Goal: Information Seeking & Learning: Learn about a topic

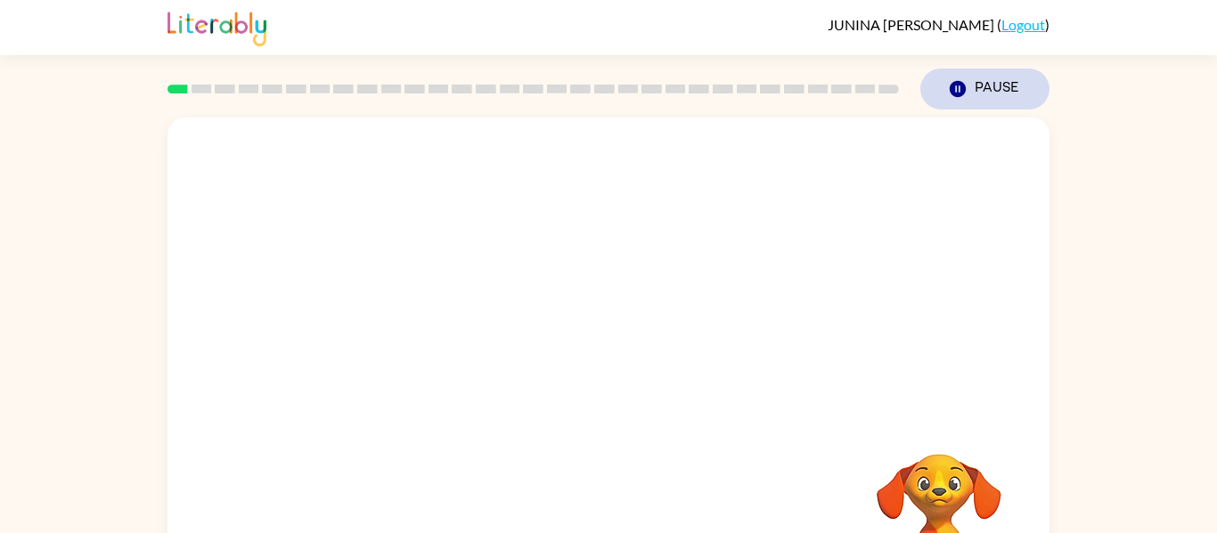
click at [954, 83] on icon "button" at bounding box center [957, 89] width 16 height 16
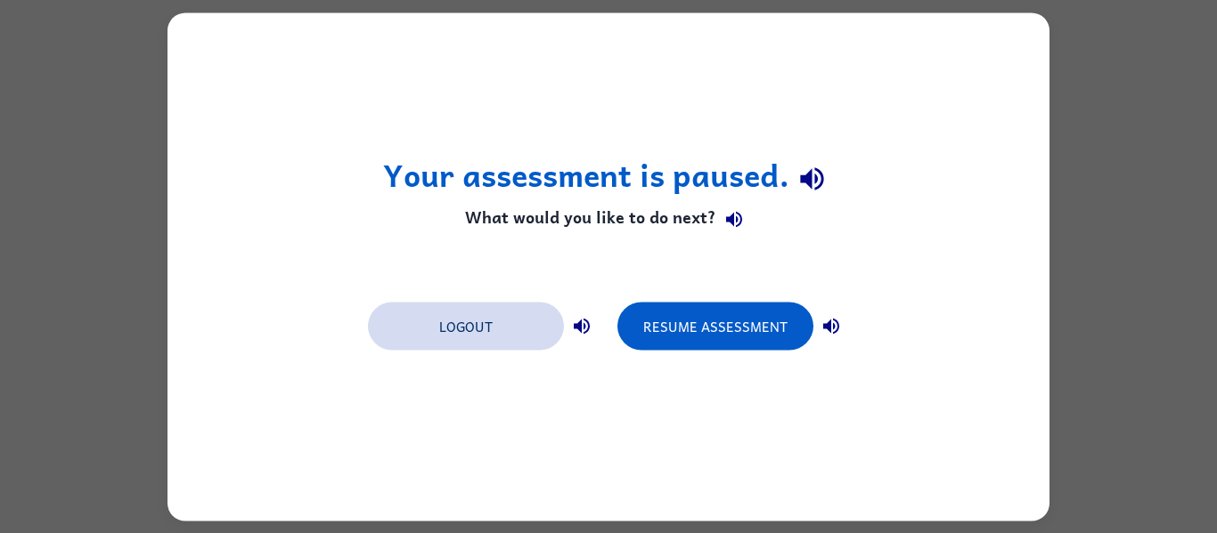
click at [505, 314] on button "Logout" at bounding box center [466, 326] width 196 height 48
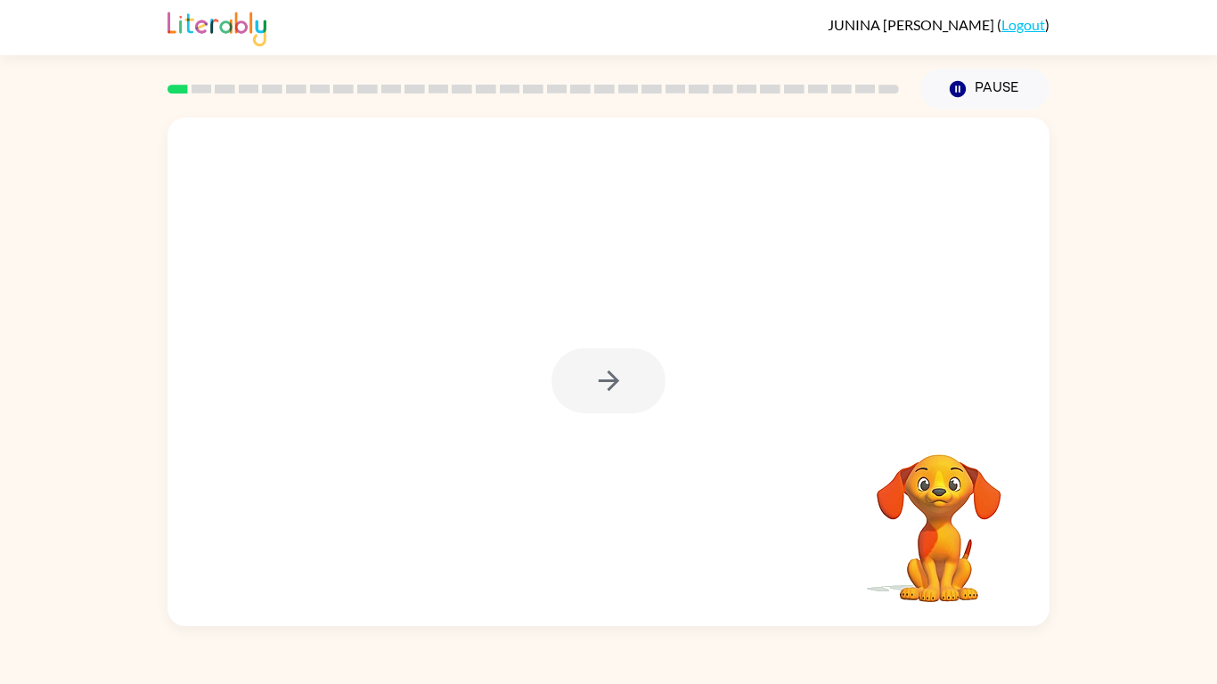
click at [610, 376] on div at bounding box center [608, 380] width 114 height 65
click at [649, 379] on button "button" at bounding box center [608, 380] width 114 height 65
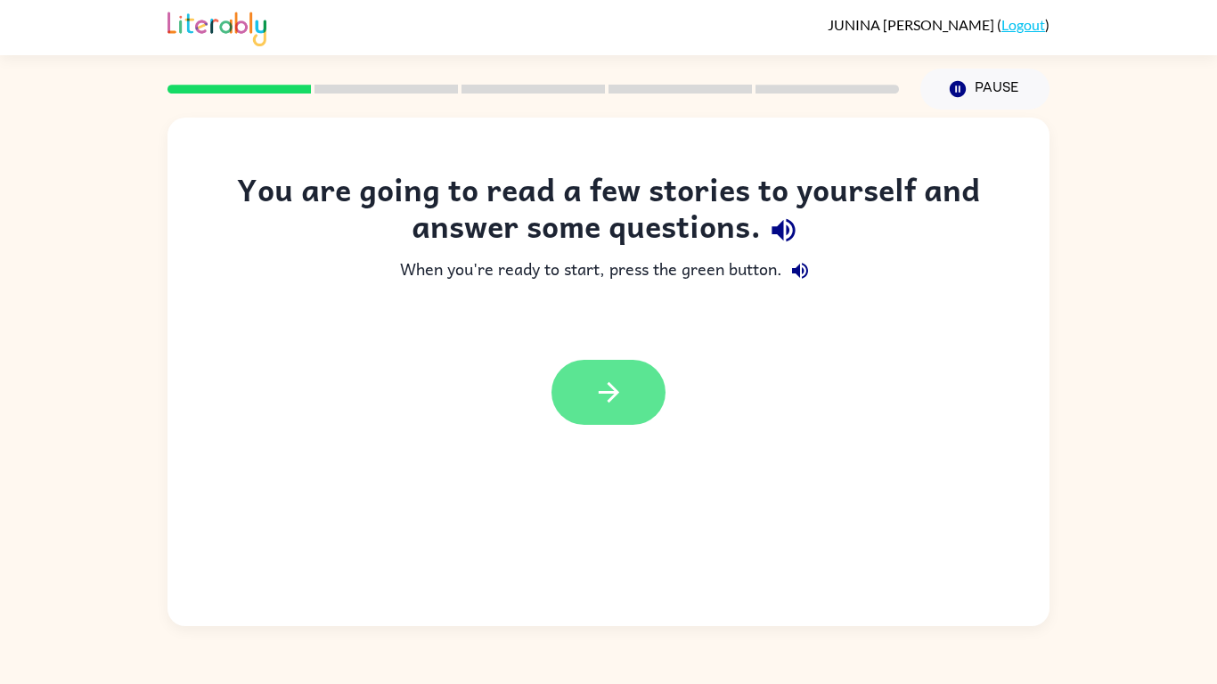
click at [597, 408] on button "button" at bounding box center [608, 392] width 114 height 65
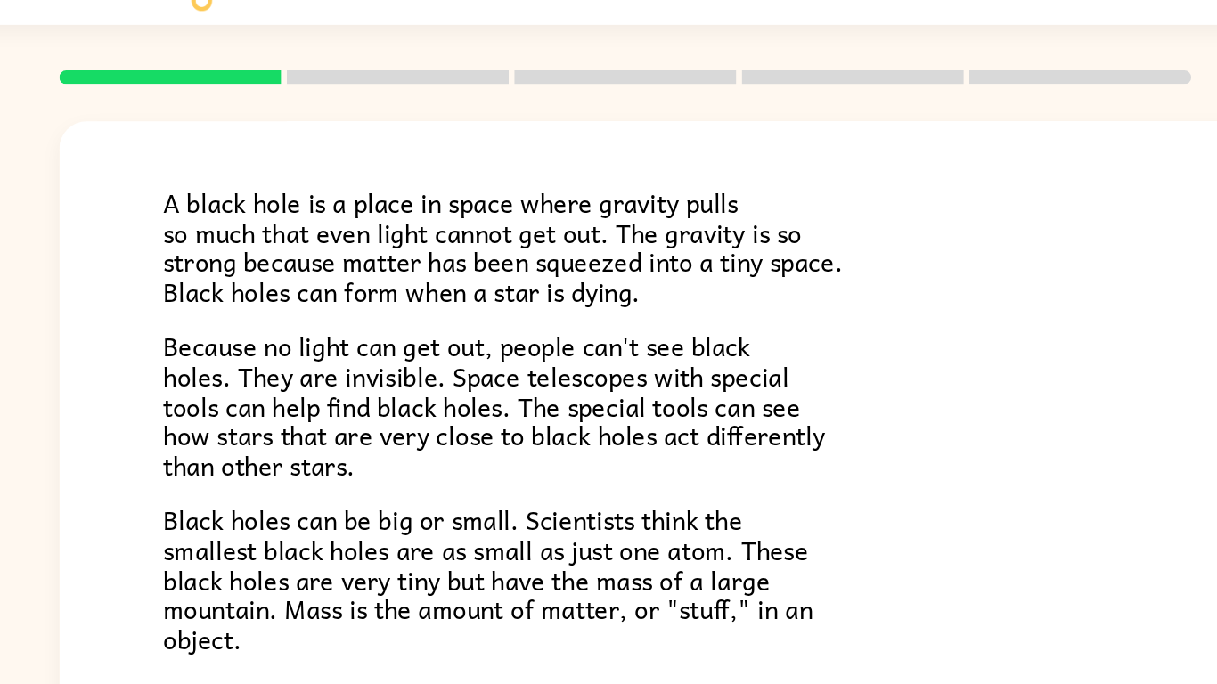
scroll to position [104, 0]
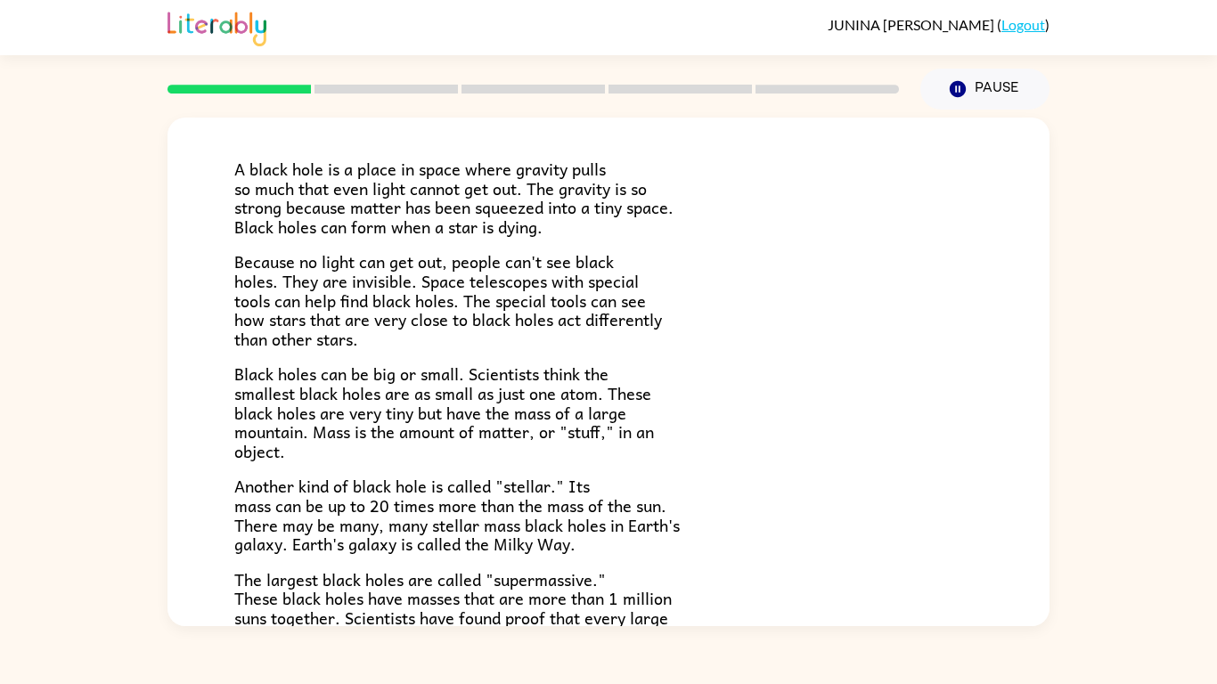
click at [119, 261] on div "Black Holes A black hole is a place in space where gravity pulls so much that e…" at bounding box center [608, 368] width 1217 height 517
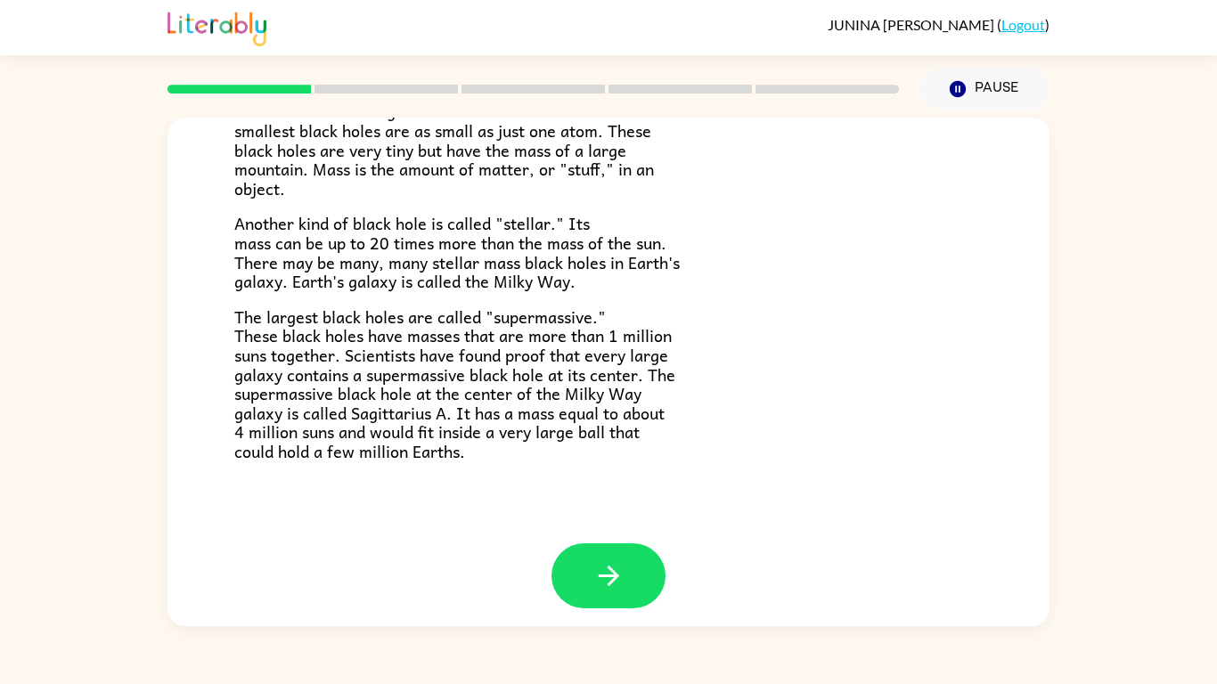
scroll to position [376, 0]
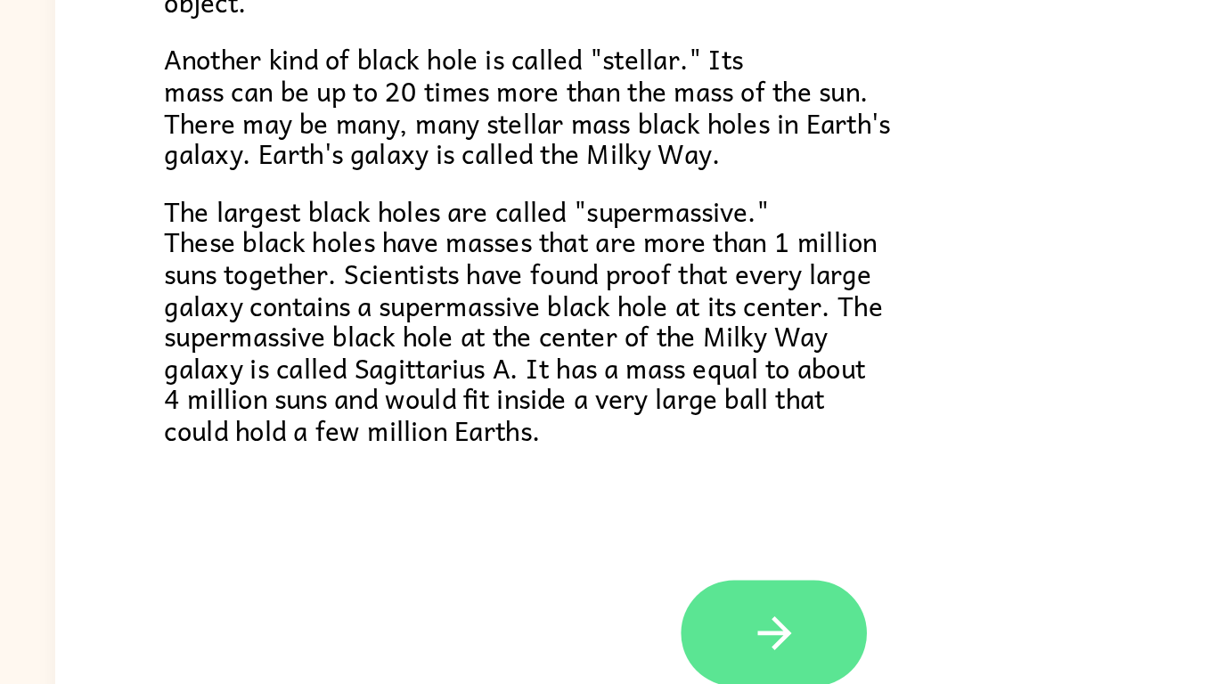
click at [634, 564] on button "button" at bounding box center [608, 566] width 114 height 65
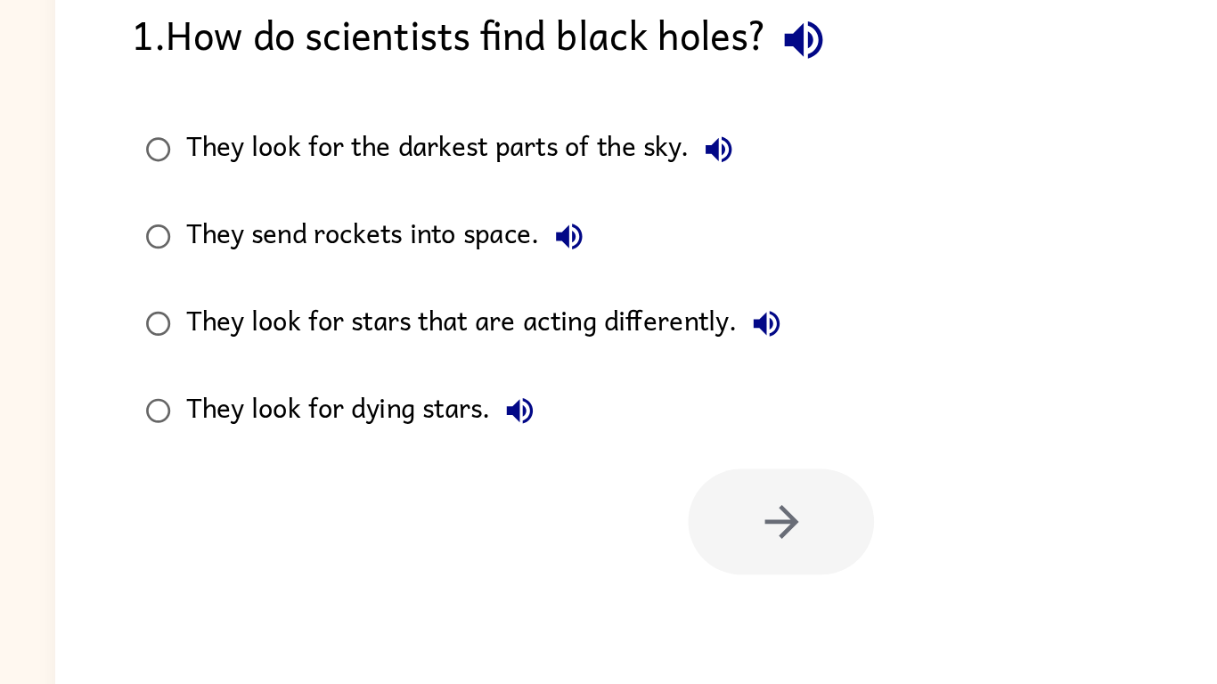
scroll to position [0, 0]
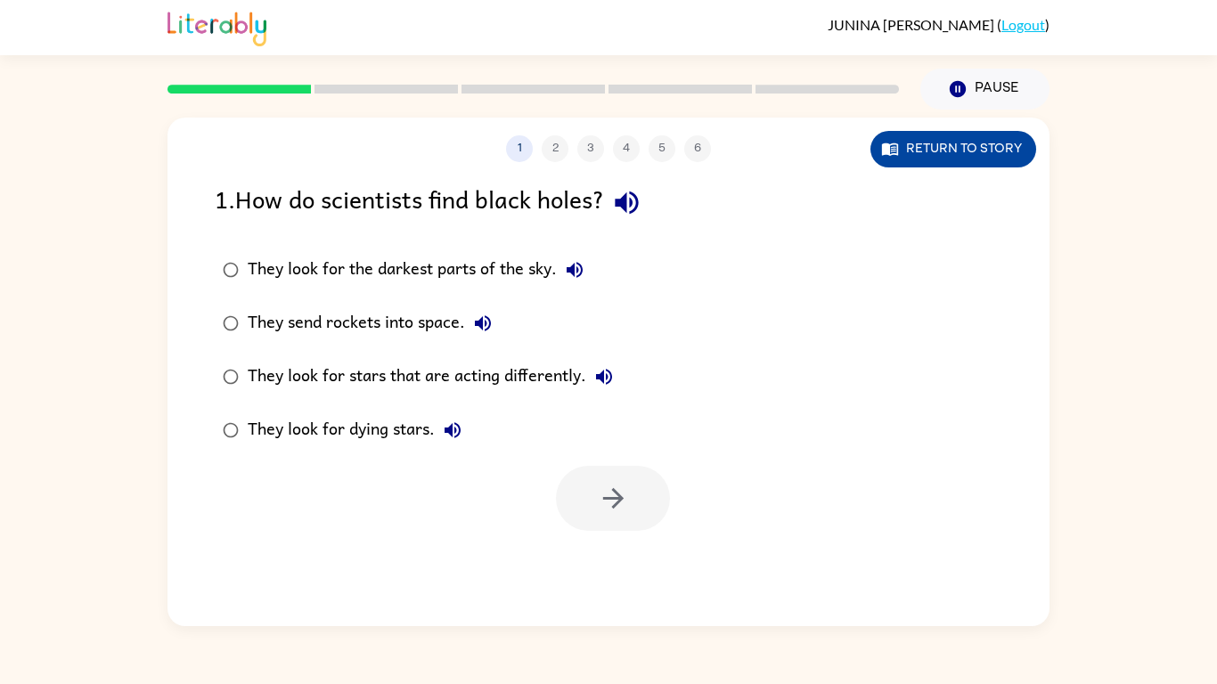
click at [889, 151] on icon "button" at bounding box center [890, 149] width 18 height 18
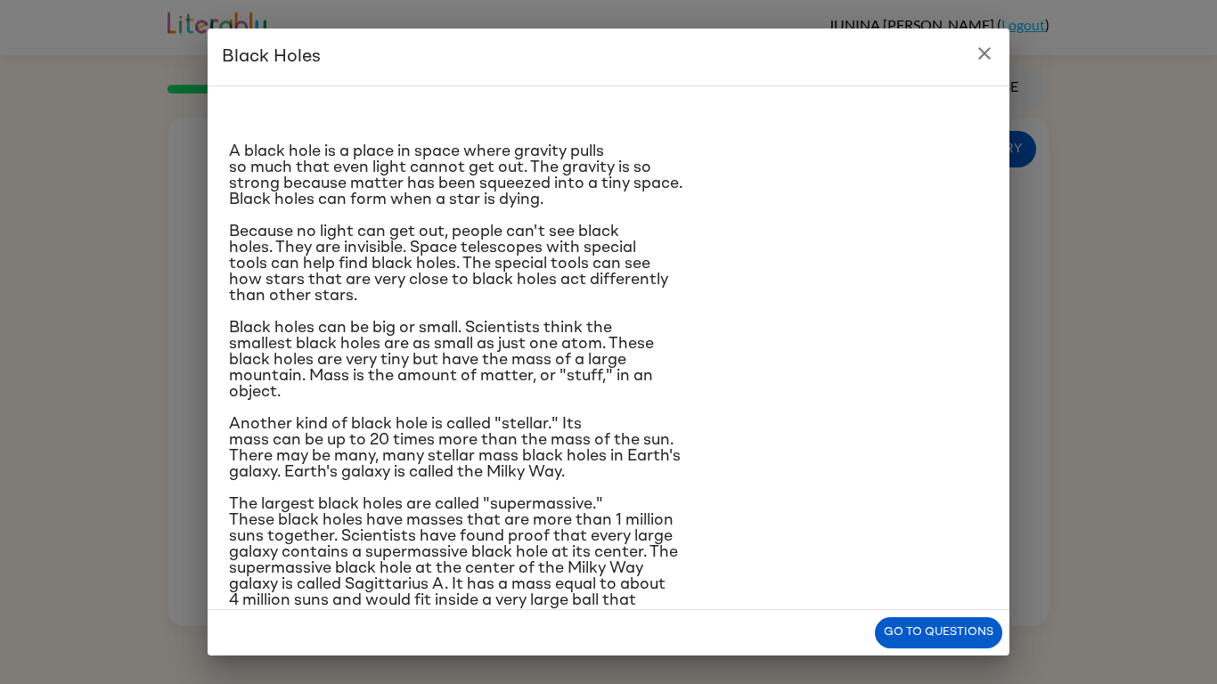
scroll to position [45, 0]
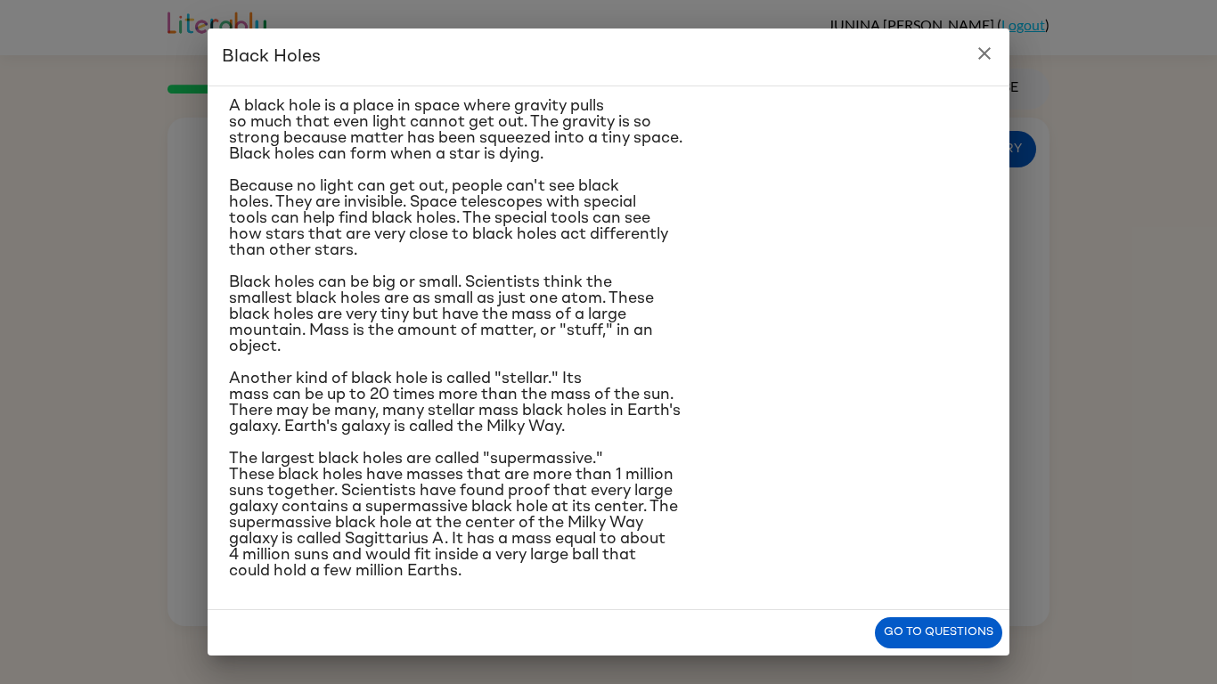
click at [998, 50] on button "close" at bounding box center [984, 54] width 36 height 36
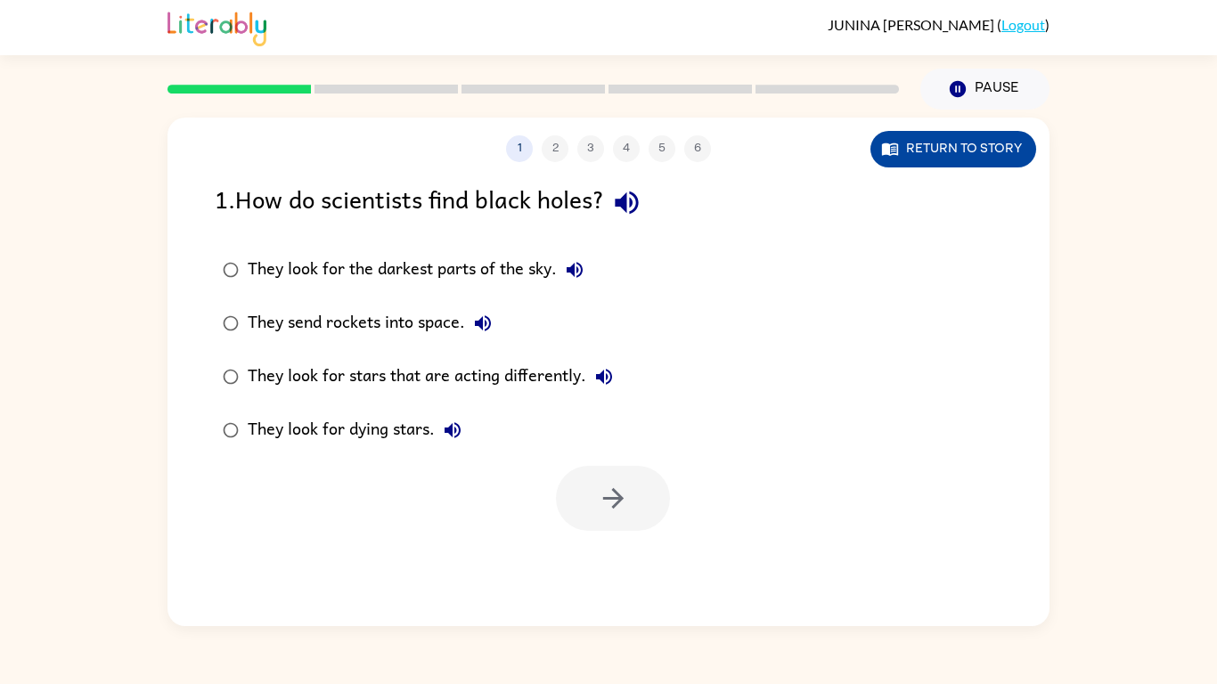
click at [943, 155] on button "Return to story" at bounding box center [953, 149] width 166 height 37
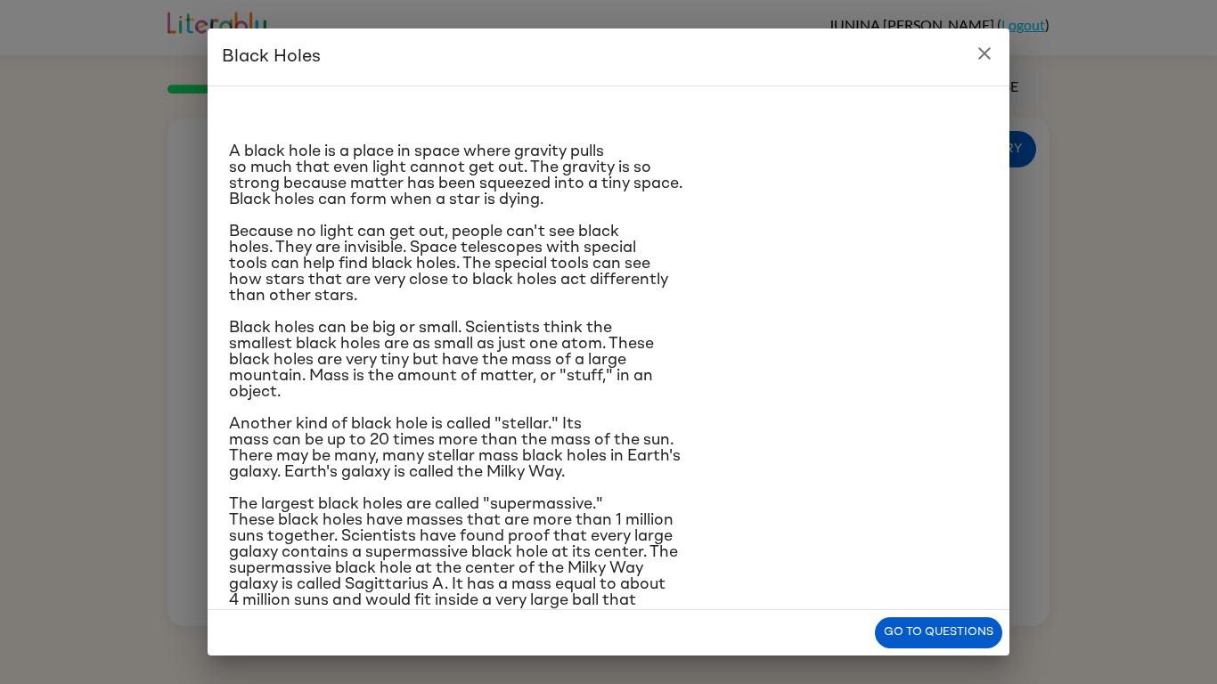
click at [982, 53] on icon "close" at bounding box center [983, 53] width 21 height 21
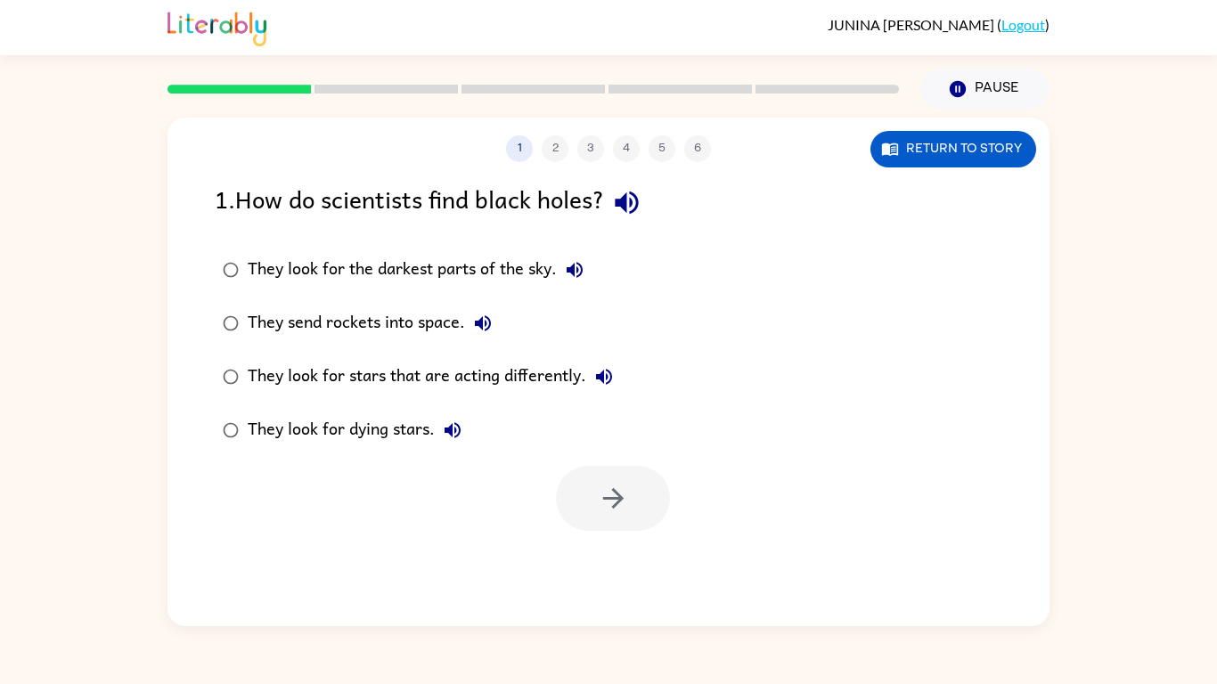
click at [571, 151] on div "1 2 3 4 5 6" at bounding box center [608, 148] width 882 height 27
click at [567, 151] on div "1 2 3 4 5 6" at bounding box center [608, 148] width 882 height 27
click at [609, 504] on icon "button" at bounding box center [613, 498] width 31 height 31
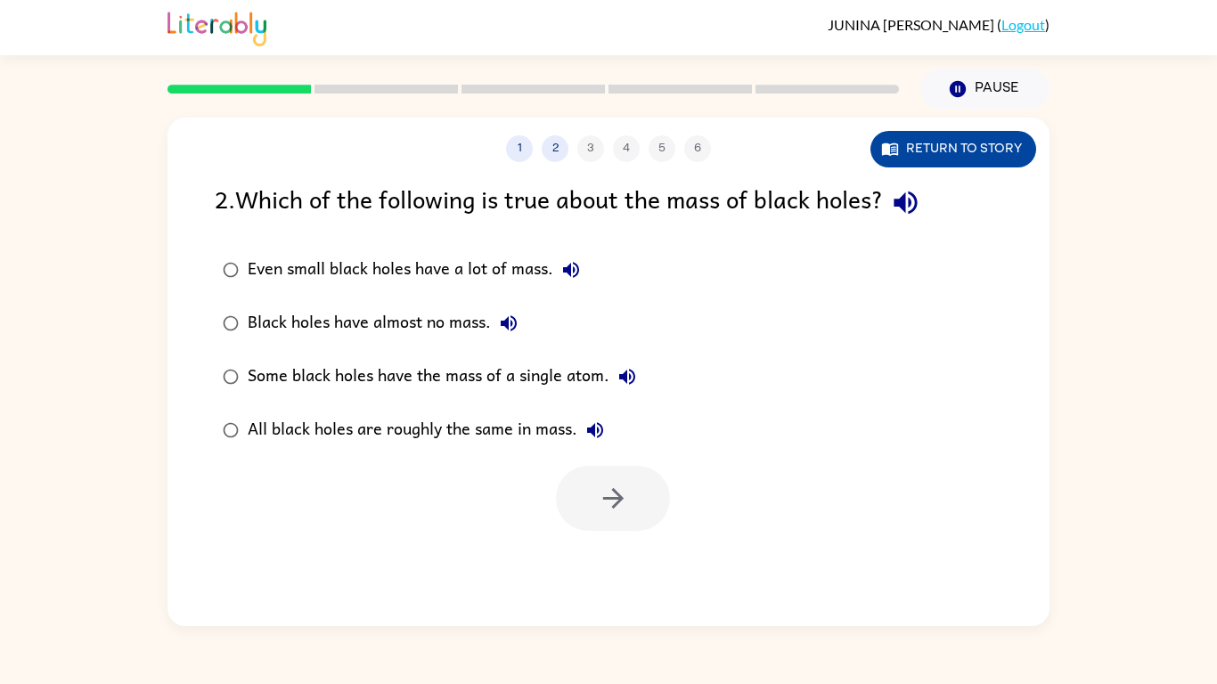
click at [957, 144] on button "Return to story" at bounding box center [953, 149] width 166 height 37
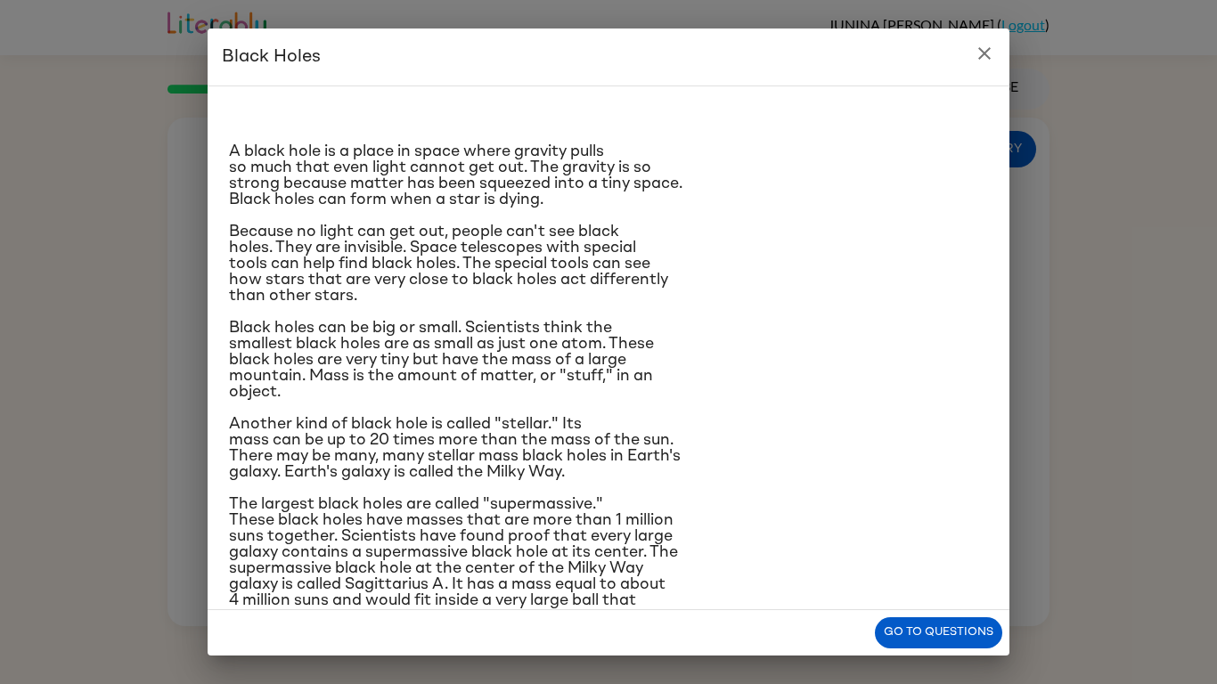
click at [983, 69] on button "close" at bounding box center [984, 54] width 36 height 36
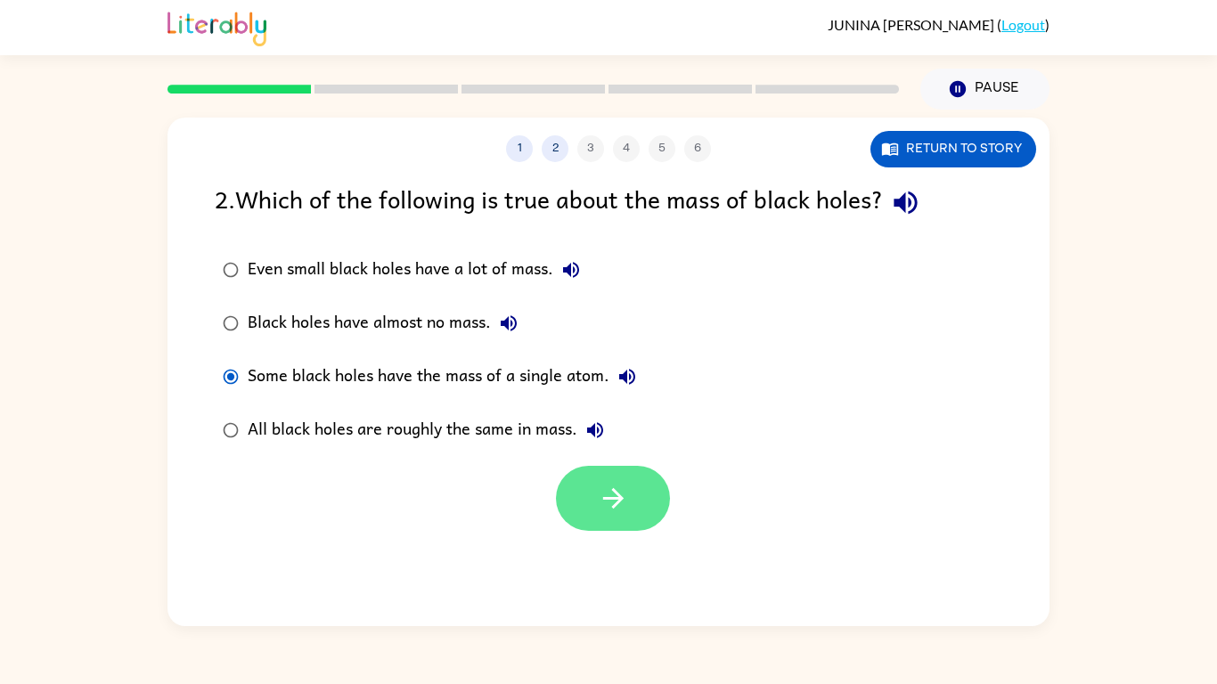
click at [621, 513] on icon "button" at bounding box center [613, 498] width 31 height 31
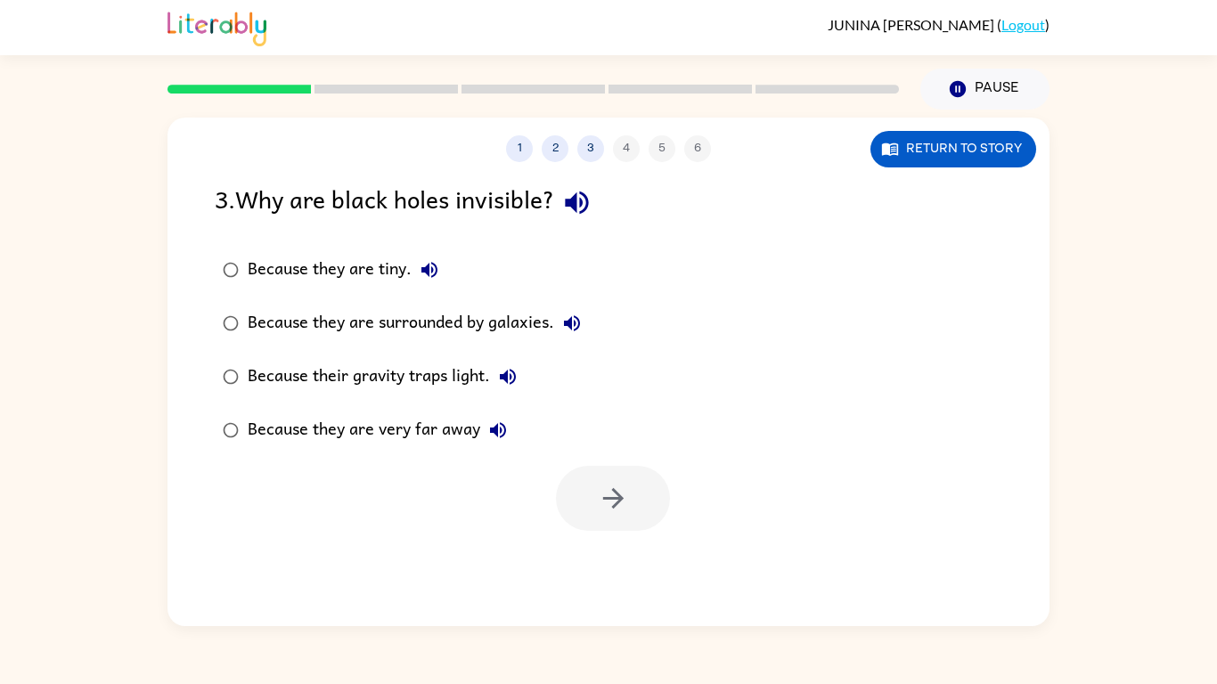
click at [330, 375] on div "Because their gravity traps light." at bounding box center [387, 377] width 278 height 36
click at [636, 519] on button "button" at bounding box center [613, 498] width 114 height 65
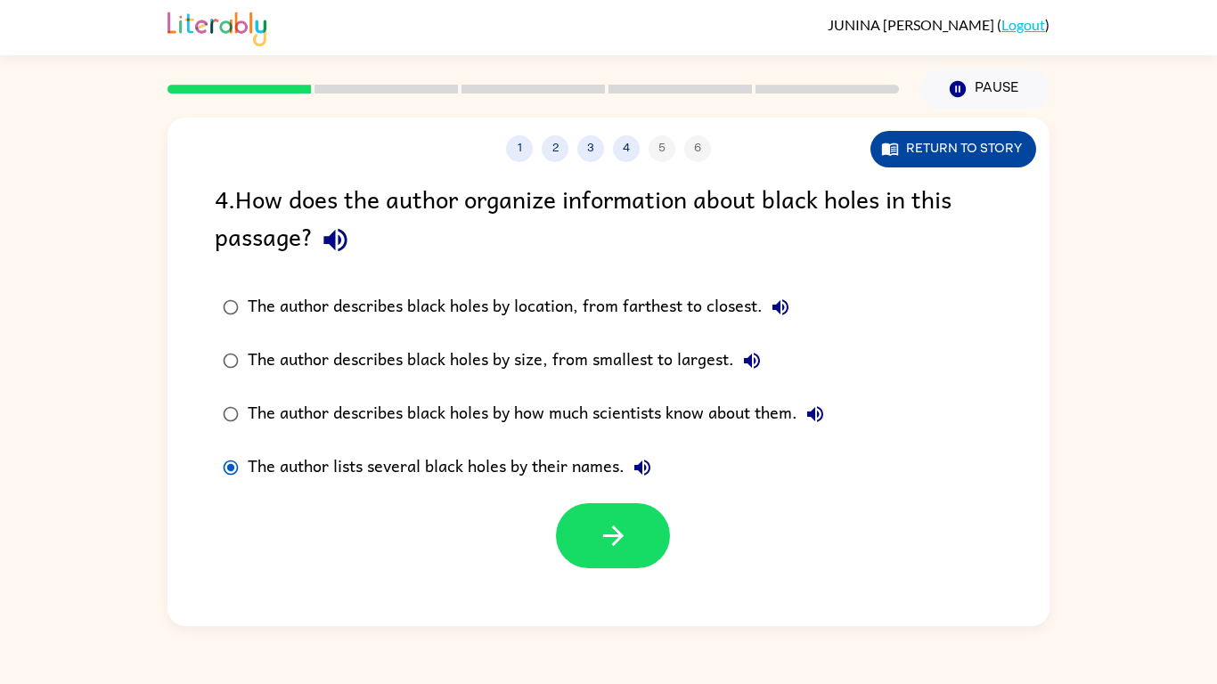
click at [898, 142] on icon "button" at bounding box center [890, 149] width 18 height 18
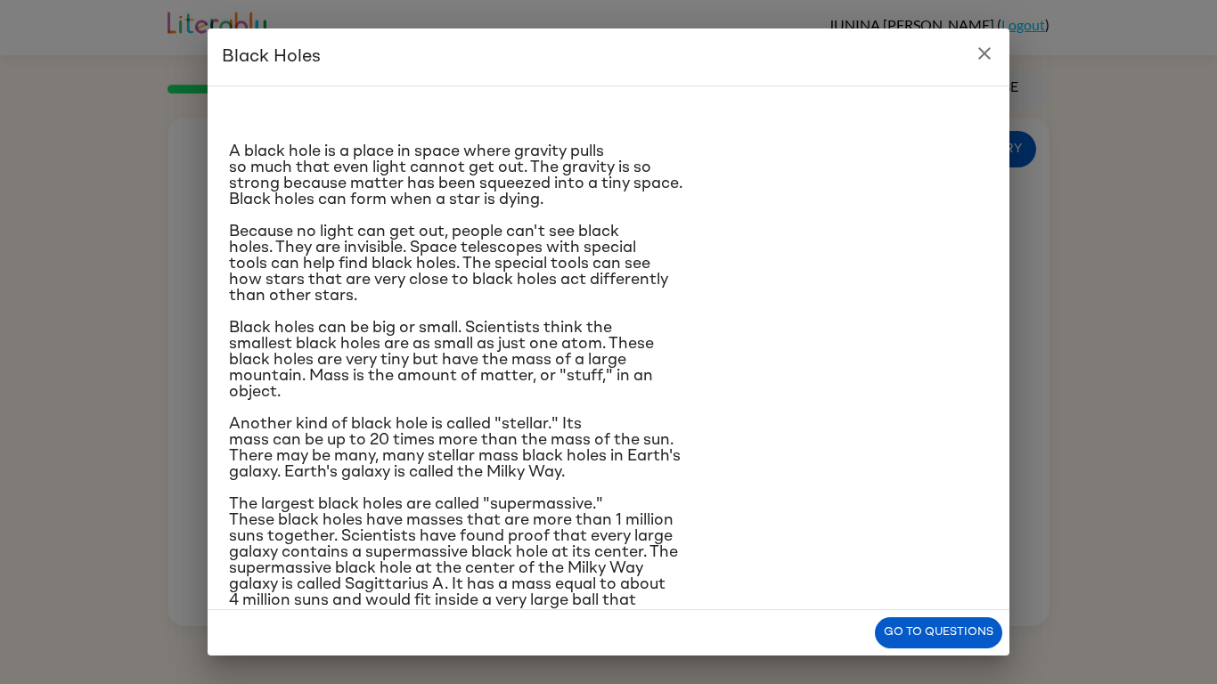
click at [981, 53] on icon "close" at bounding box center [983, 53] width 21 height 21
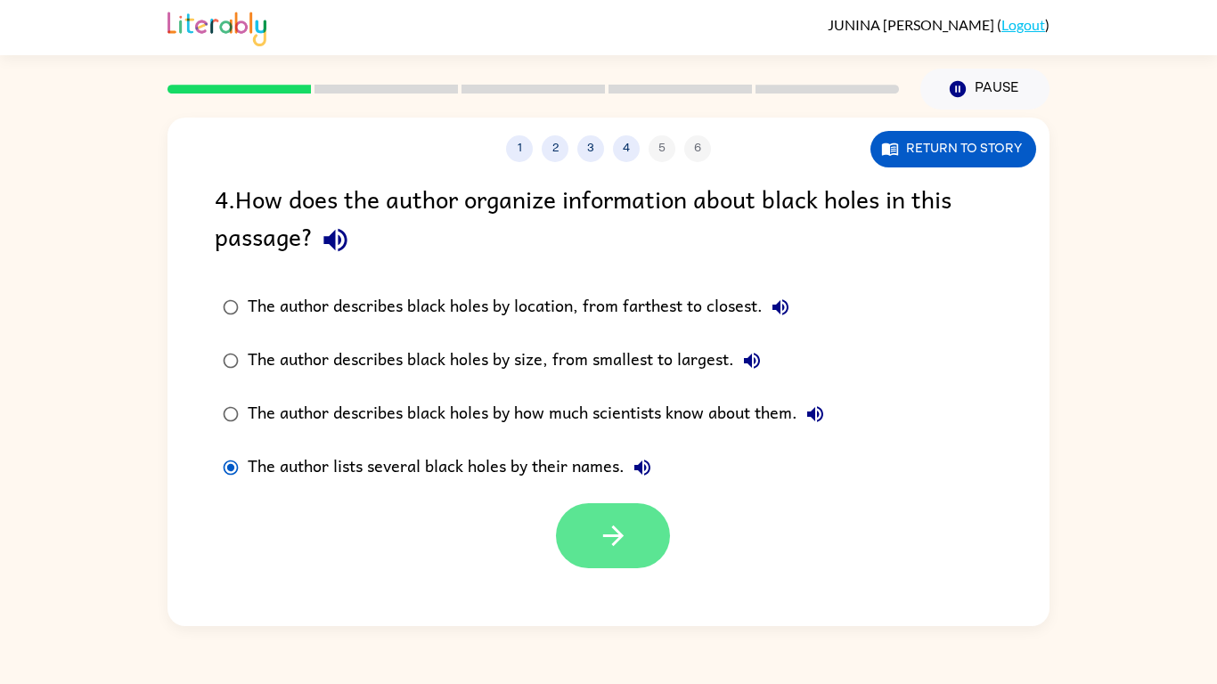
click at [599, 533] on icon "button" at bounding box center [613, 535] width 31 height 31
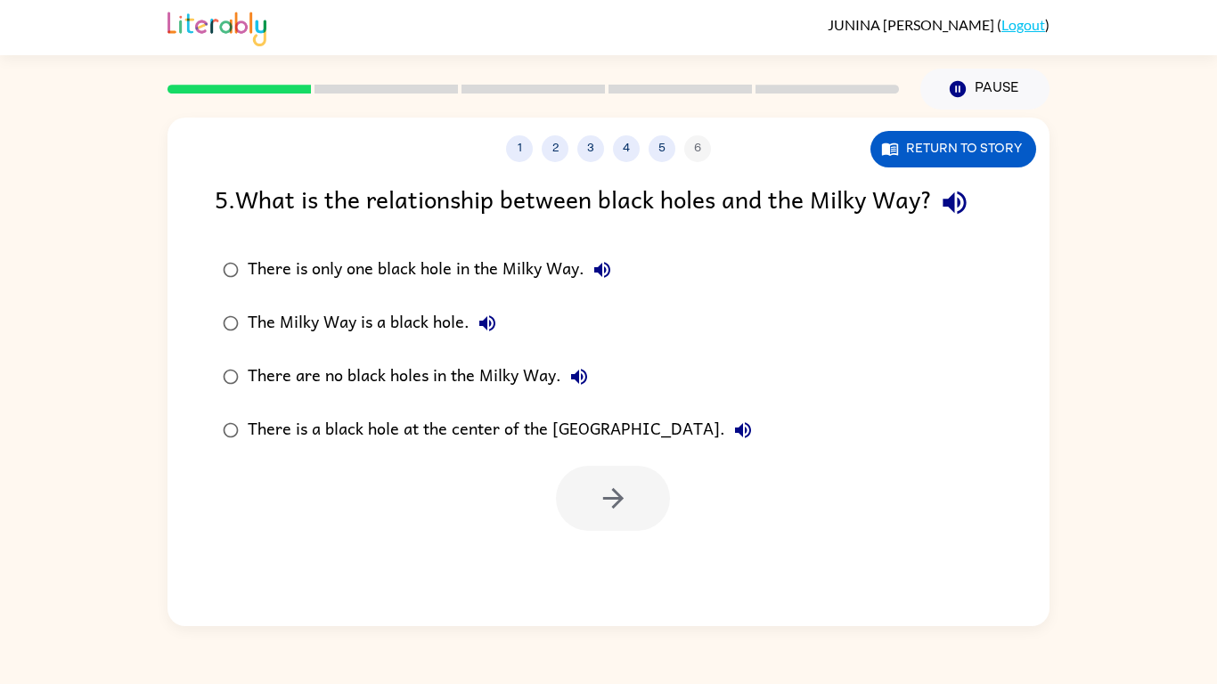
click at [325, 431] on div "There is a black hole at the center of the Milky Way." at bounding box center [504, 430] width 513 height 36
click at [589, 497] on button "button" at bounding box center [613, 498] width 114 height 65
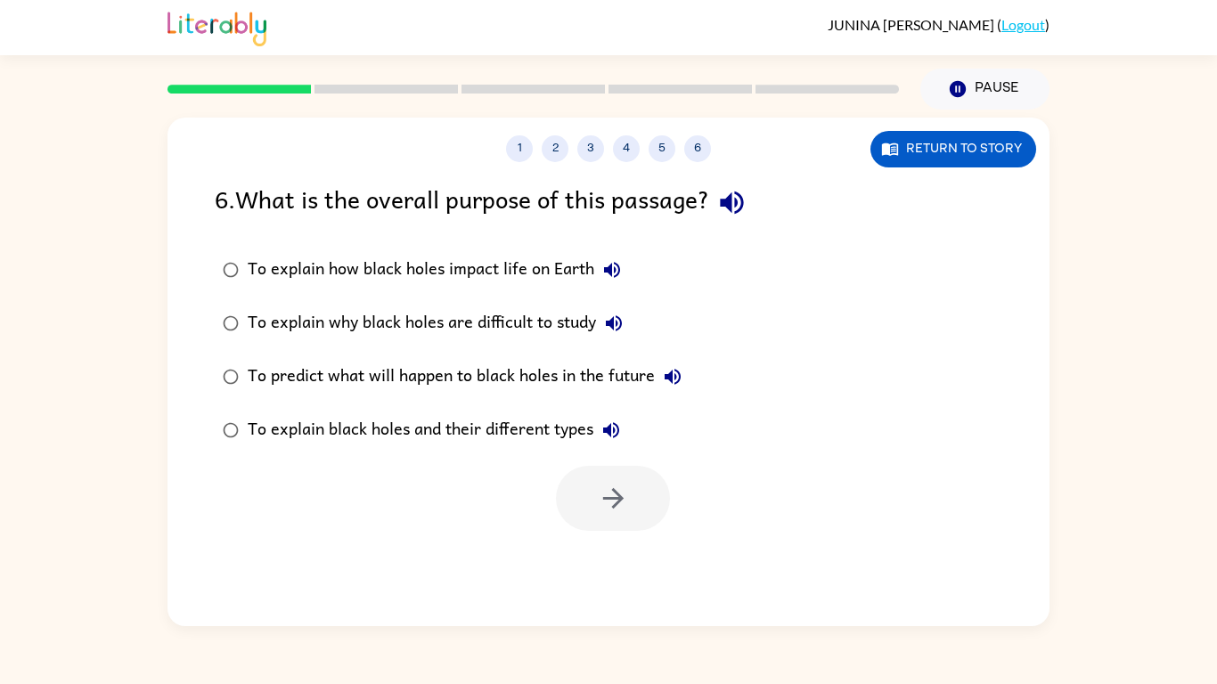
click at [428, 431] on div "To explain black holes and their different types" at bounding box center [438, 430] width 381 height 36
click at [603, 476] on button "button" at bounding box center [613, 498] width 114 height 65
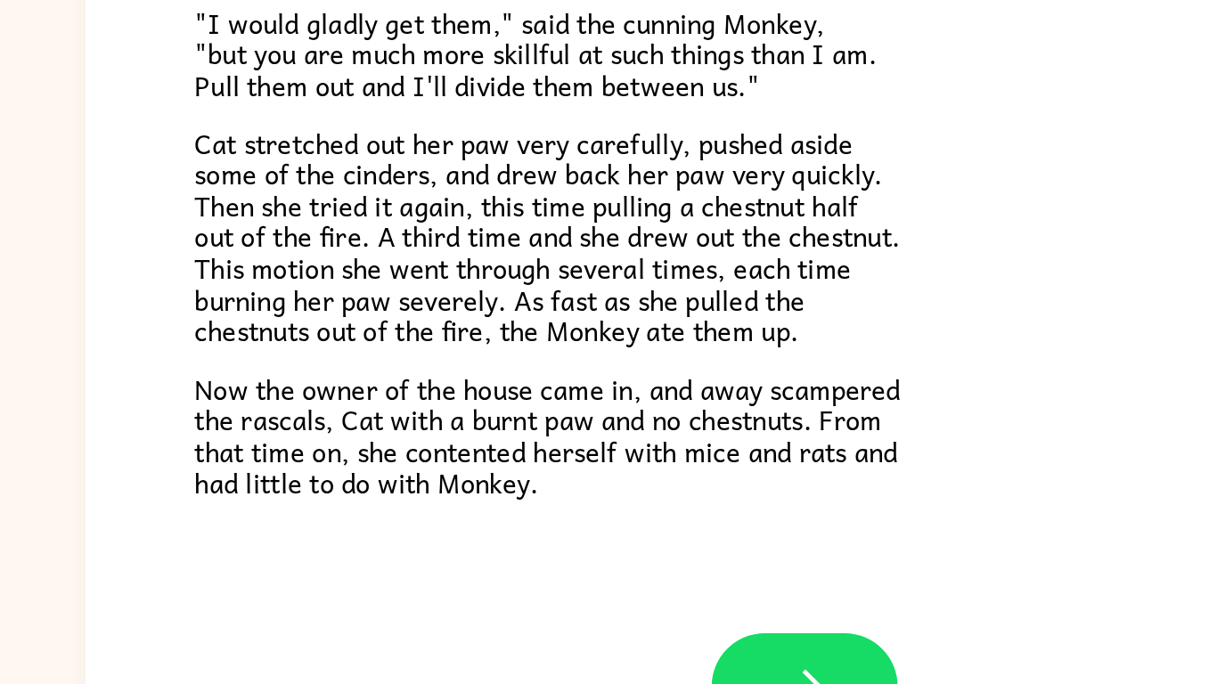
scroll to position [299, 0]
click at [570, 550] on button "button" at bounding box center [608, 566] width 114 height 65
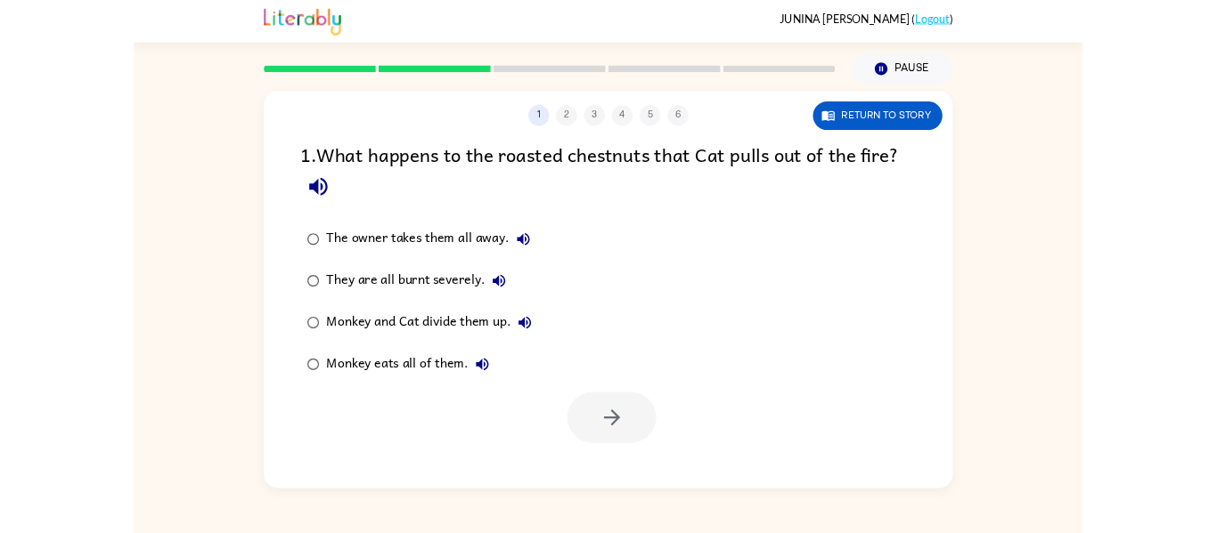
scroll to position [0, 0]
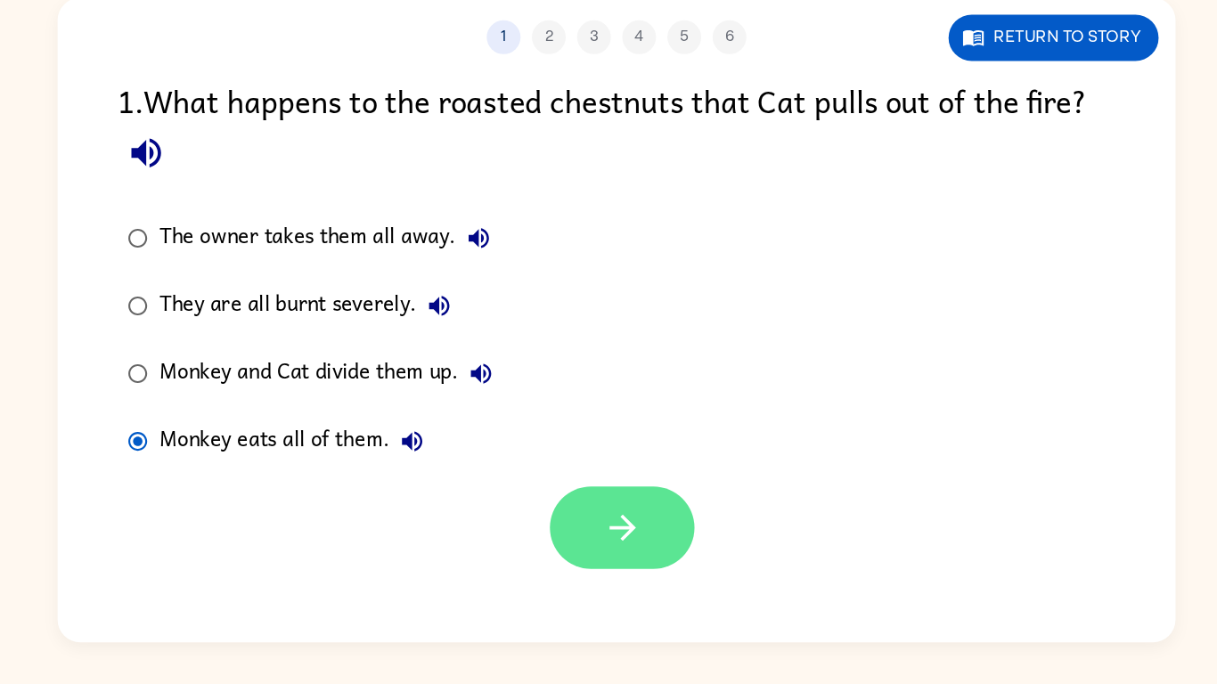
click at [647, 530] on button "button" at bounding box center [613, 535] width 114 height 65
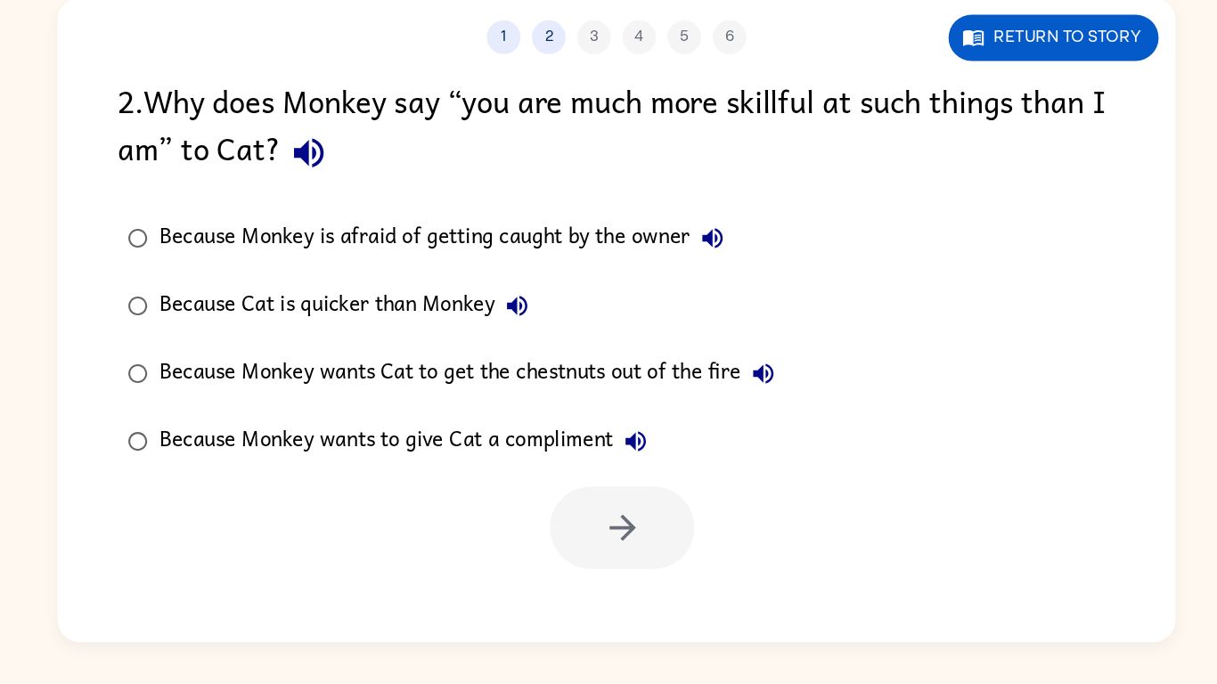
click at [424, 410] on div "Because Monkey wants Cat to get the chestnuts out of the fire" at bounding box center [495, 414] width 494 height 36
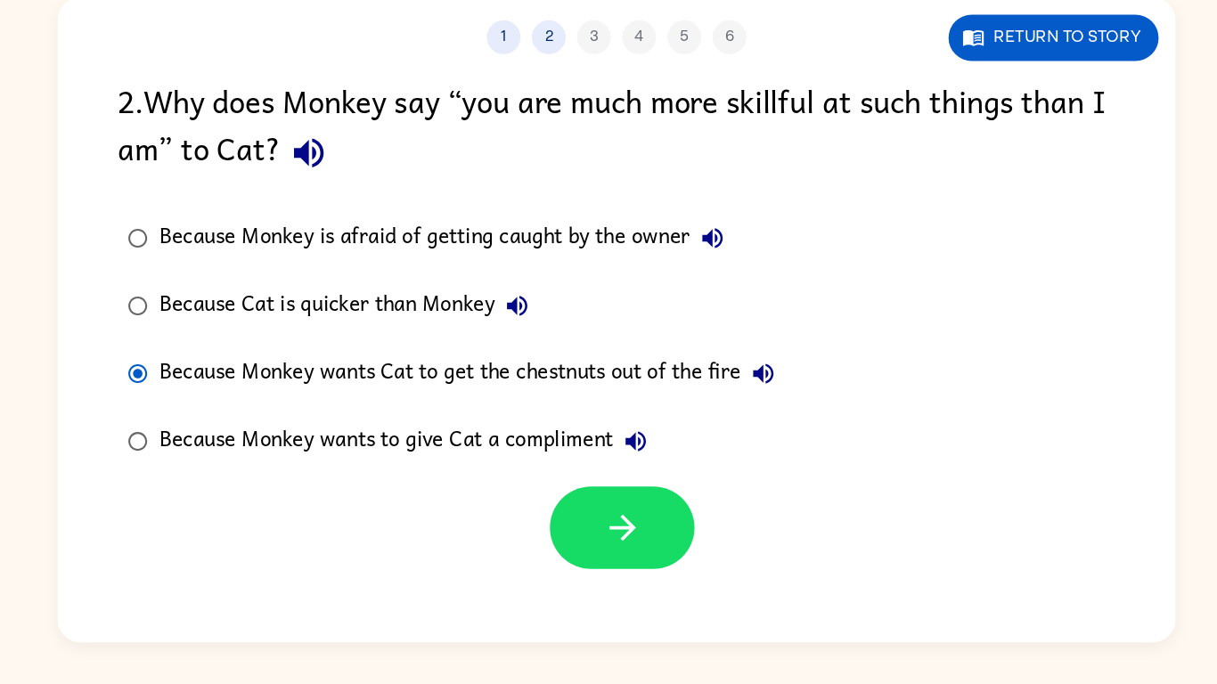
click at [431, 310] on div "Because Monkey is afraid of getting caught by the owner" at bounding box center [475, 307] width 454 height 36
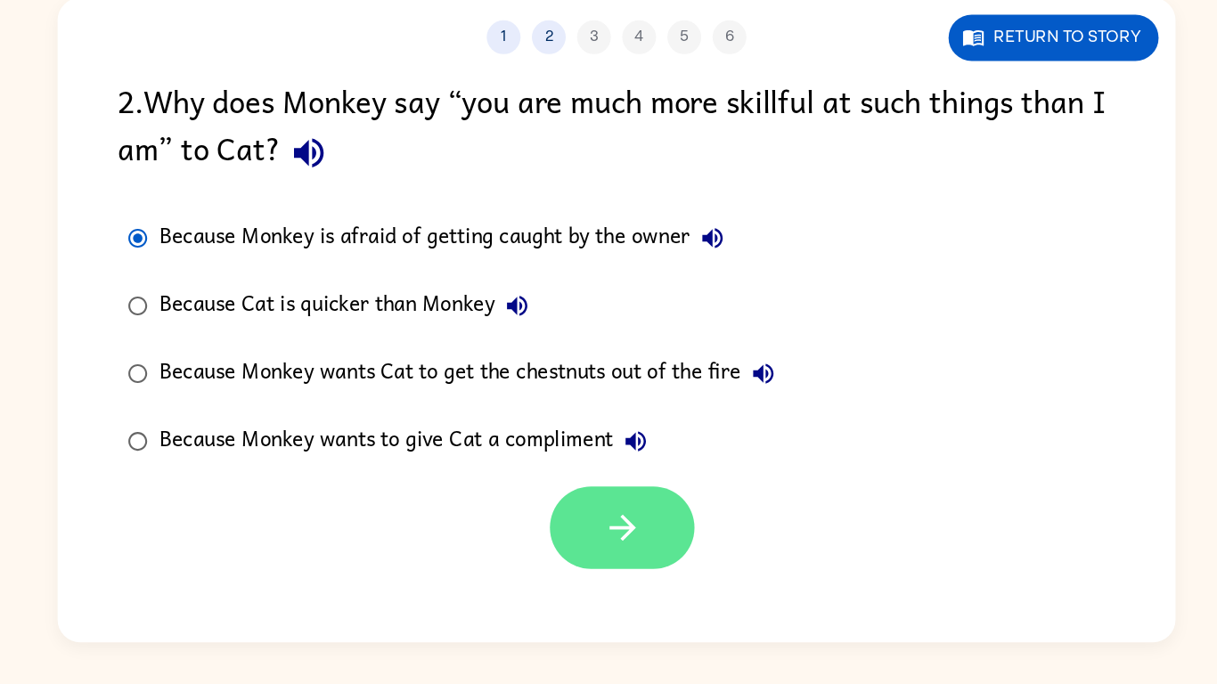
click at [588, 527] on button "button" at bounding box center [613, 535] width 114 height 65
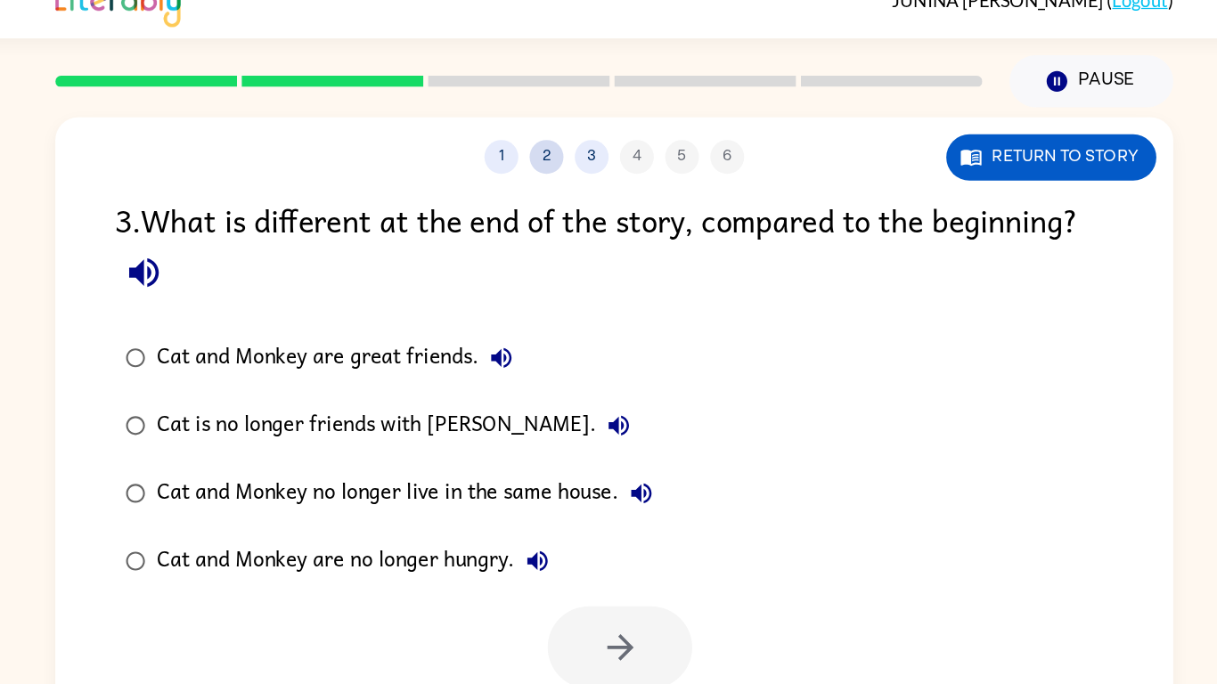
click at [550, 143] on button "2" at bounding box center [555, 148] width 27 height 27
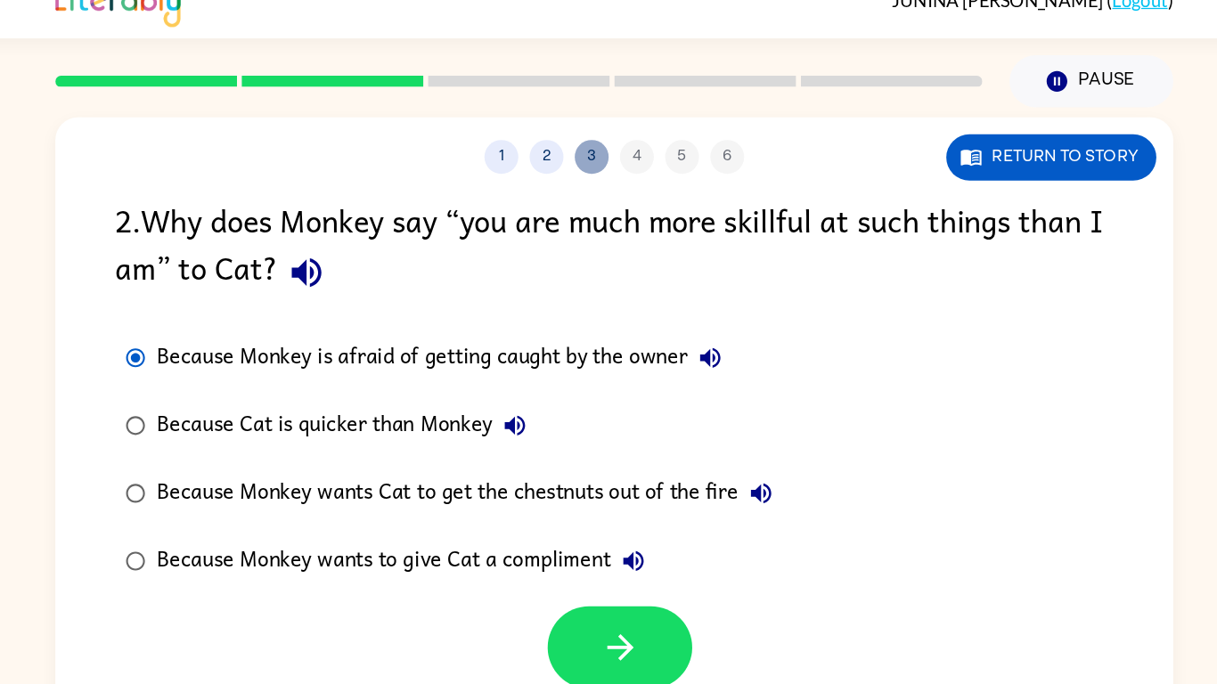
click at [580, 143] on button "3" at bounding box center [590, 148] width 27 height 27
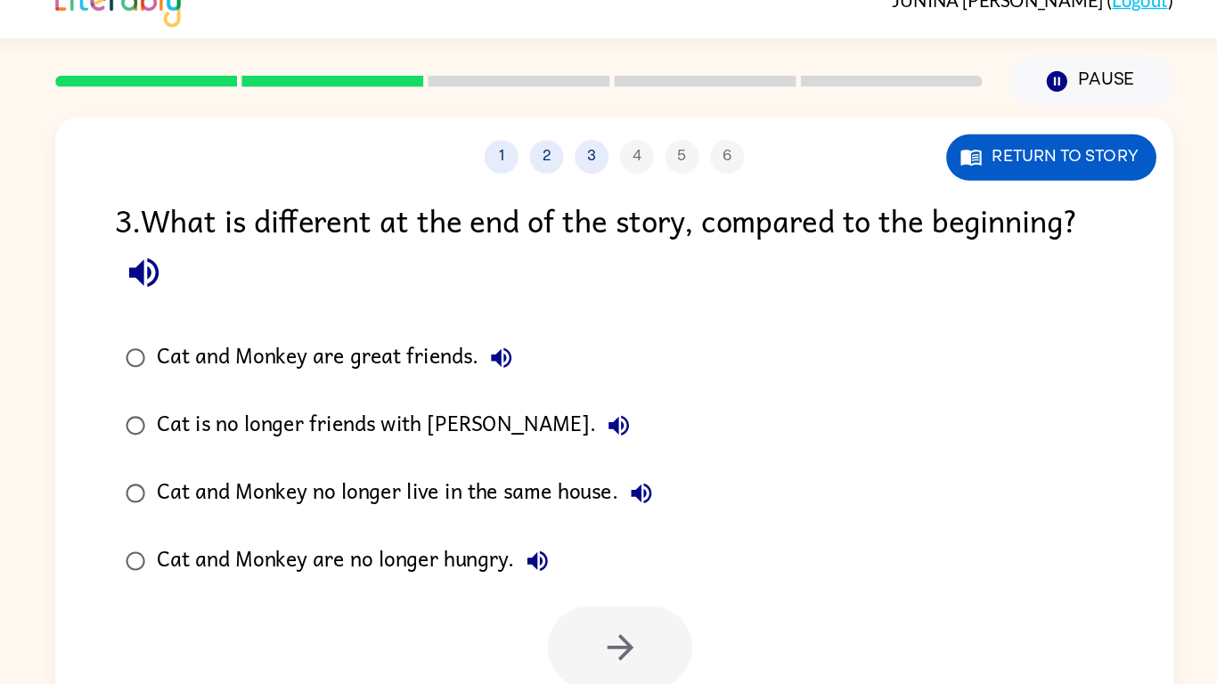
click at [525, 161] on div "1 2 3 4 5 6" at bounding box center [608, 148] width 882 height 27
click at [522, 152] on button "1" at bounding box center [519, 148] width 27 height 27
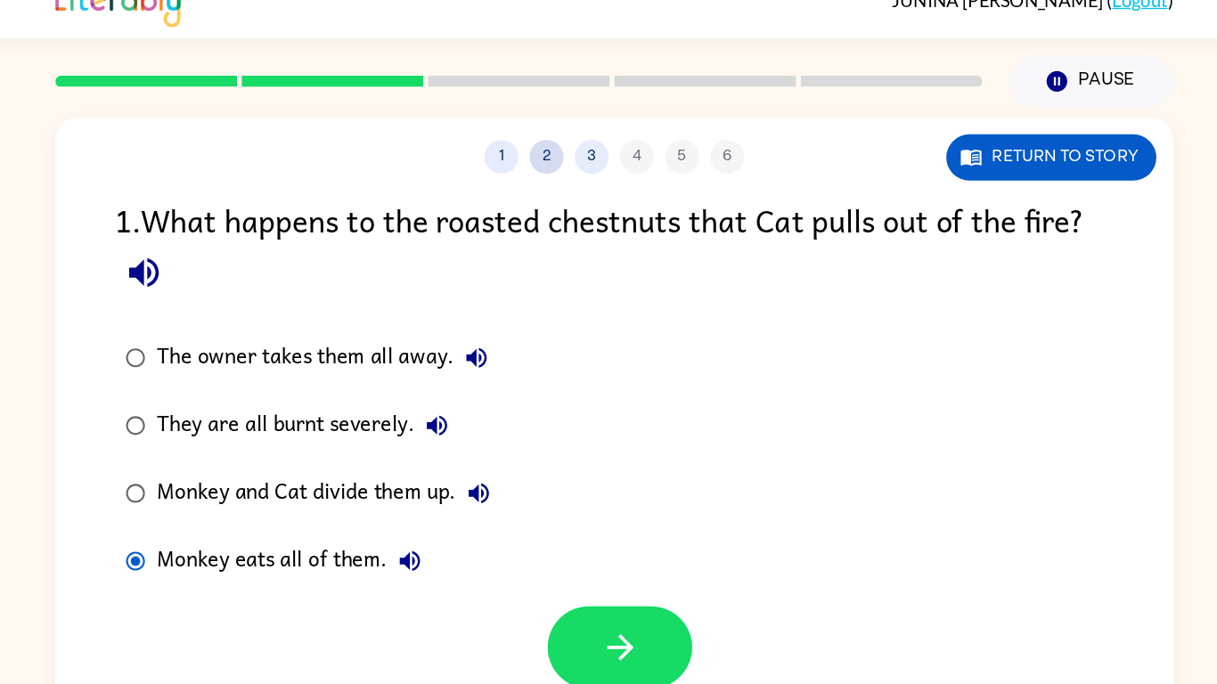
click at [552, 151] on button "2" at bounding box center [555, 148] width 27 height 27
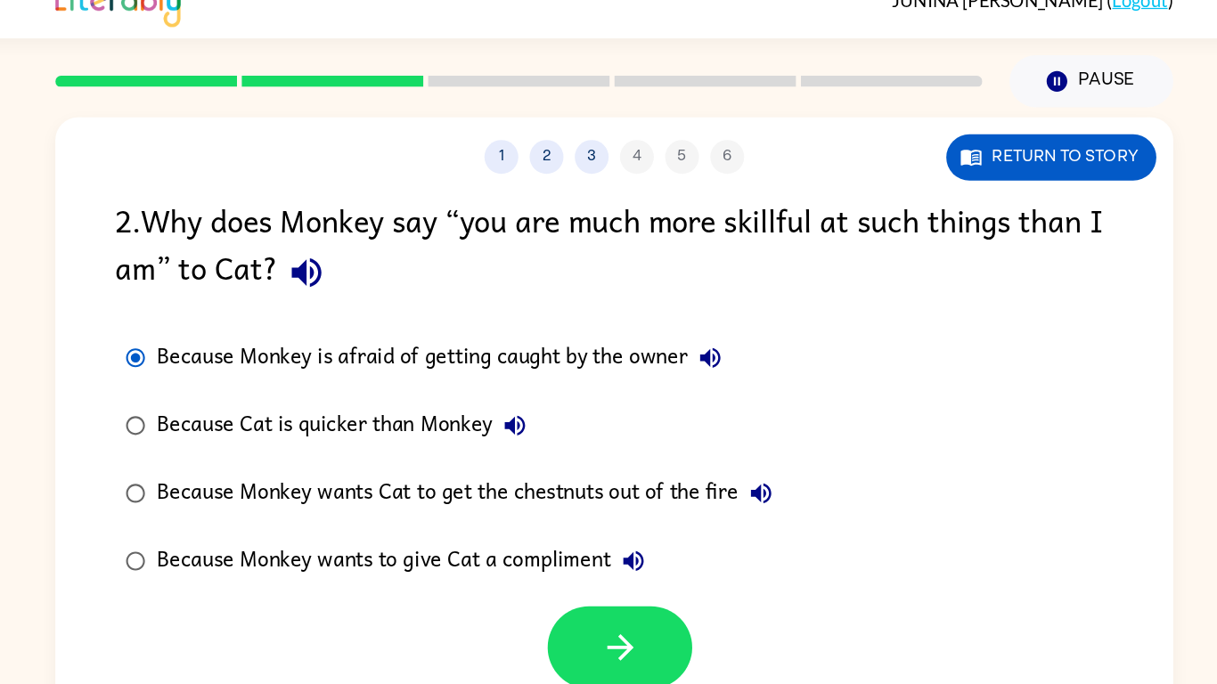
click at [448, 404] on div "Because Monkey wants Cat to get the chestnuts out of the fire" at bounding box center [495, 414] width 494 height 36
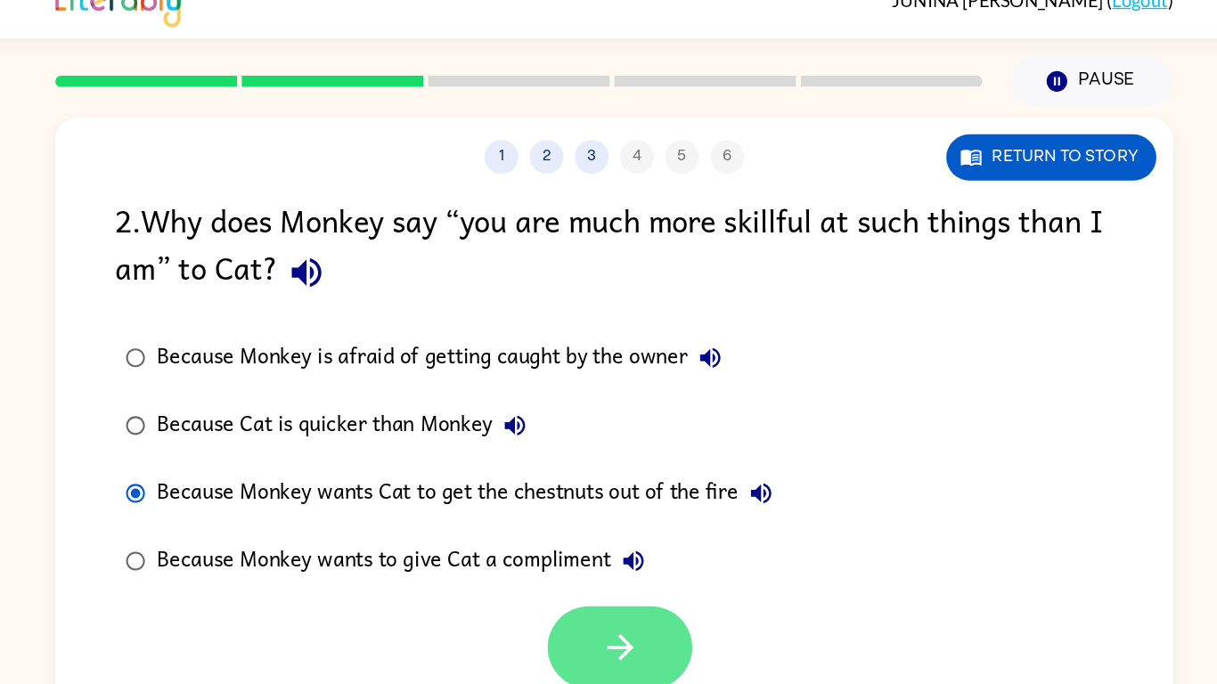
click at [601, 516] on button "button" at bounding box center [613, 535] width 114 height 65
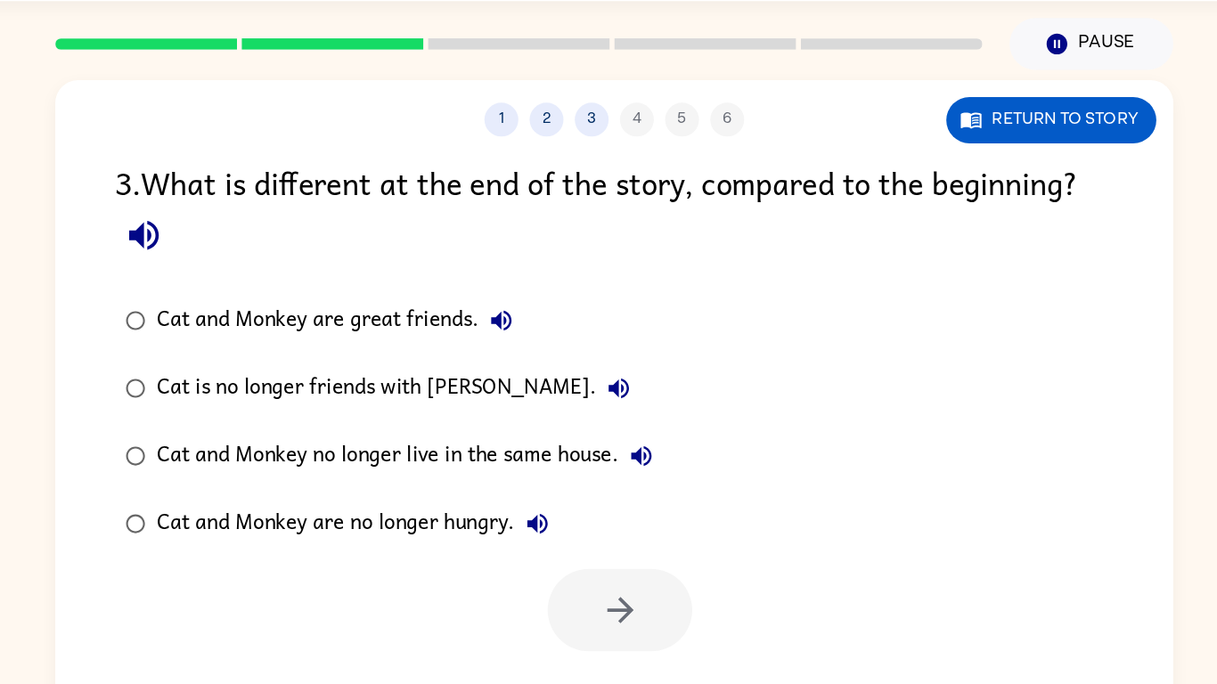
click at [353, 360] on div "Cat is no longer friends with Monkey." at bounding box center [439, 361] width 382 height 36
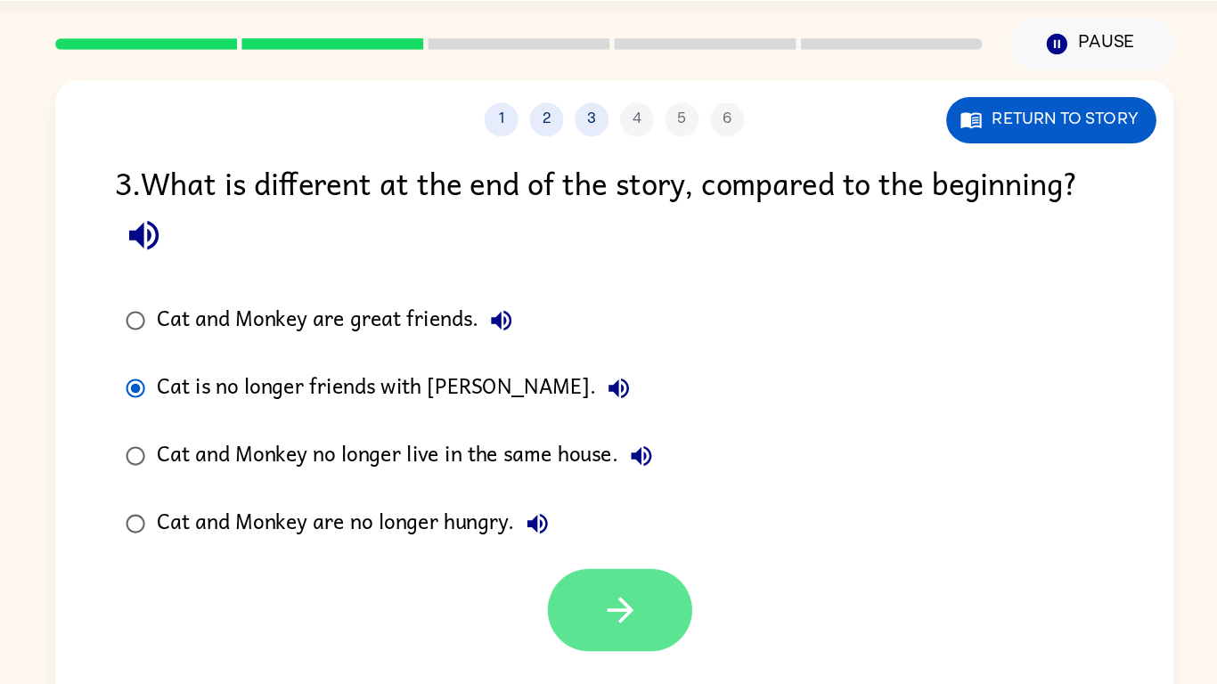
click at [660, 547] on button "button" at bounding box center [613, 535] width 114 height 65
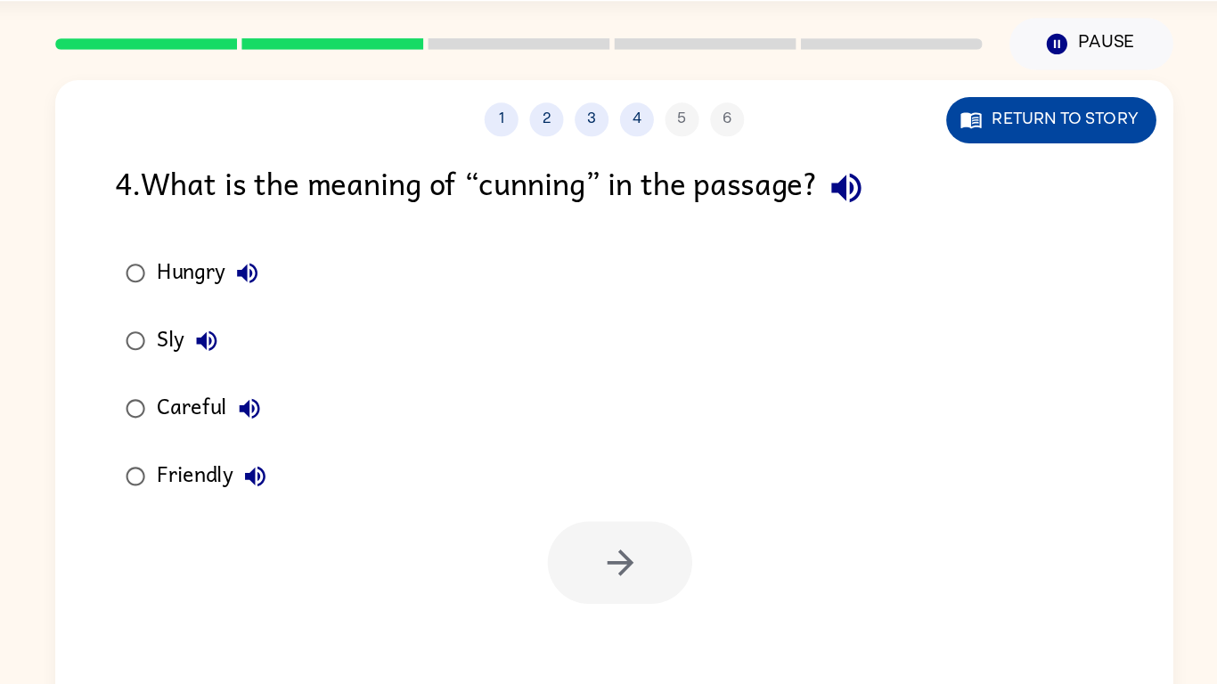
click at [934, 138] on button "Return to story" at bounding box center [953, 149] width 166 height 37
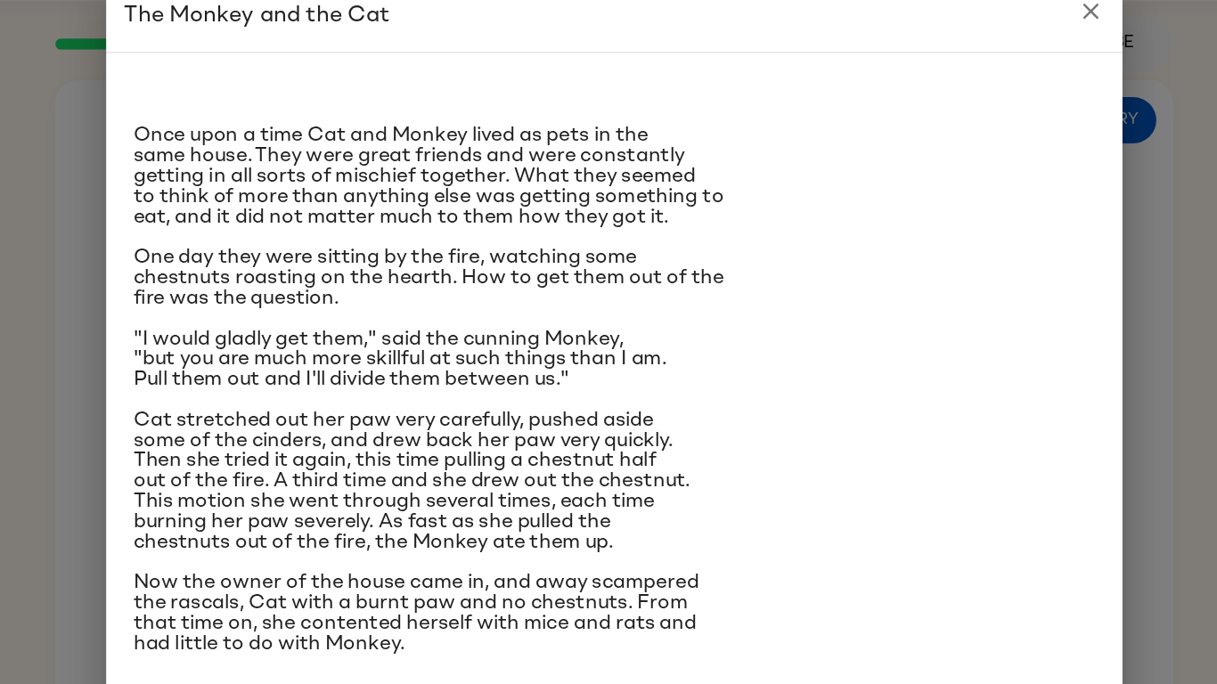
click at [992, 61] on icon "close" at bounding box center [983, 63] width 21 height 21
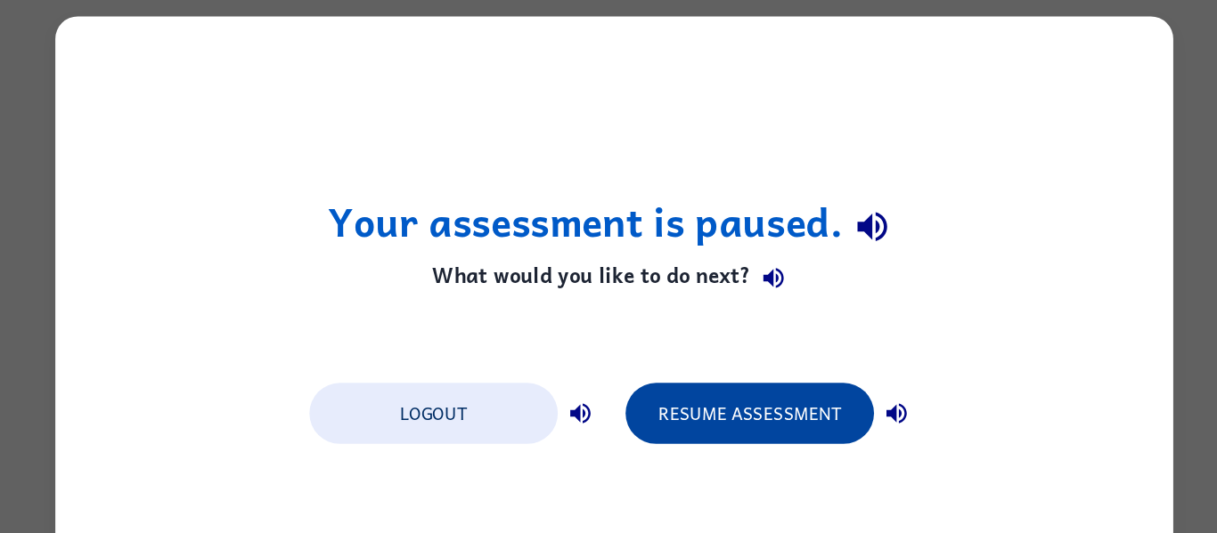
click at [754, 316] on button "Resume Assessment" at bounding box center [715, 326] width 196 height 48
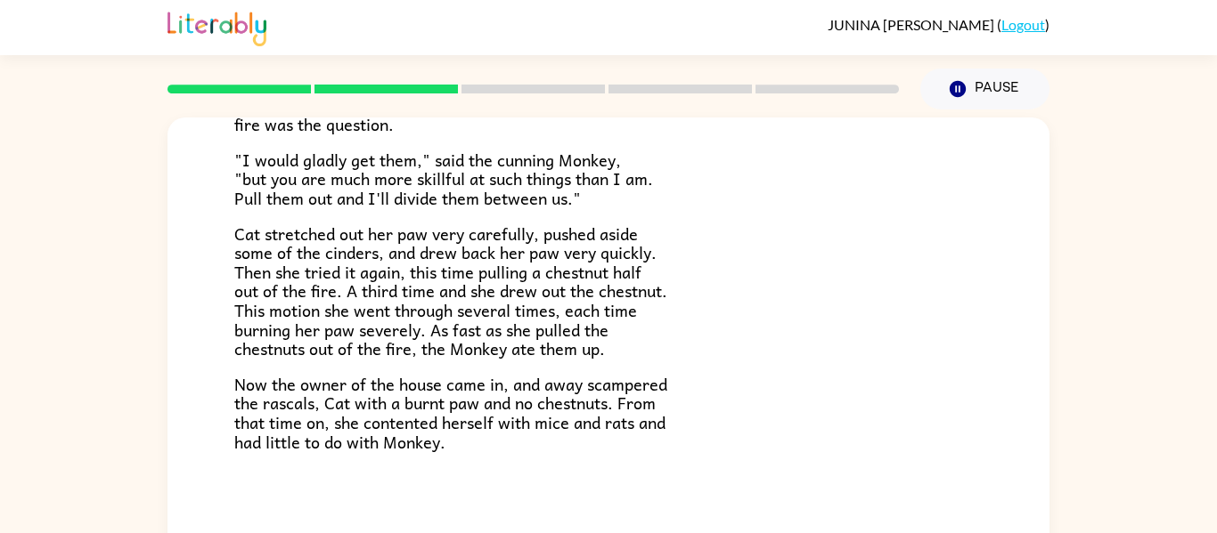
scroll to position [93, 0]
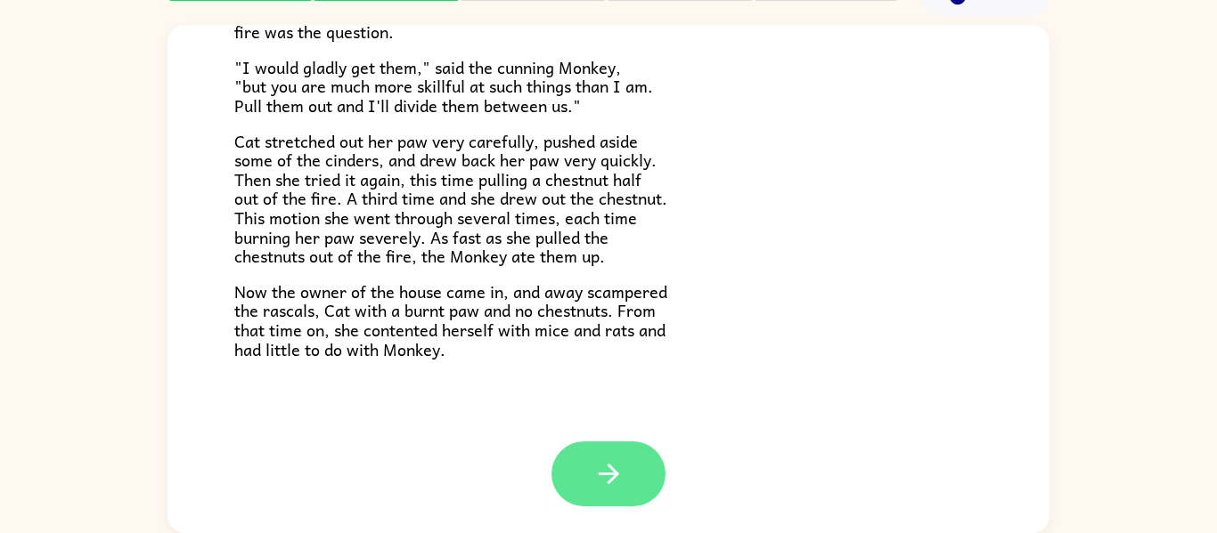
click at [617, 491] on button "button" at bounding box center [608, 474] width 114 height 65
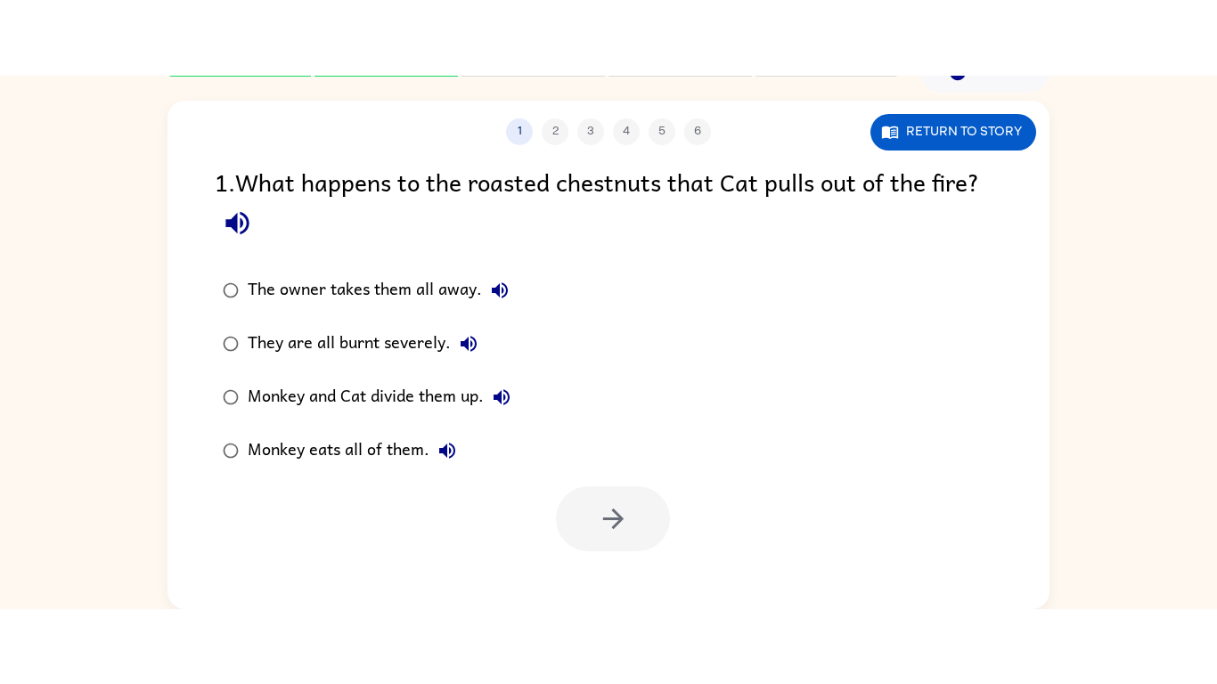
scroll to position [0, 0]
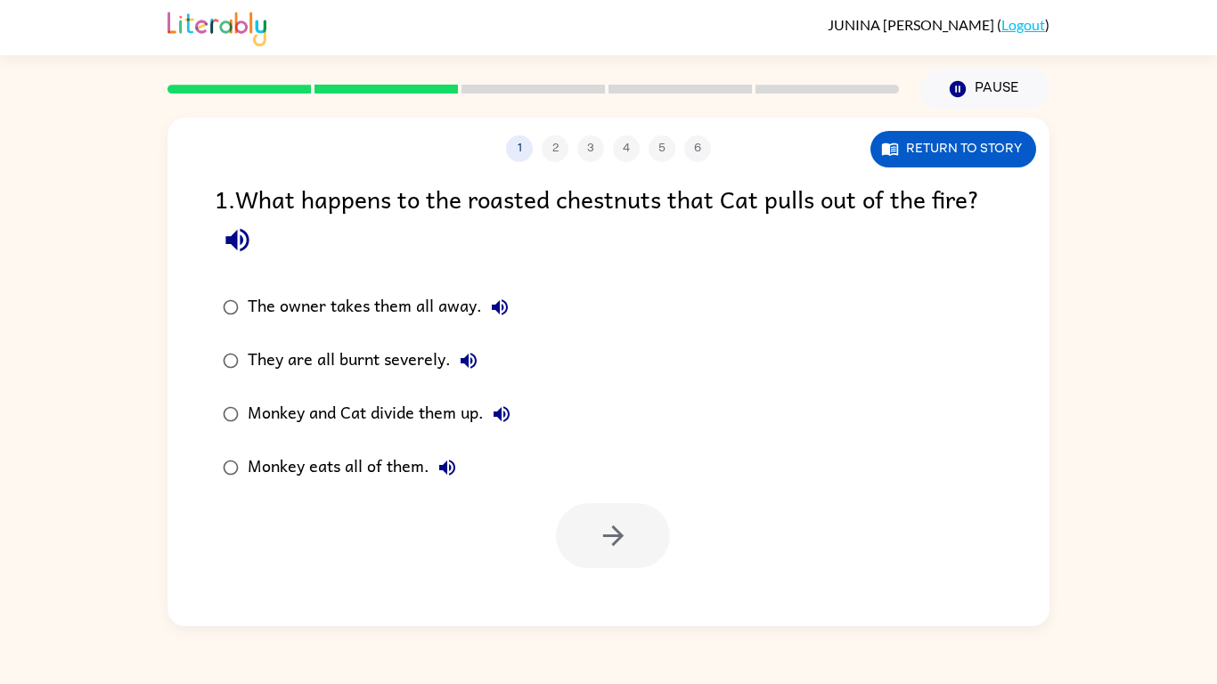
click at [324, 476] on div "Monkey eats all of them." at bounding box center [356, 468] width 217 height 36
click at [623, 544] on icon "button" at bounding box center [613, 535] width 31 height 31
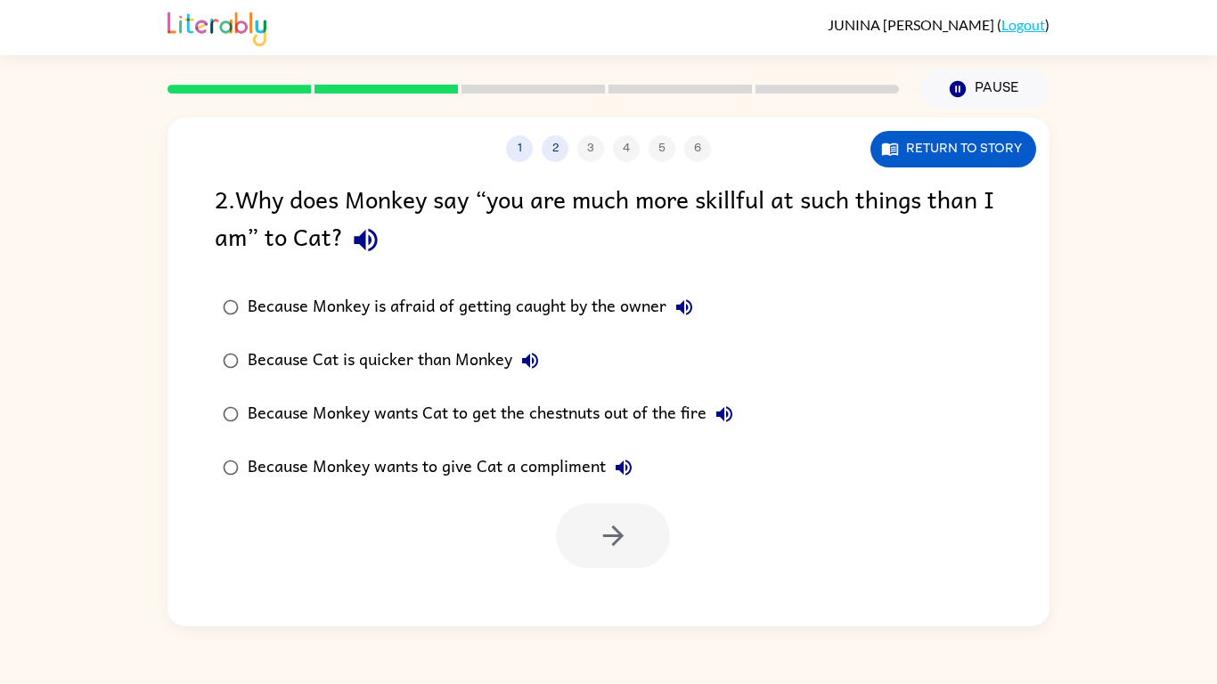
click at [367, 423] on div "Because Monkey wants Cat to get the chestnuts out of the fire" at bounding box center [495, 414] width 494 height 36
click at [614, 550] on icon "button" at bounding box center [613, 535] width 31 height 31
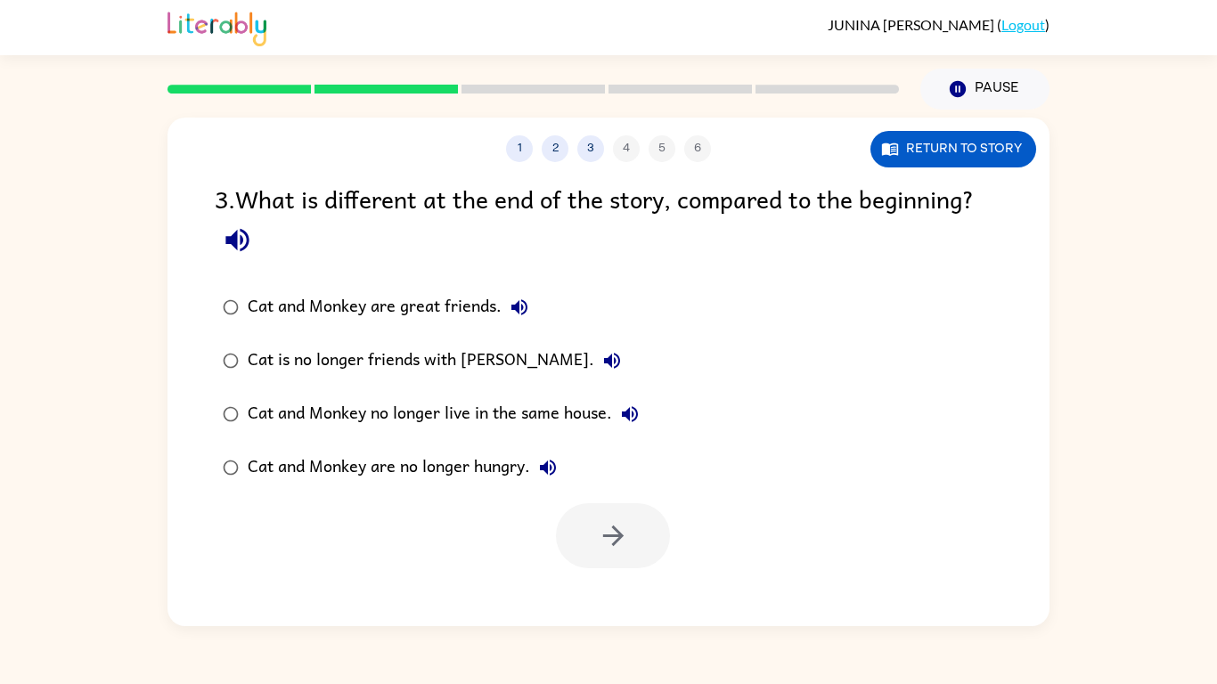
click at [364, 357] on div "Cat is no longer friends with Monkey." at bounding box center [439, 361] width 382 height 36
click at [636, 549] on button "button" at bounding box center [613, 535] width 114 height 65
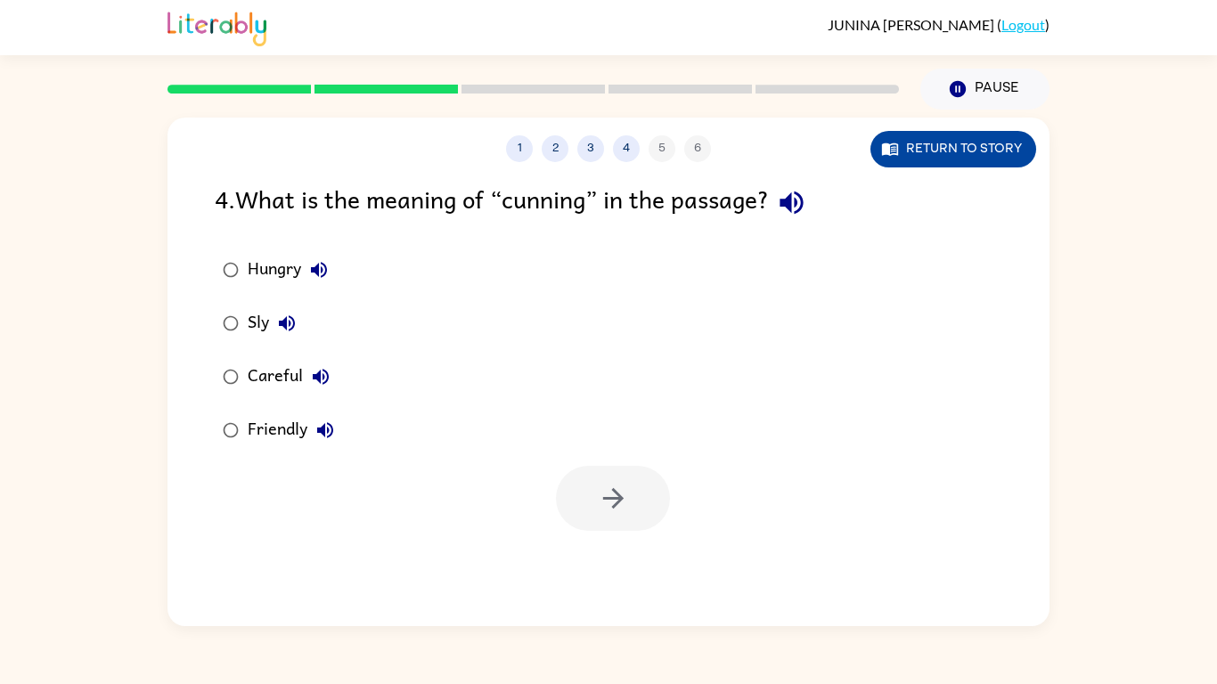
click at [897, 158] on button "Return to story" at bounding box center [953, 149] width 166 height 37
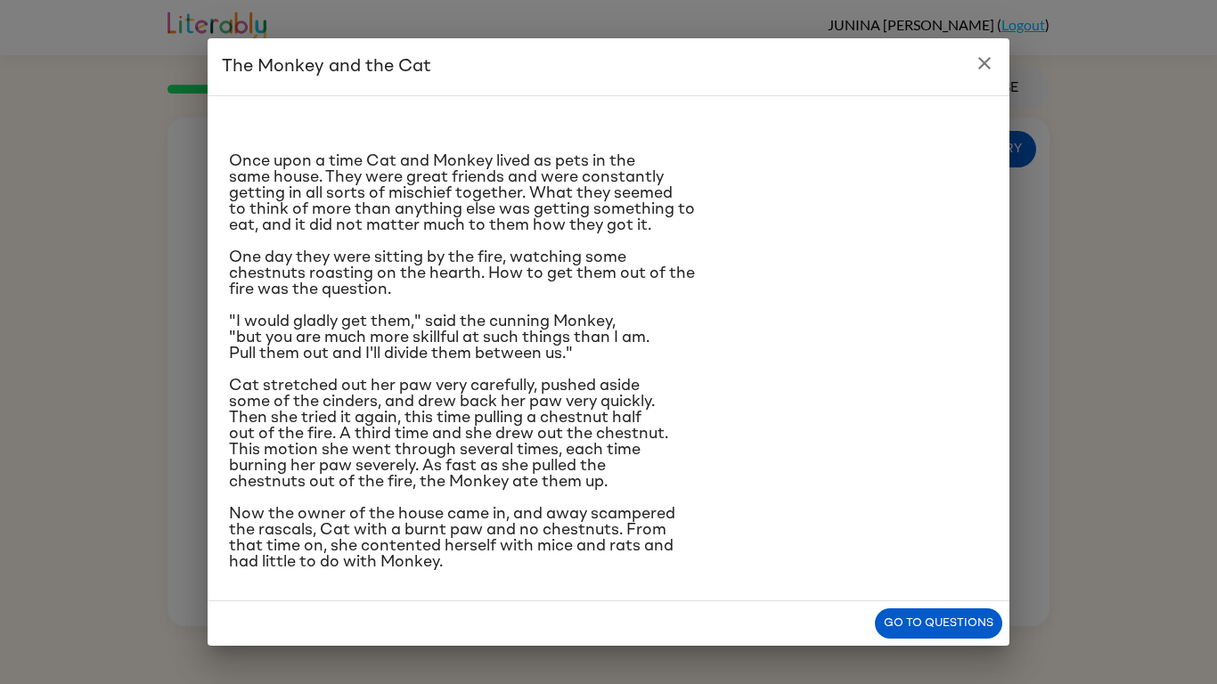
click at [1109, 451] on div "The Monkey and the Cat ​​Once upon a time Cat and Monkey lived as pets in the s…" at bounding box center [608, 342] width 1217 height 684
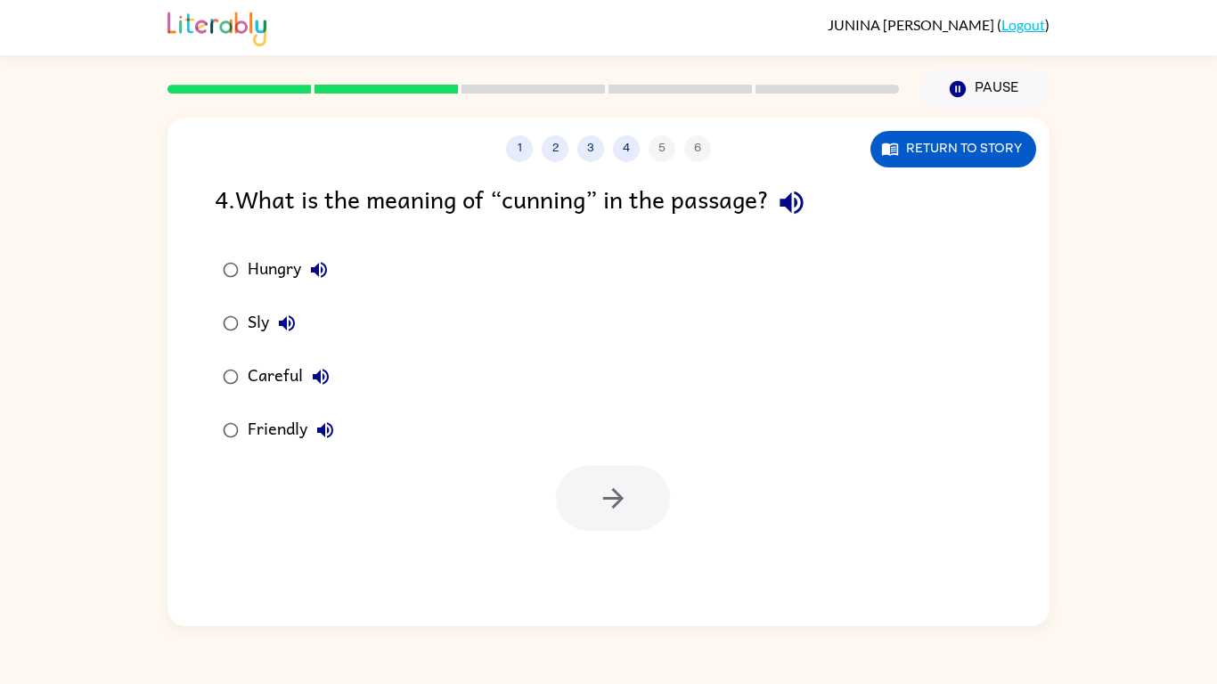
click at [248, 325] on div "Sly" at bounding box center [276, 323] width 57 height 36
click at [694, 149] on div "1 2 3 4 5 6" at bounding box center [608, 148] width 882 height 27
click at [662, 154] on div "1 2 3 4 5 6" at bounding box center [608, 148] width 882 height 27
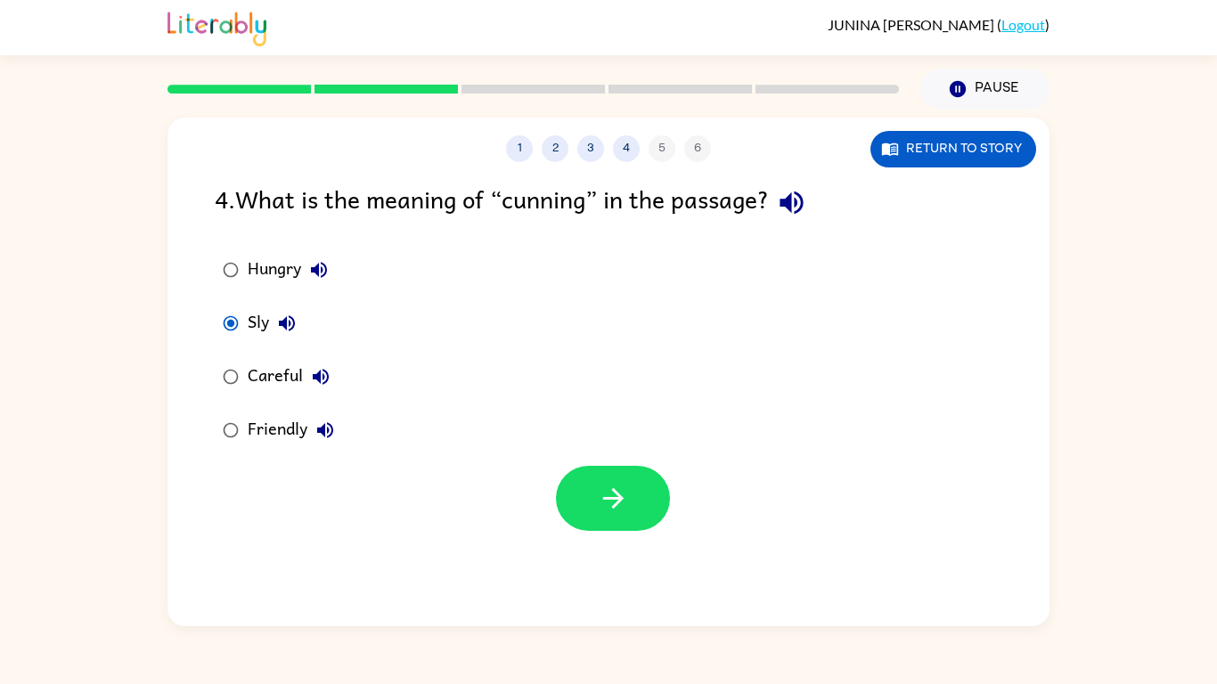
click at [250, 392] on div "Careful" at bounding box center [293, 377] width 91 height 36
click at [259, 427] on div "Friendly" at bounding box center [295, 430] width 95 height 36
click at [664, 500] on button "button" at bounding box center [613, 498] width 114 height 65
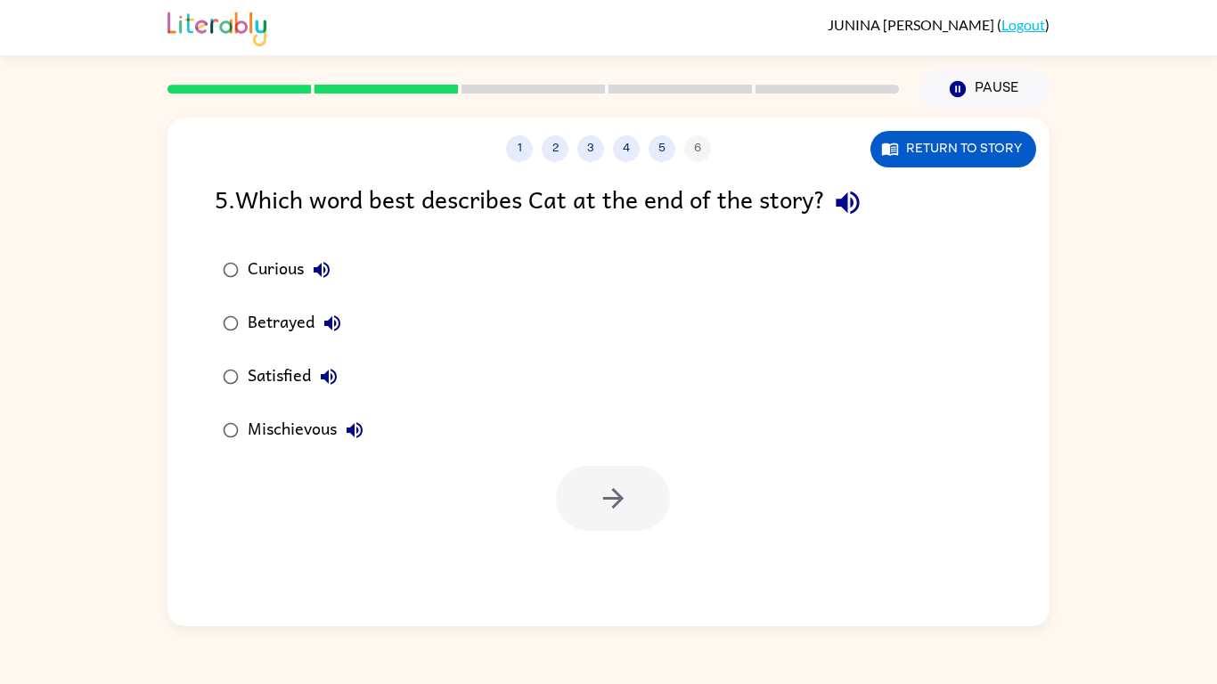
click at [260, 322] on div "Betrayed" at bounding box center [299, 323] width 102 height 36
click at [588, 509] on button "button" at bounding box center [613, 498] width 114 height 65
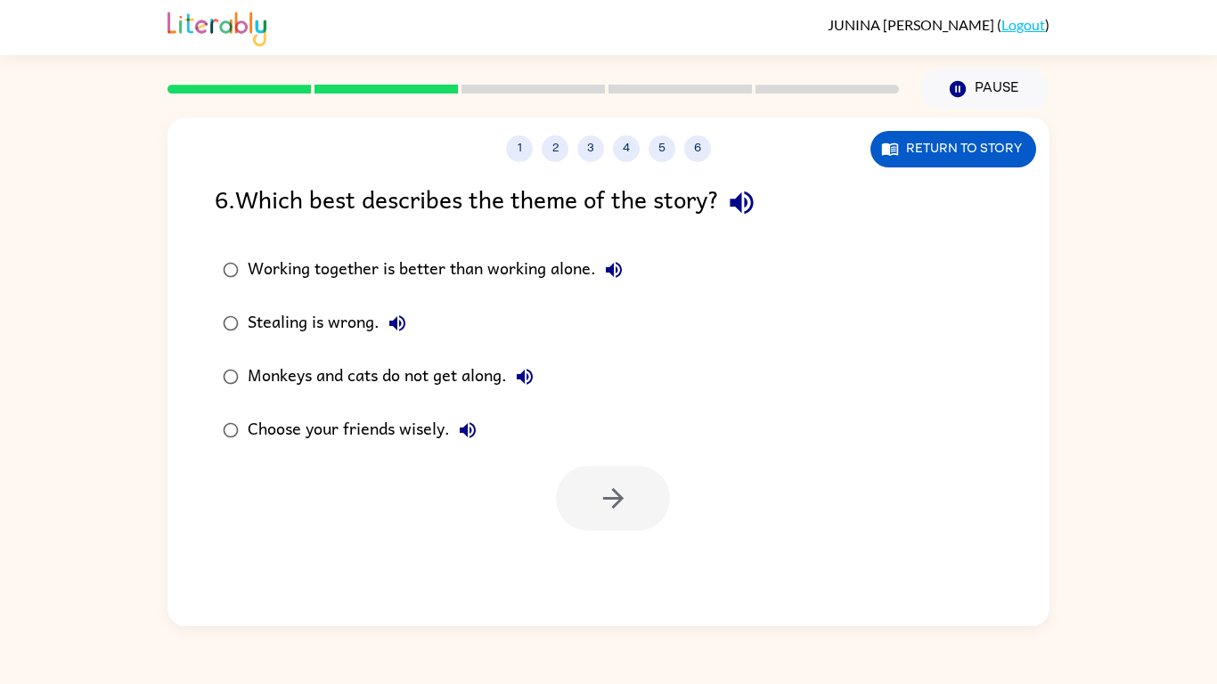
click at [347, 422] on div "Choose your friends wisely." at bounding box center [367, 430] width 238 height 36
click at [600, 504] on icon "button" at bounding box center [613, 498] width 31 height 31
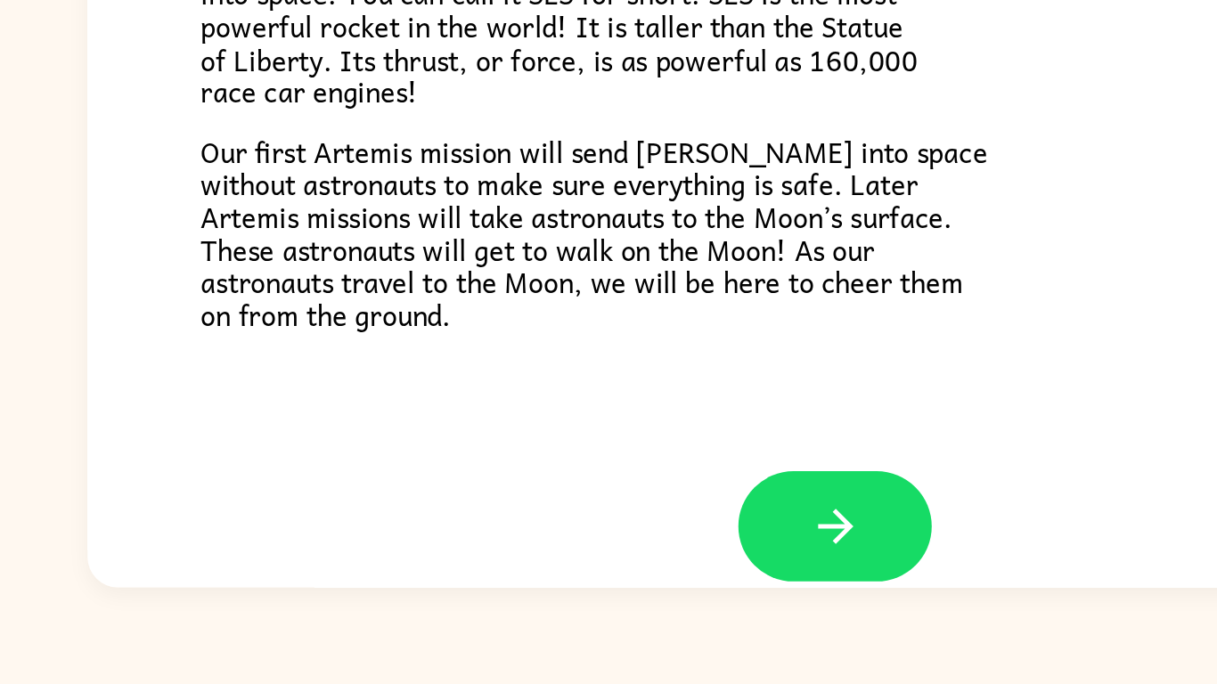
scroll to position [313, 0]
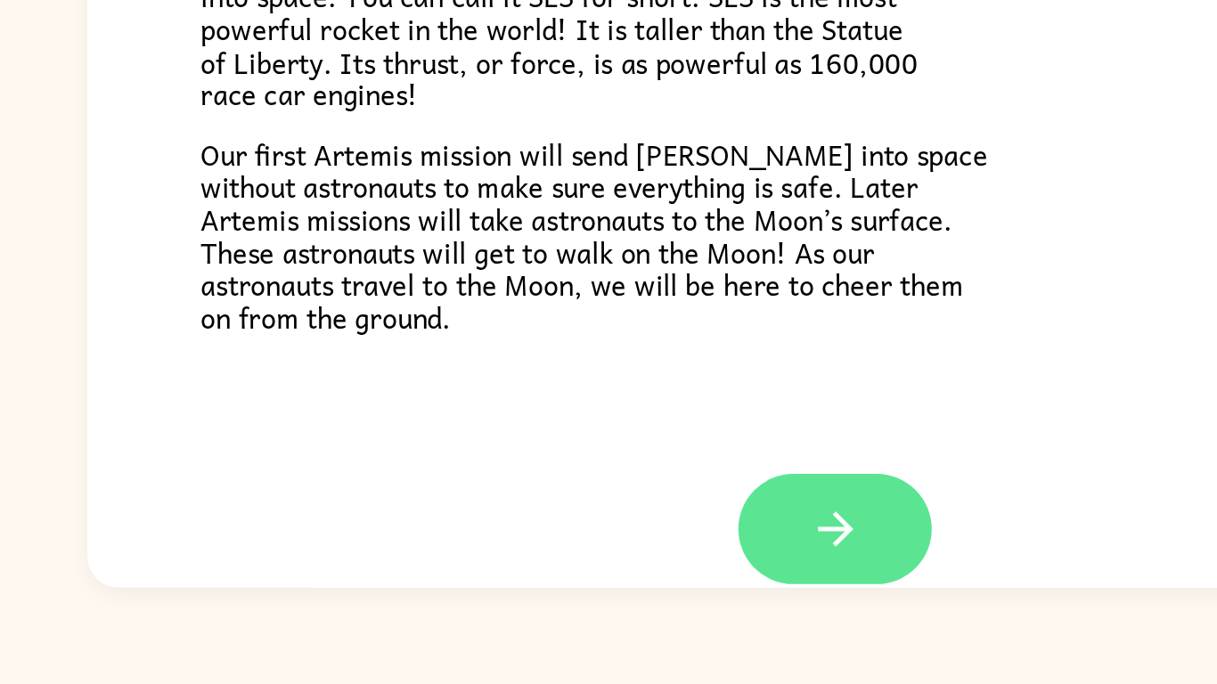
click at [615, 574] on button "button" at bounding box center [608, 591] width 114 height 65
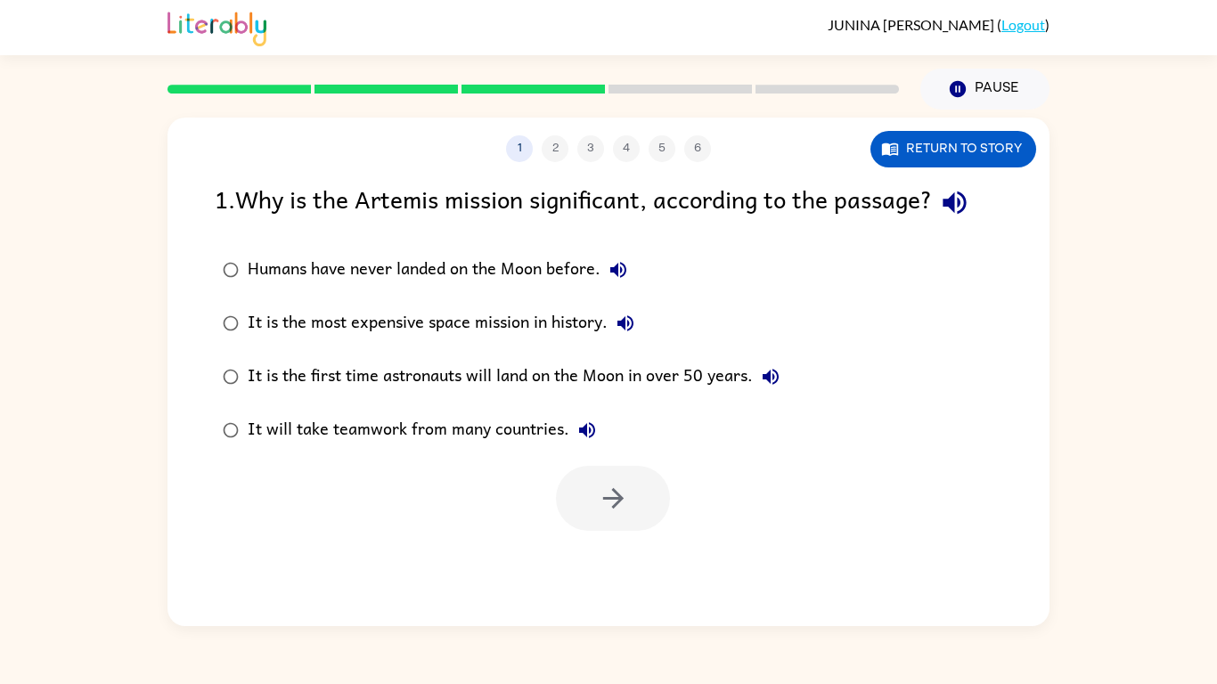
click at [373, 395] on div "It is the first time astronauts will land on the Moon in over 50 years." at bounding box center [518, 377] width 541 height 36
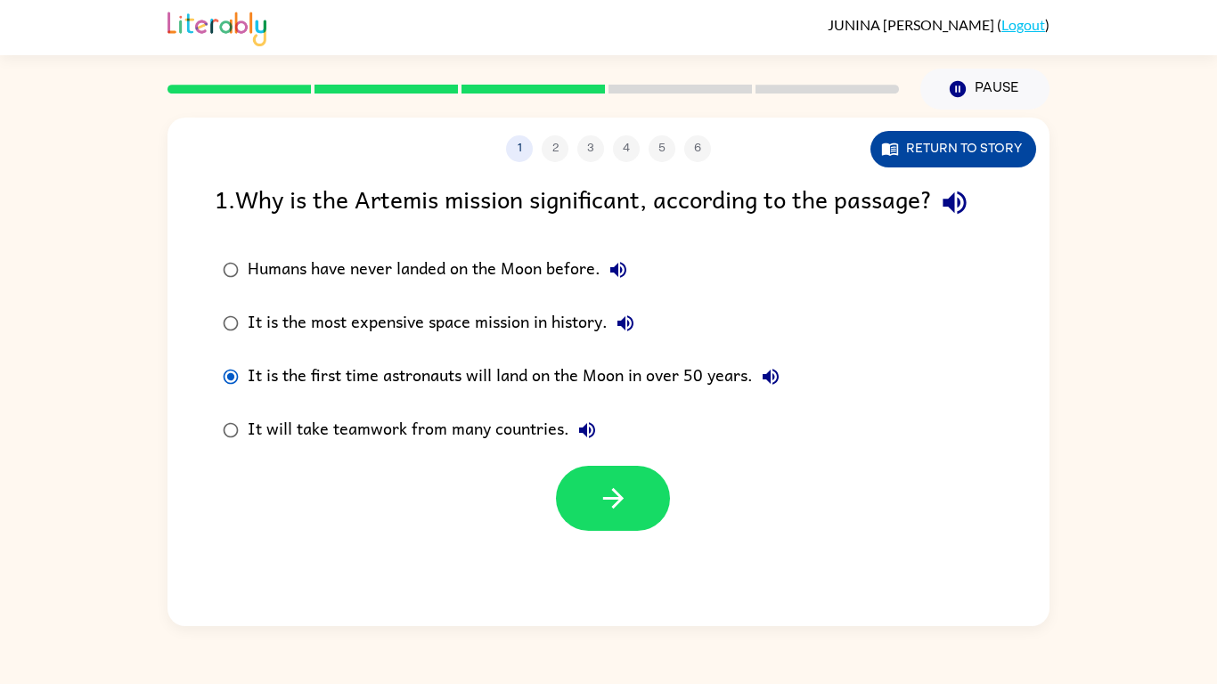
click at [892, 149] on icon "button" at bounding box center [893, 150] width 5 height 6
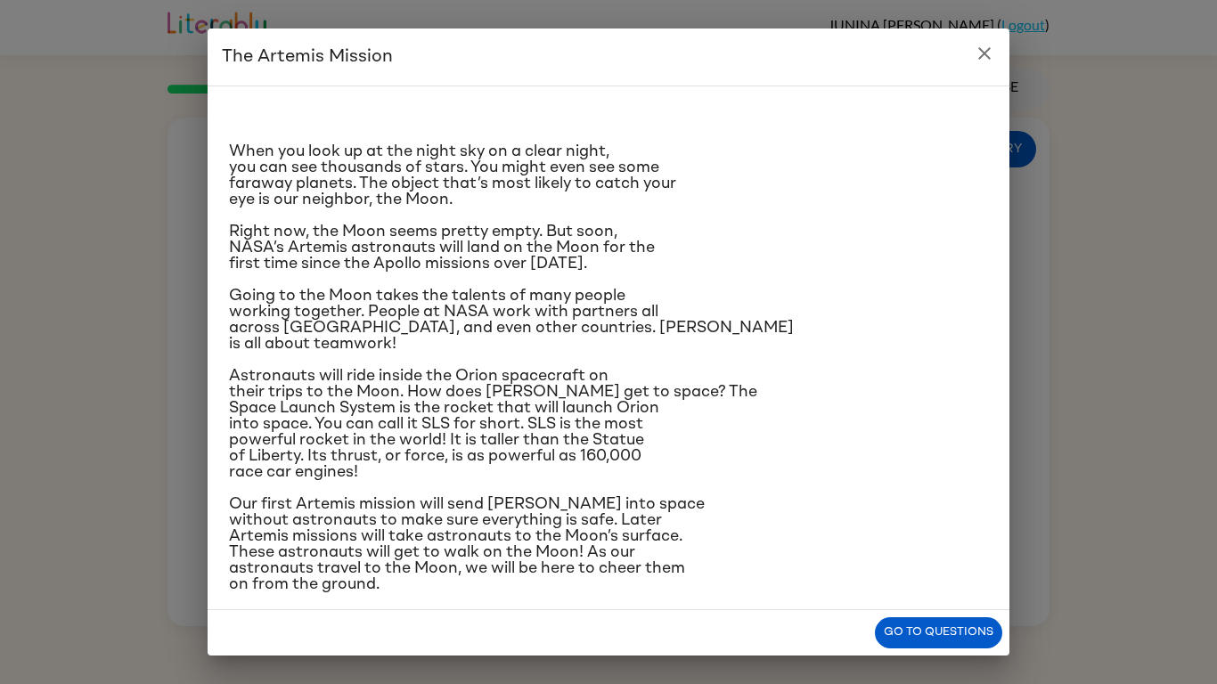
click at [1065, 594] on div "The Artemis Mission When you look up at the night sky on a clear night, you can…" at bounding box center [608, 342] width 1217 height 684
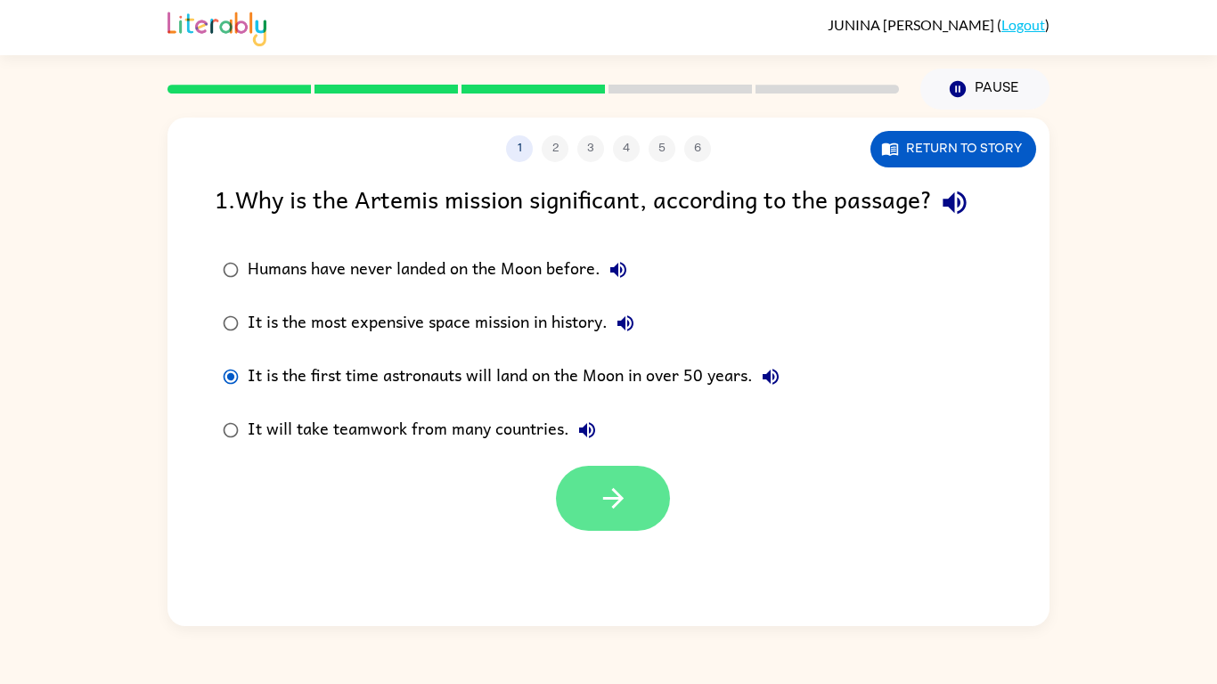
click at [607, 515] on button "button" at bounding box center [613, 498] width 114 height 65
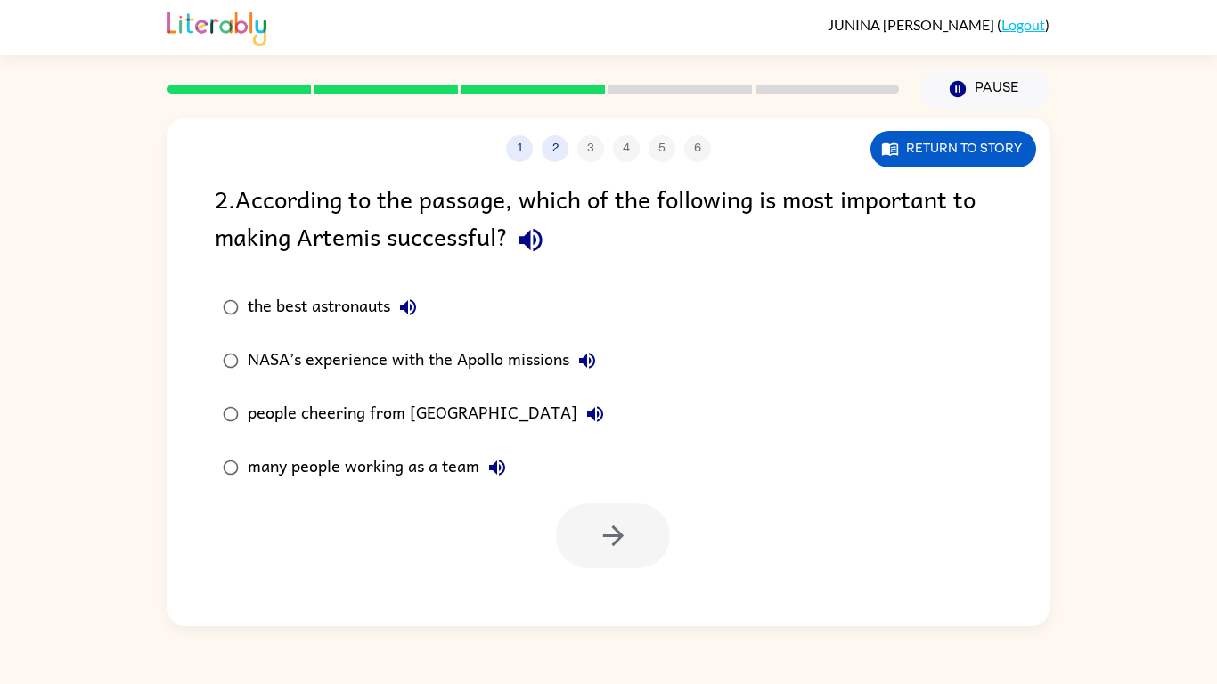
click at [318, 464] on div "many people working as a team" at bounding box center [381, 468] width 267 height 36
click at [600, 540] on icon "button" at bounding box center [613, 535] width 31 height 31
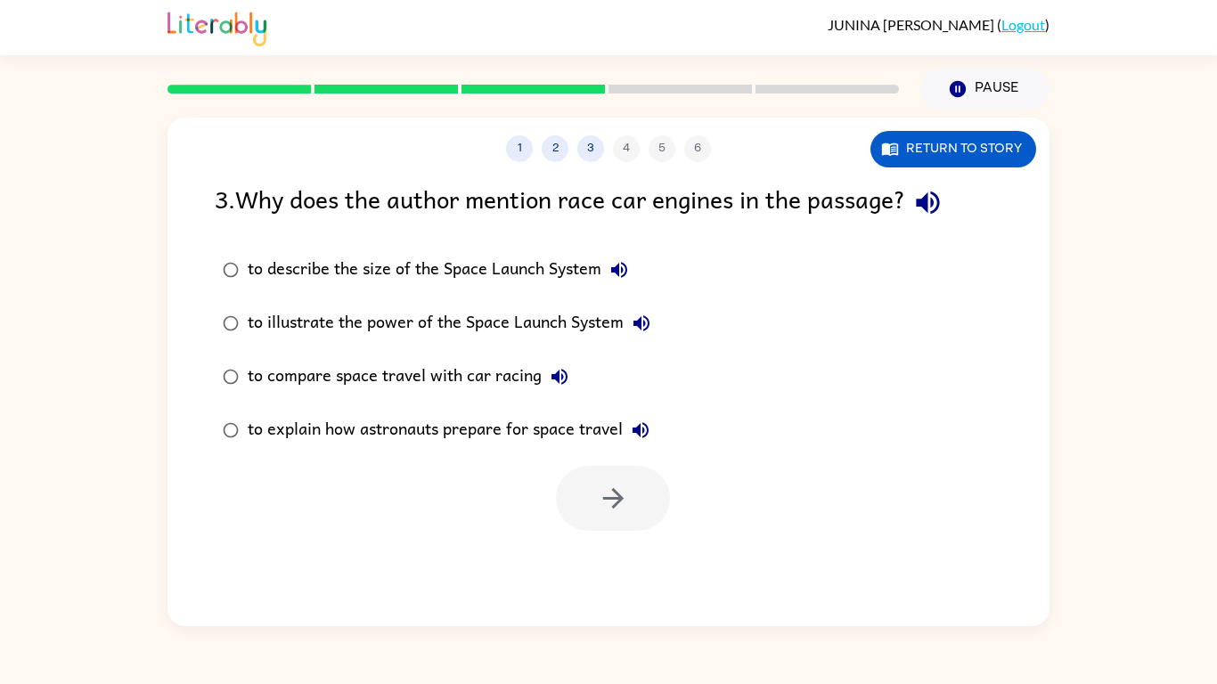
click at [337, 325] on div "to illustrate the power of the Space Launch System" at bounding box center [453, 323] width 411 height 36
click at [623, 494] on icon "button" at bounding box center [613, 498] width 31 height 31
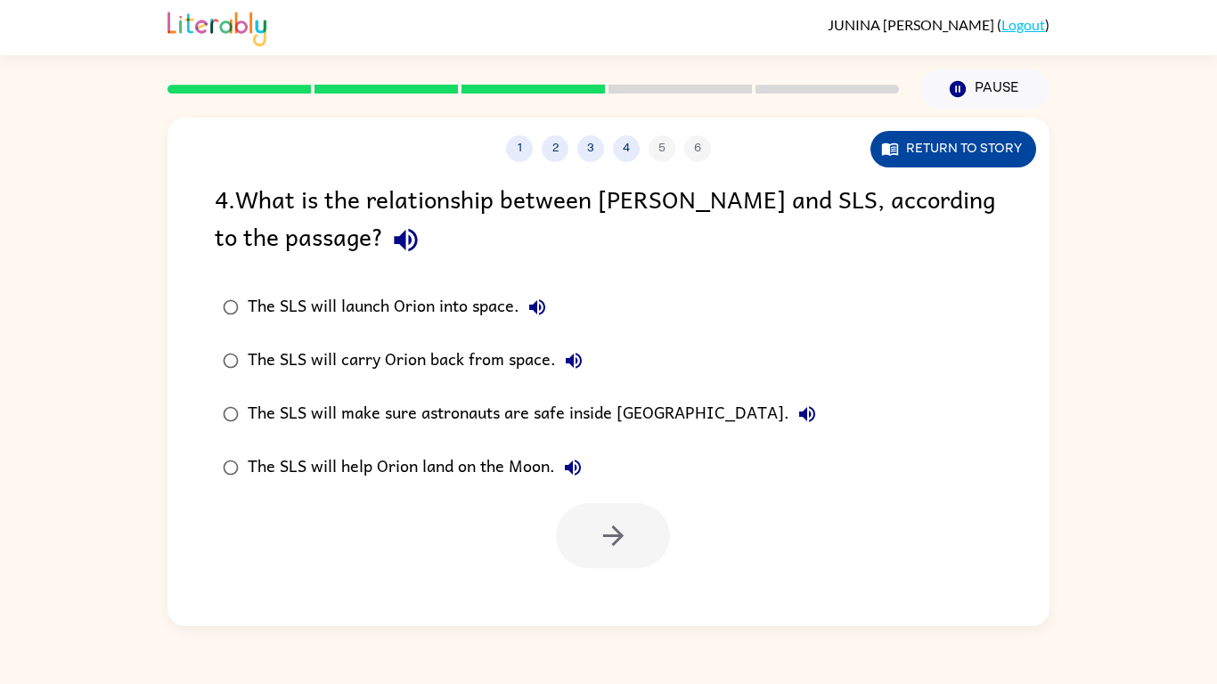
click at [929, 153] on button "Return to story" at bounding box center [953, 149] width 166 height 37
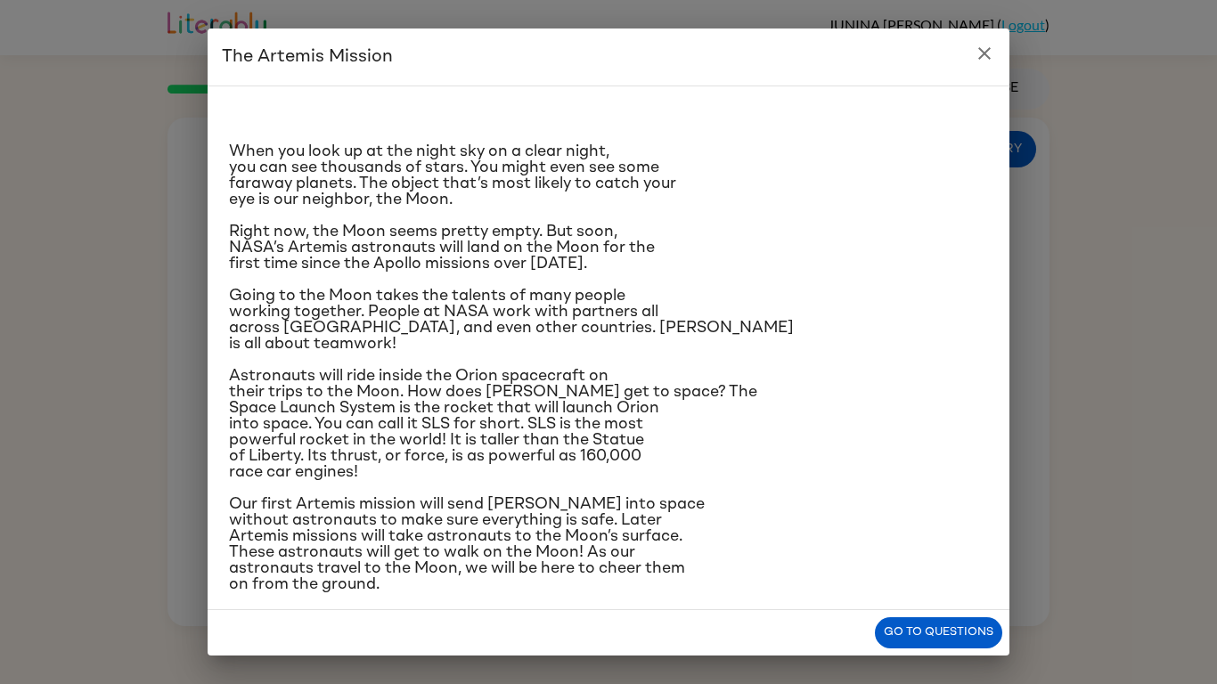
click at [979, 57] on icon "close" at bounding box center [984, 53] width 12 height 12
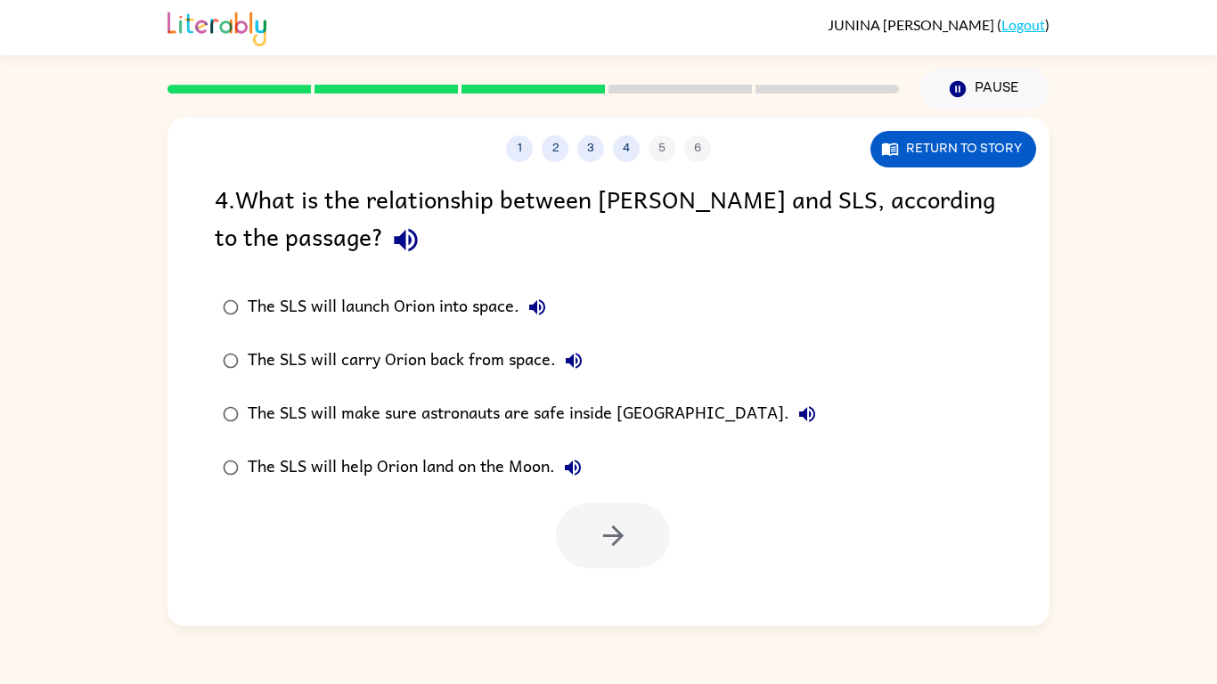
click at [314, 318] on div "The SLS will launch Orion into space." at bounding box center [401, 307] width 307 height 36
click at [614, 521] on icon "button" at bounding box center [613, 535] width 31 height 31
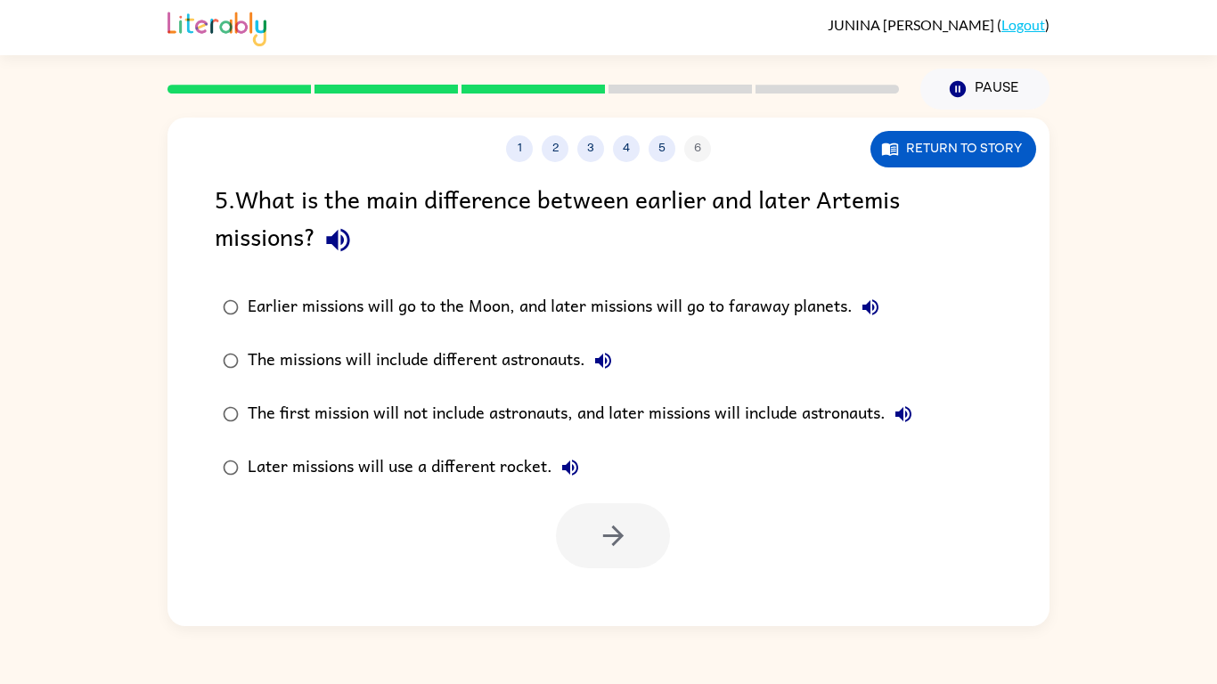
click at [315, 469] on div "Later missions will use a different rocket." at bounding box center [418, 468] width 340 height 36
click at [642, 546] on button "button" at bounding box center [613, 535] width 114 height 65
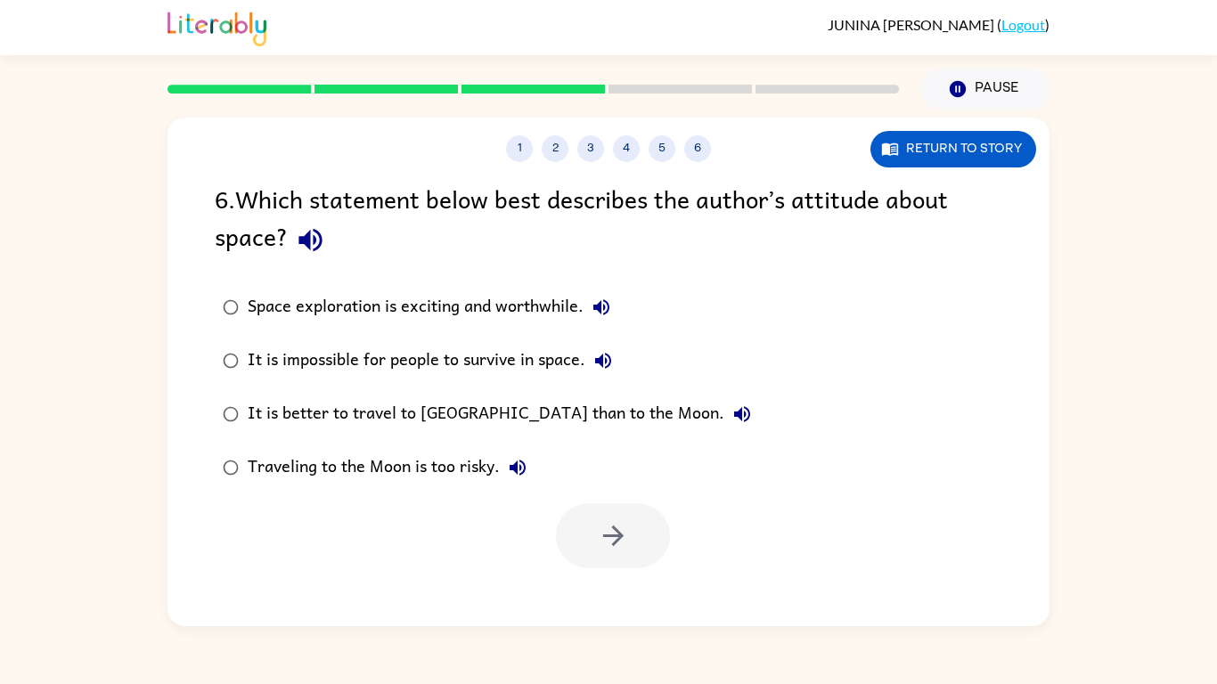
click at [485, 294] on div "Space exploration is exciting and worthwhile." at bounding box center [433, 307] width 371 height 36
click at [622, 535] on icon "button" at bounding box center [612, 535] width 20 height 20
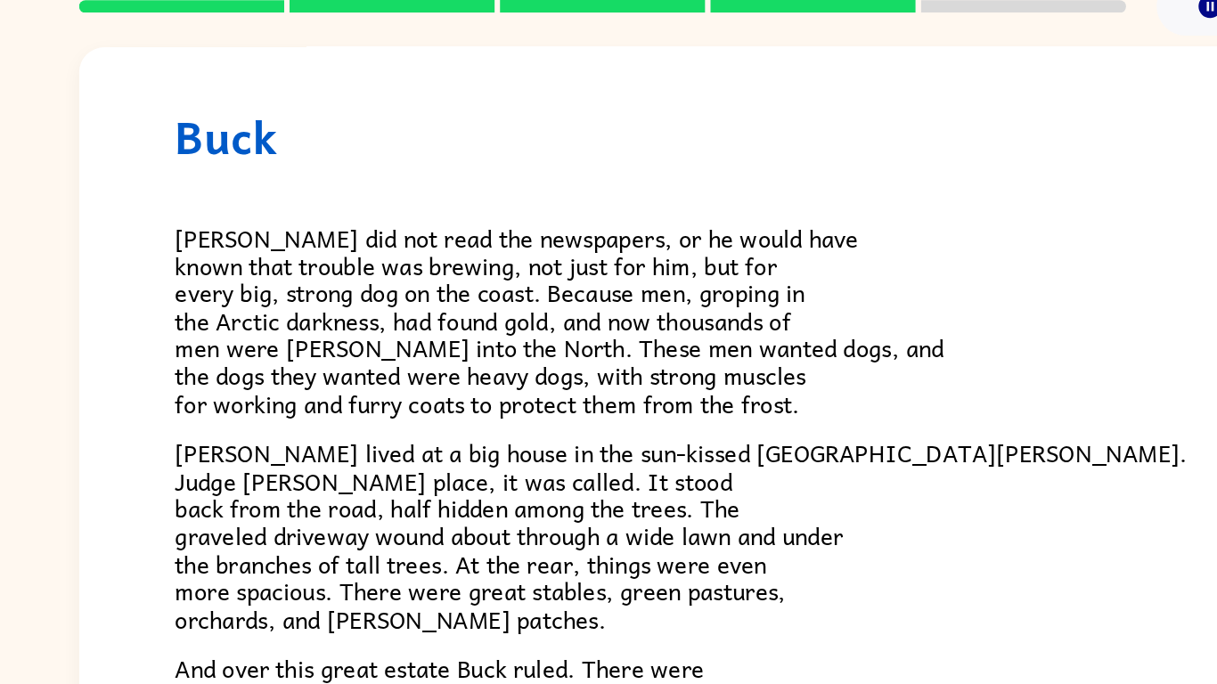
scroll to position [29, 0]
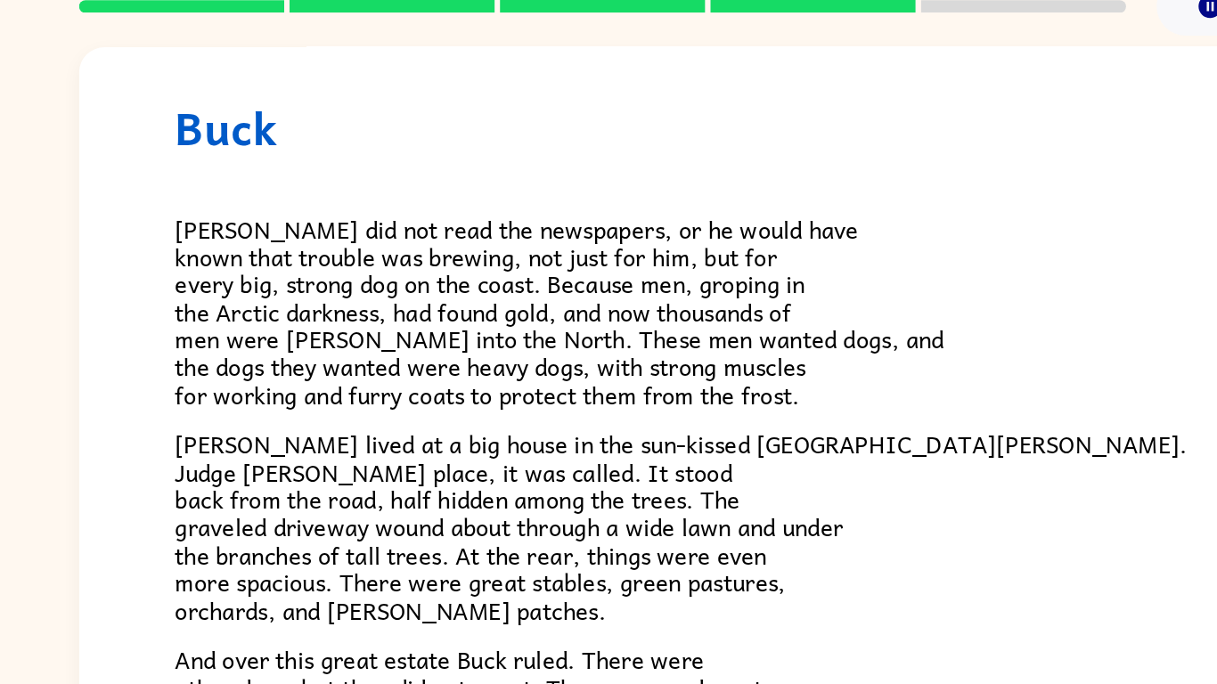
click at [579, 267] on span "Buck did not read the newspapers, or he would have known that trouble was brewi…" at bounding box center [502, 303] width 537 height 142
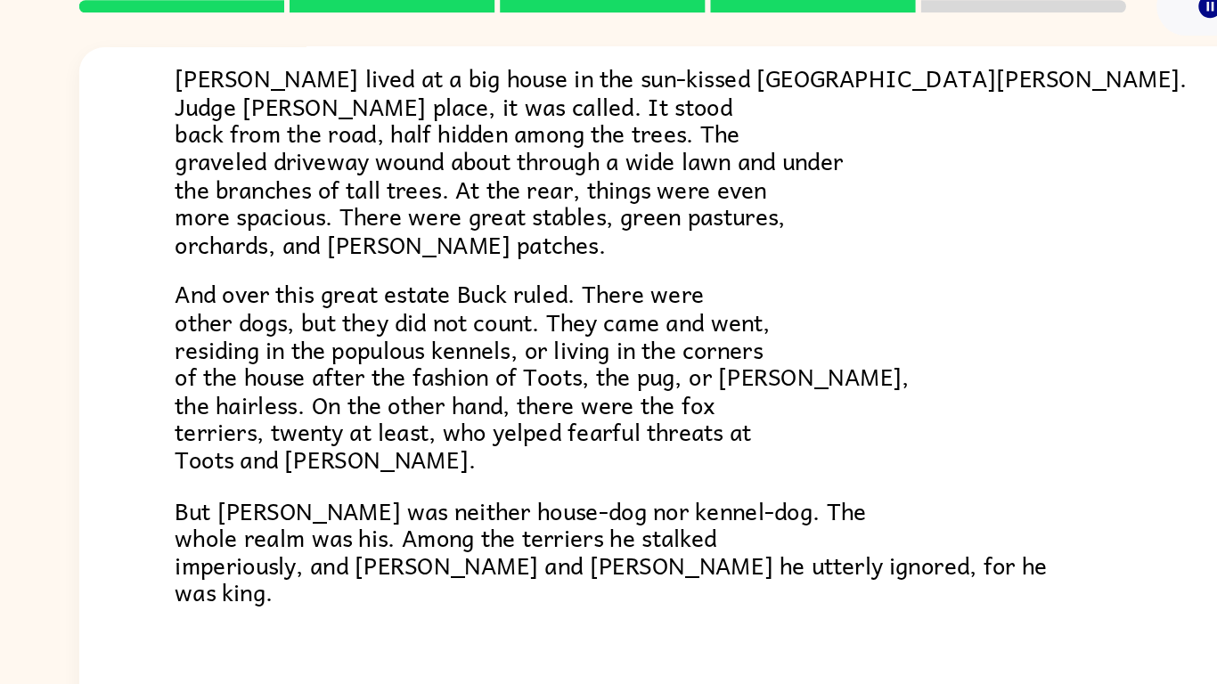
scroll to position [341, 0]
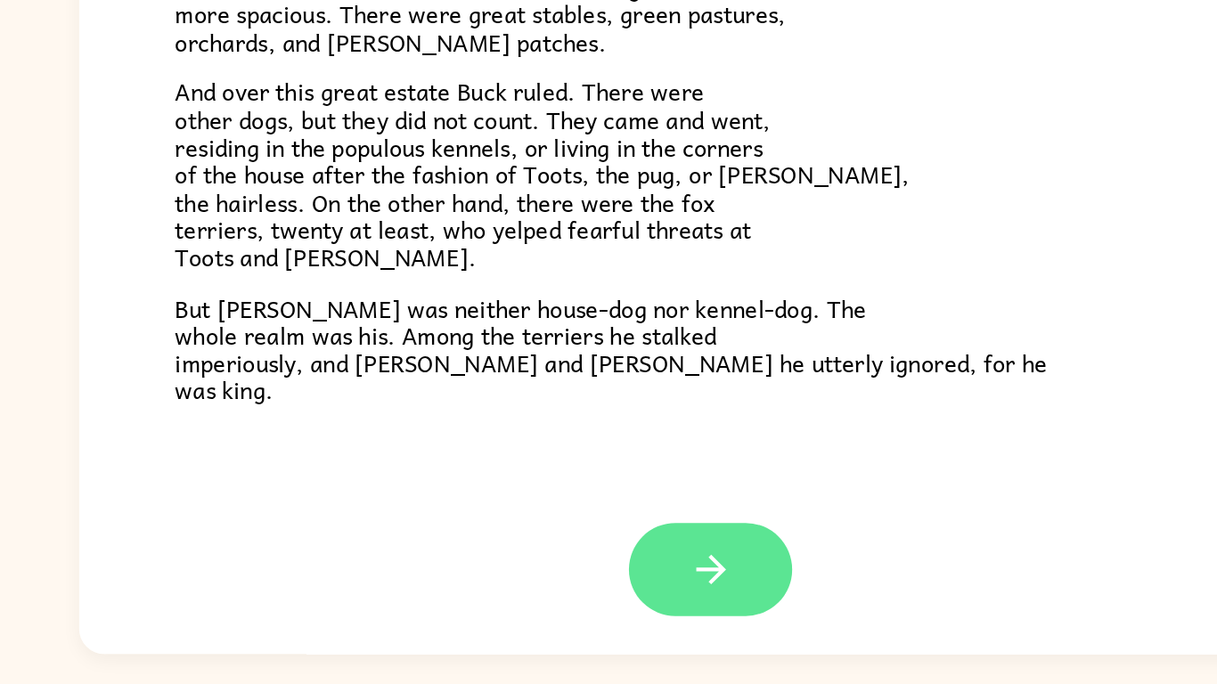
click at [593, 582] on icon "button" at bounding box center [608, 566] width 31 height 31
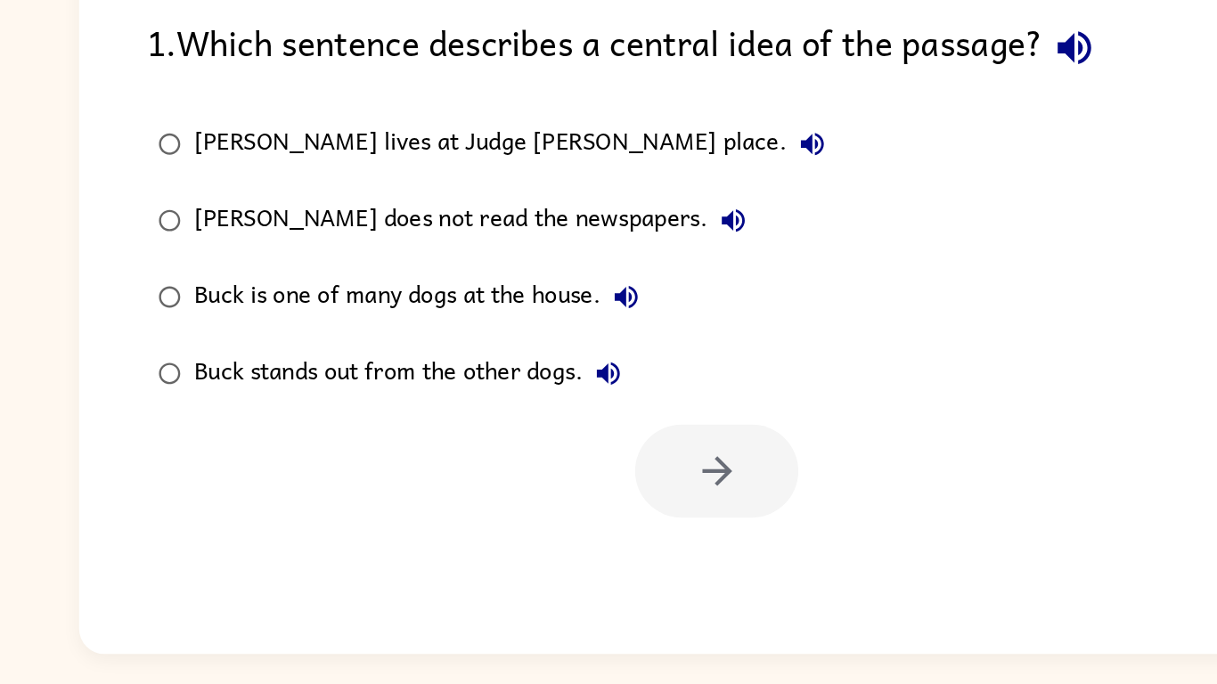
scroll to position [0, 0]
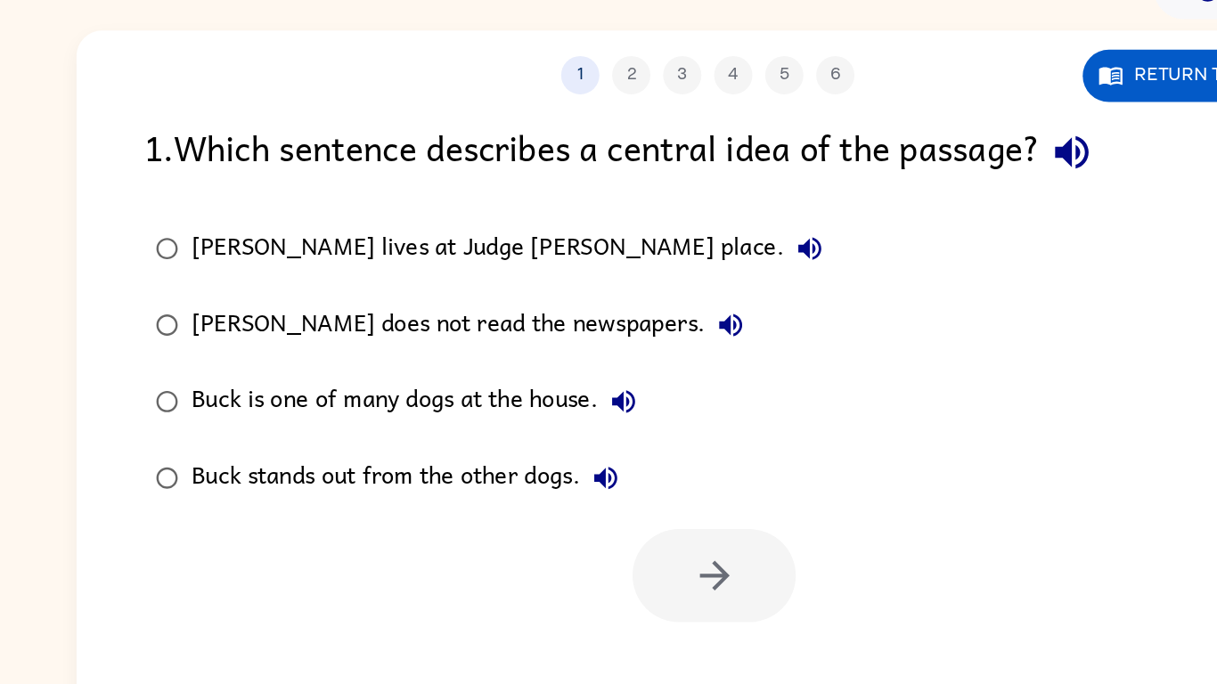
click at [428, 436] on div "Buck stands out from the other dogs." at bounding box center [401, 430] width 307 height 36
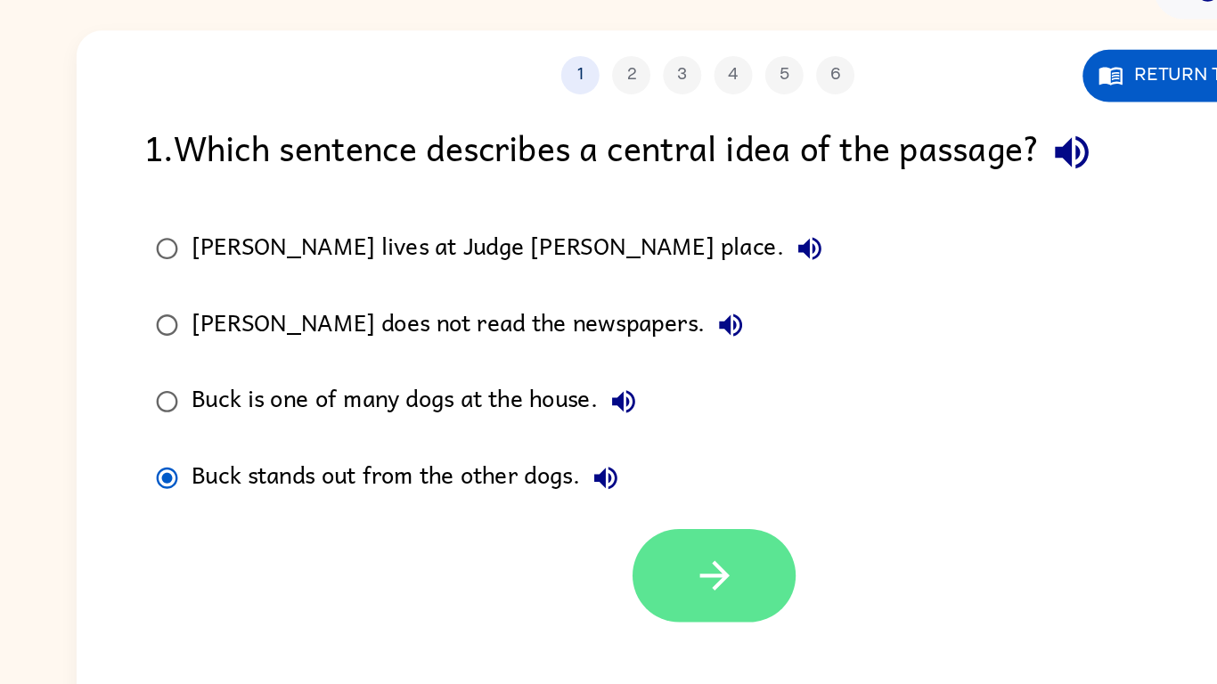
click at [655, 525] on button "button" at bounding box center [613, 498] width 114 height 65
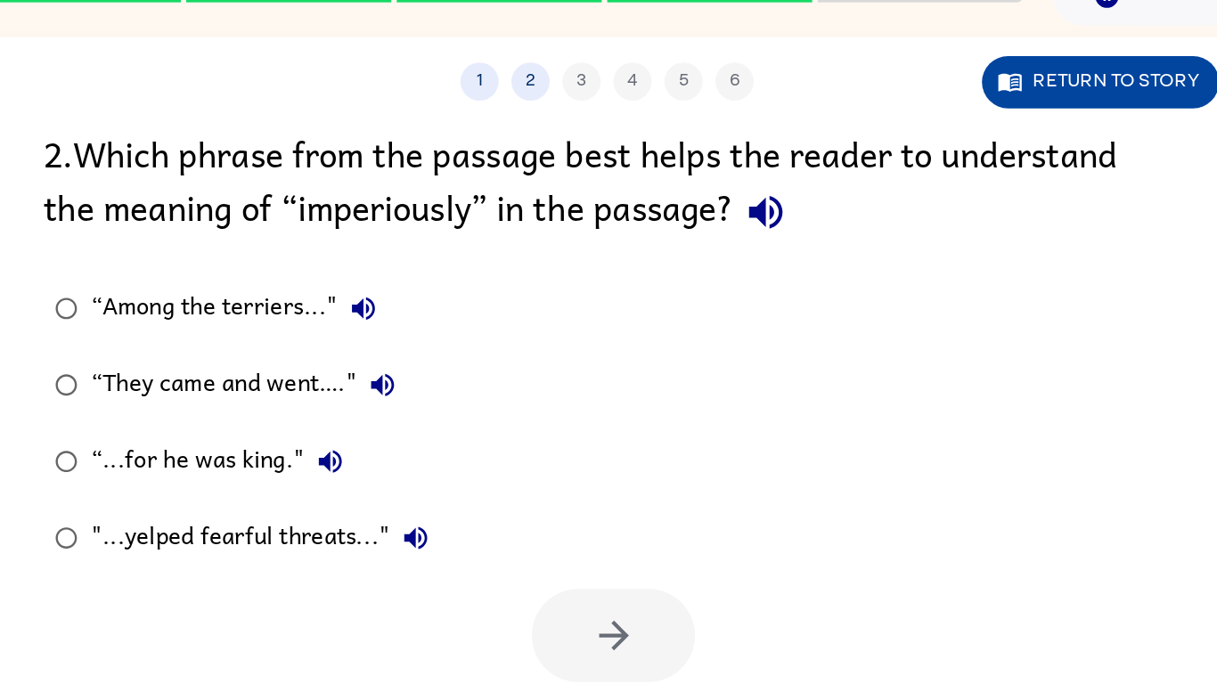
click at [901, 152] on button "Return to story" at bounding box center [953, 149] width 166 height 37
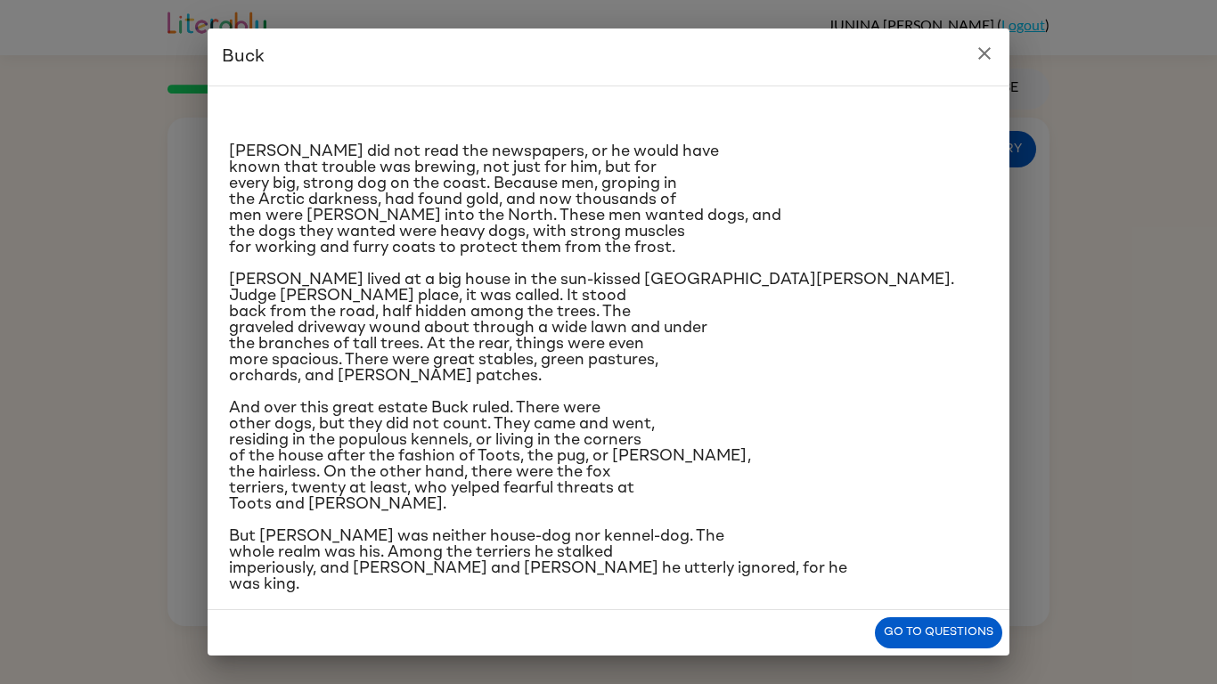
click at [983, 47] on icon "close" at bounding box center [983, 53] width 21 height 21
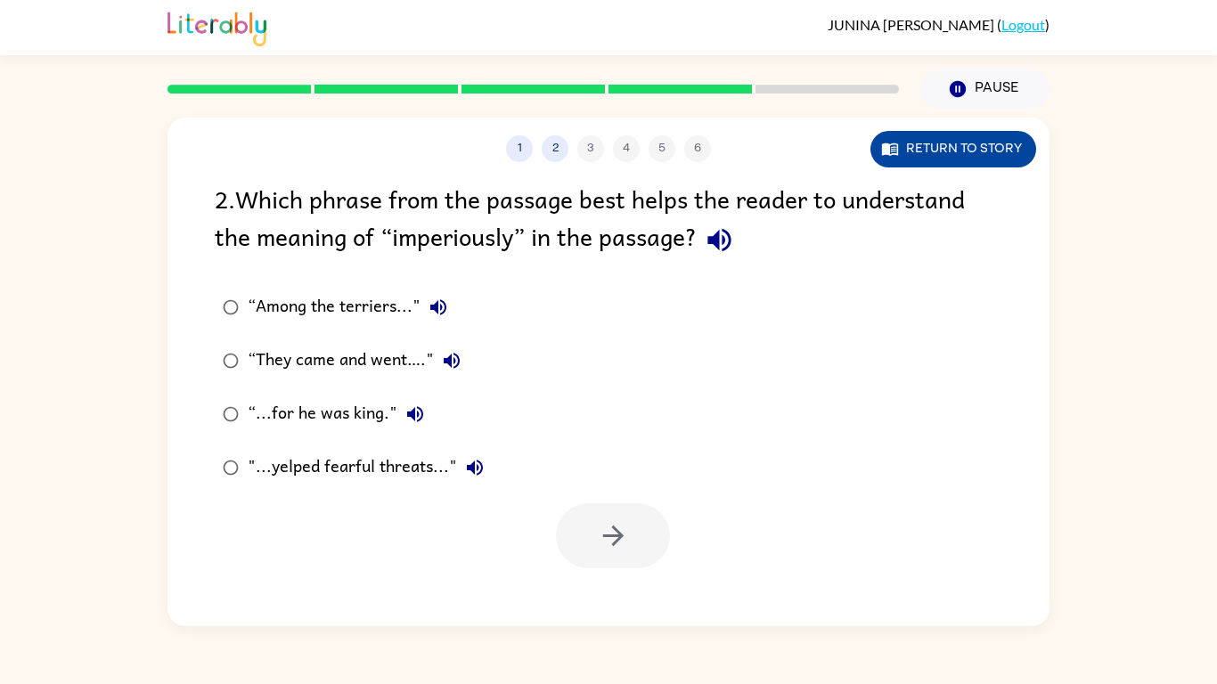
click at [935, 143] on button "Return to story" at bounding box center [953, 149] width 166 height 37
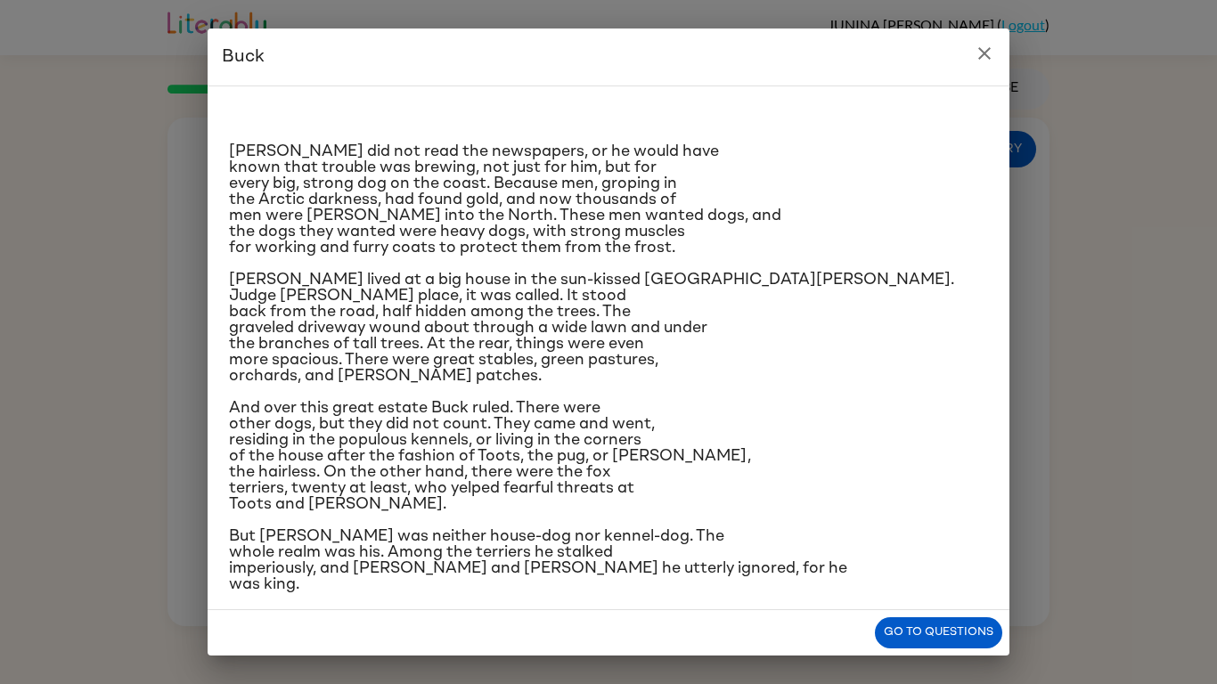
click at [985, 49] on icon "close" at bounding box center [983, 53] width 21 height 21
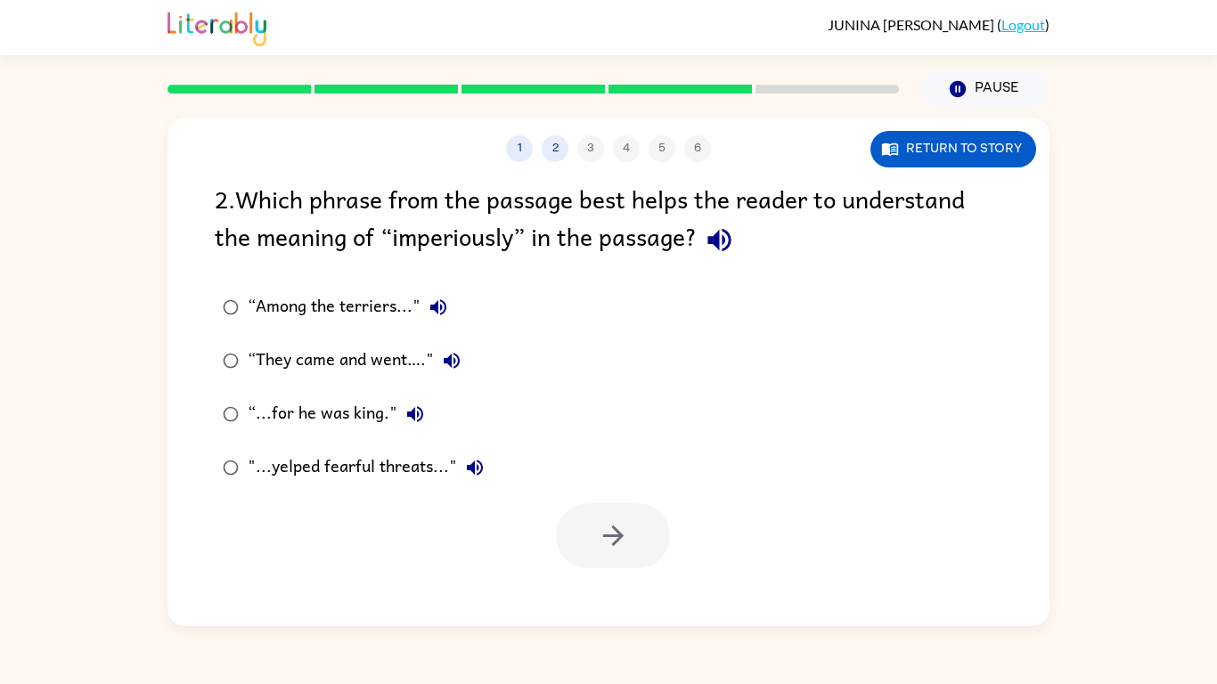
click at [411, 464] on div ""...yelped fearful threats..."" at bounding box center [370, 468] width 245 height 36
click at [608, 530] on icon "button" at bounding box center [613, 535] width 31 height 31
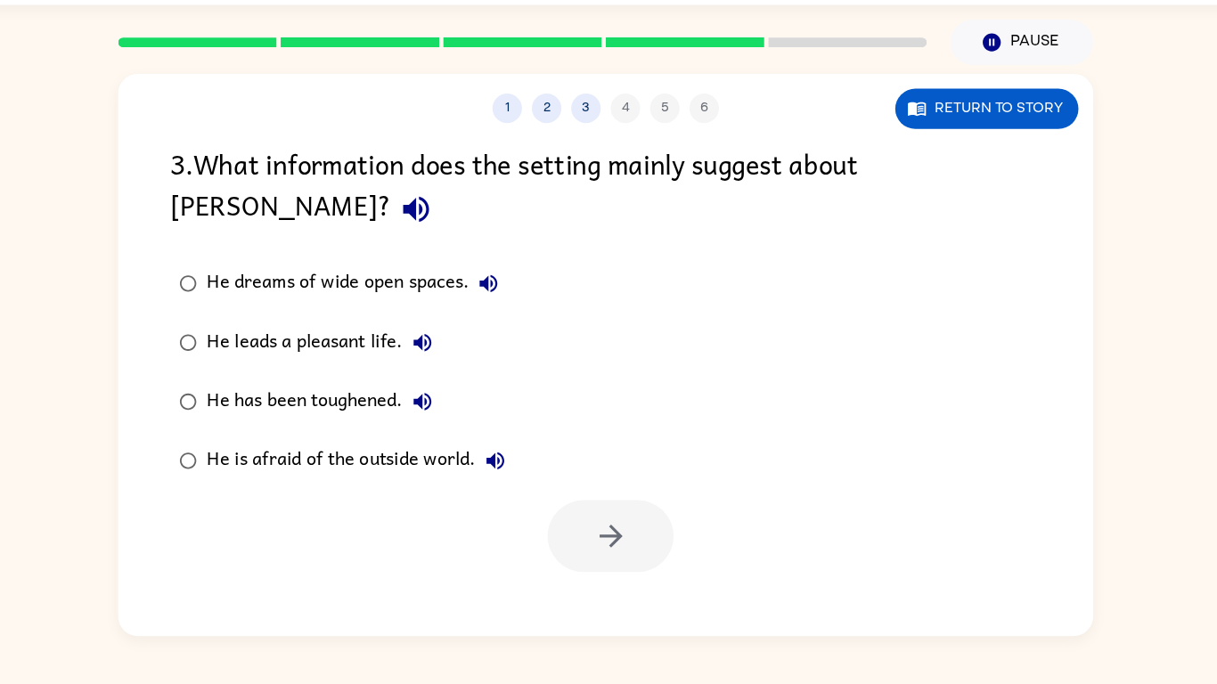
click at [323, 343] on div "He leads a pleasant life." at bounding box center [354, 361] width 213 height 36
click at [590, 503] on button "button" at bounding box center [613, 535] width 114 height 65
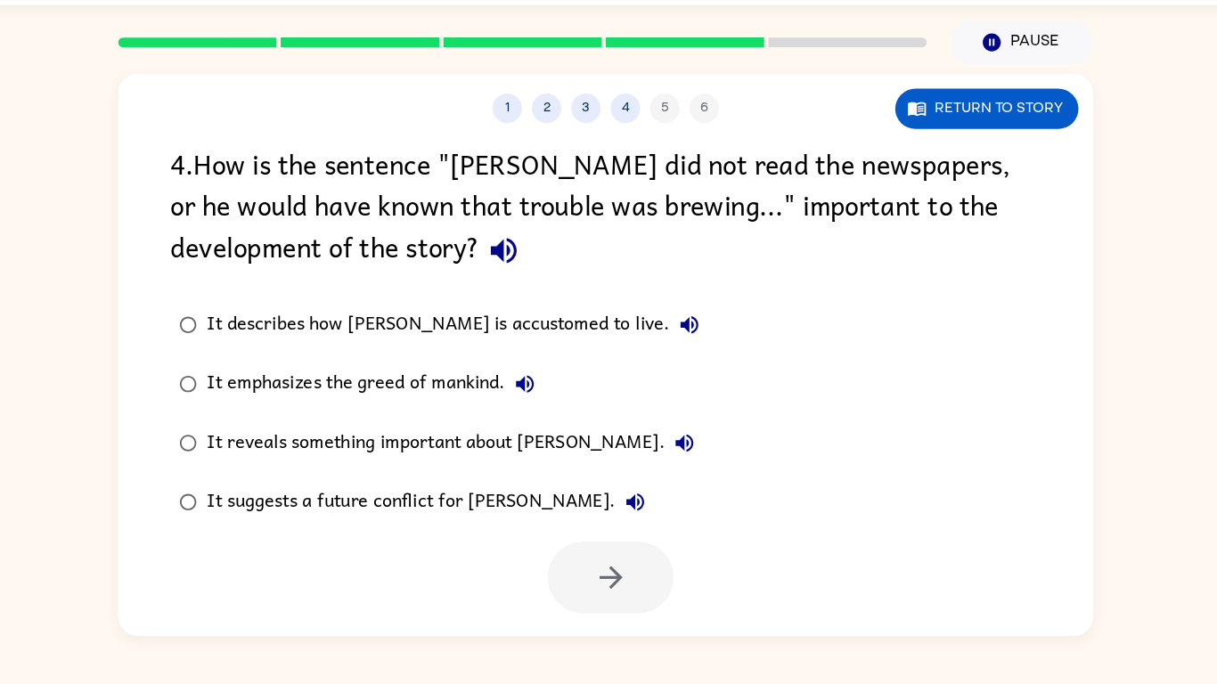
click at [318, 503] on div "It suggests a future conflict for Buck." at bounding box center [450, 505] width 405 height 36
click at [619, 562] on icon "button" at bounding box center [613, 573] width 31 height 31
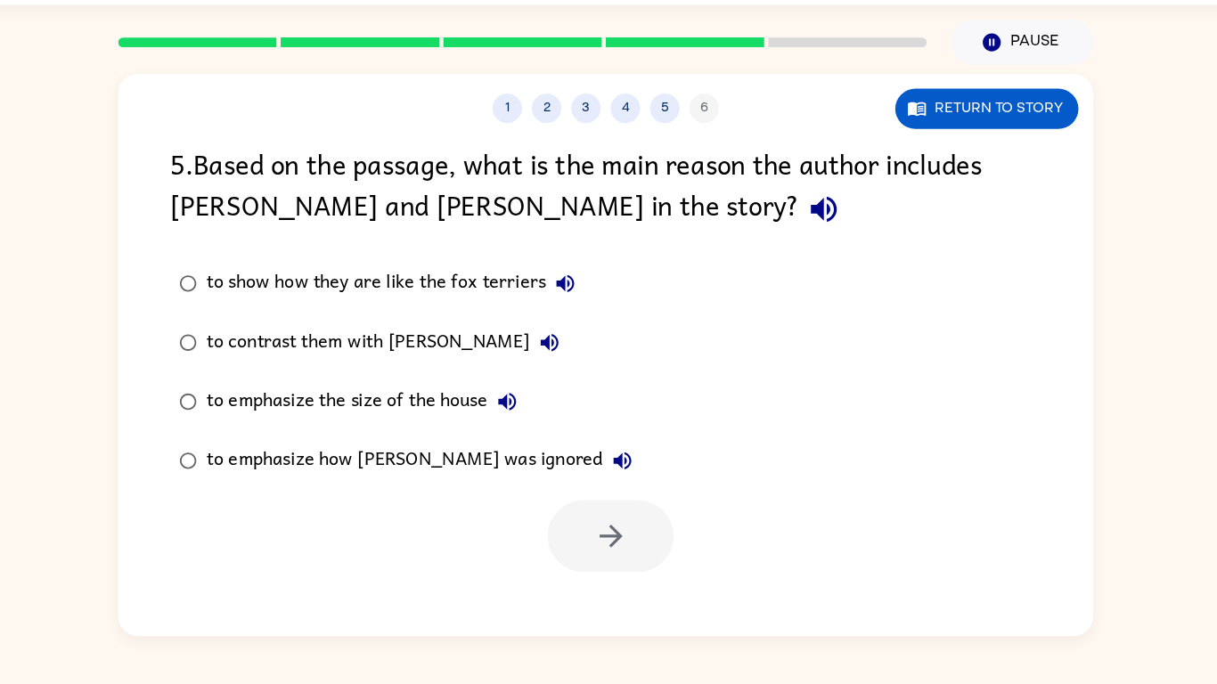
click at [383, 311] on div "to show how they are like the fox terriers" at bounding box center [419, 307] width 342 height 36
click at [625, 548] on icon "button" at bounding box center [613, 535] width 31 height 31
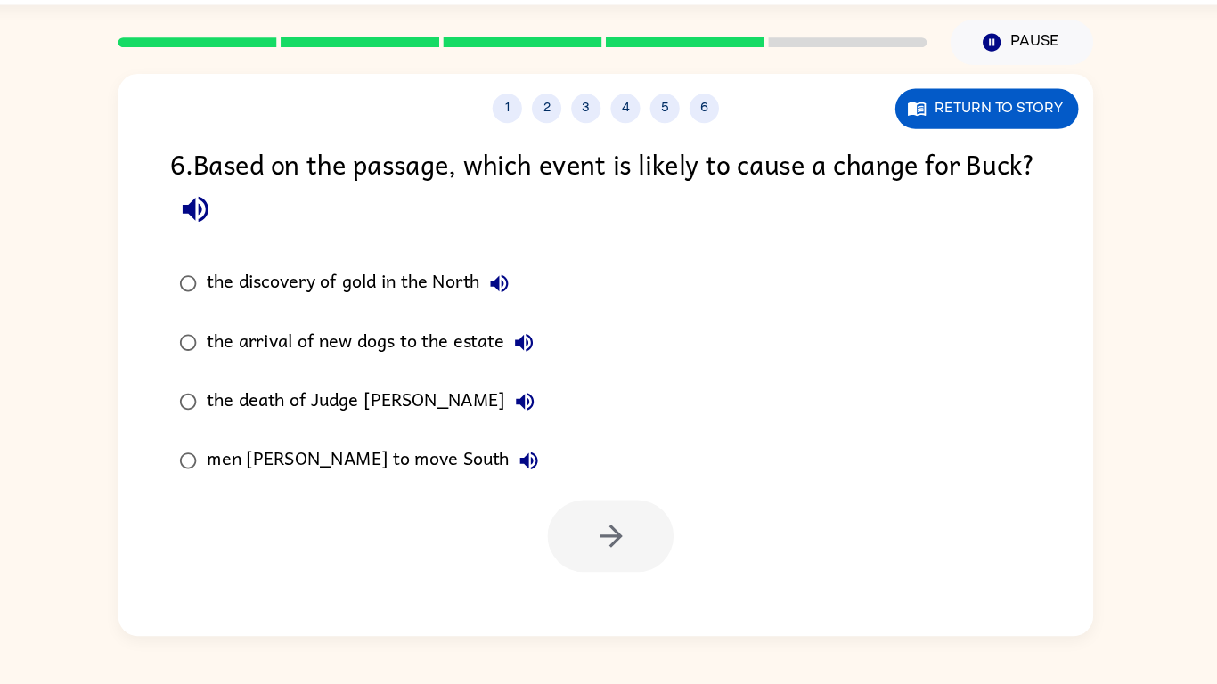
click at [409, 305] on div "the discovery of gold in the North" at bounding box center [389, 307] width 282 height 36
click at [623, 536] on icon "button" at bounding box center [613, 535] width 31 height 31
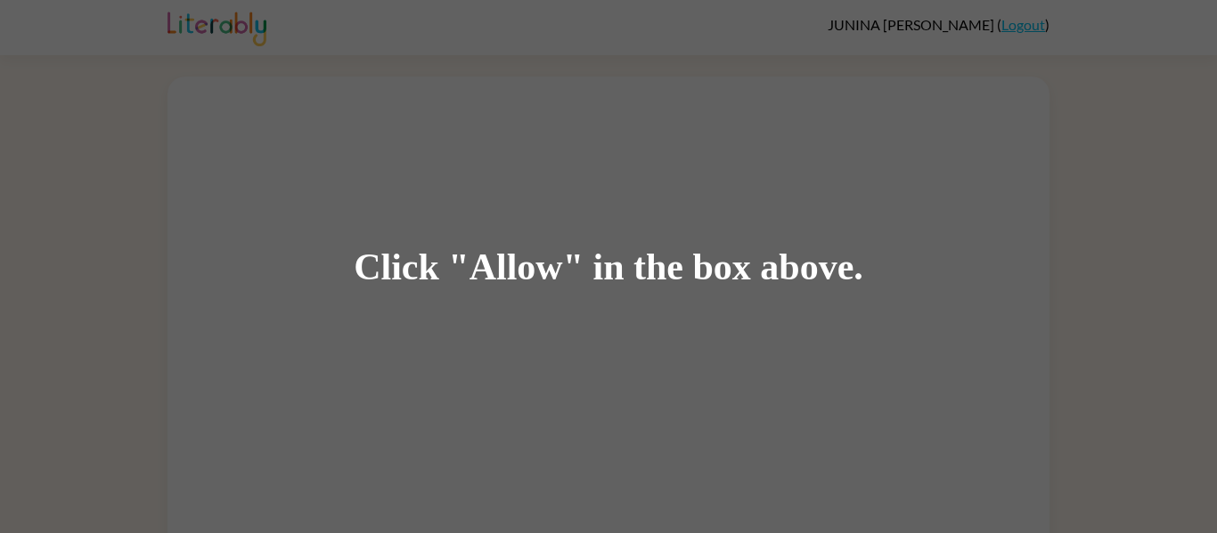
click at [486, 237] on div "Click "Allow" in the box above." at bounding box center [608, 266] width 1217 height 533
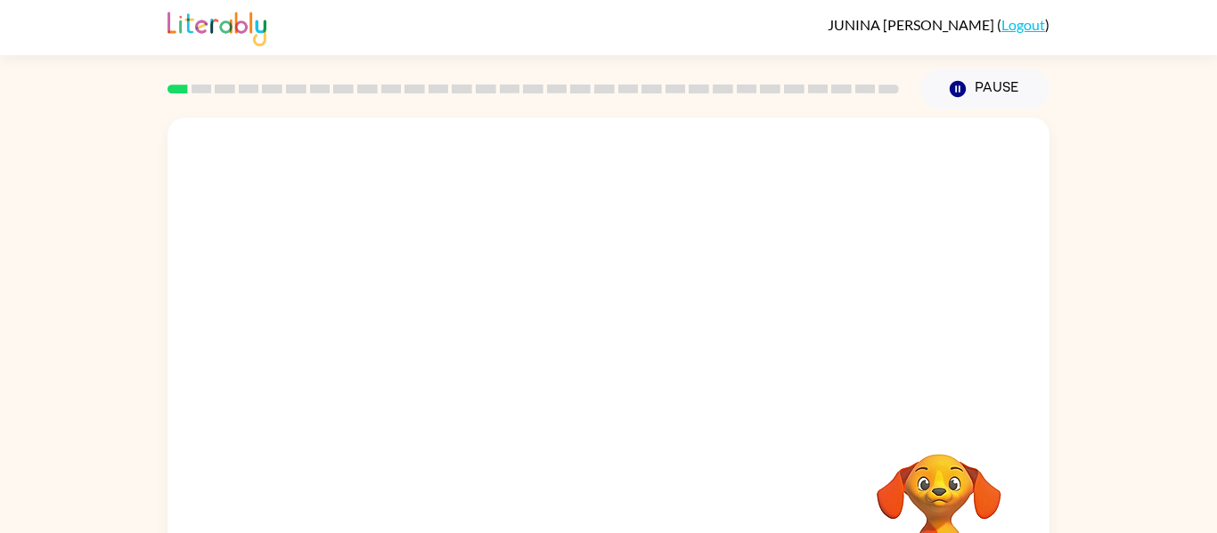
click at [409, 332] on video "Your browser must support playing .mp4 files to use Literably. Please try using…" at bounding box center [608, 267] width 882 height 299
click at [410, 340] on video "Your browser must support playing .mp4 files to use Literably. Please try using…" at bounding box center [608, 267] width 882 height 299
drag, startPoint x: 410, startPoint y: 340, endPoint x: 489, endPoint y: 289, distance: 94.1
click at [489, 289] on video "Your browser must support playing .mp4 files to use Literably. Please try using…" at bounding box center [608, 267] width 882 height 299
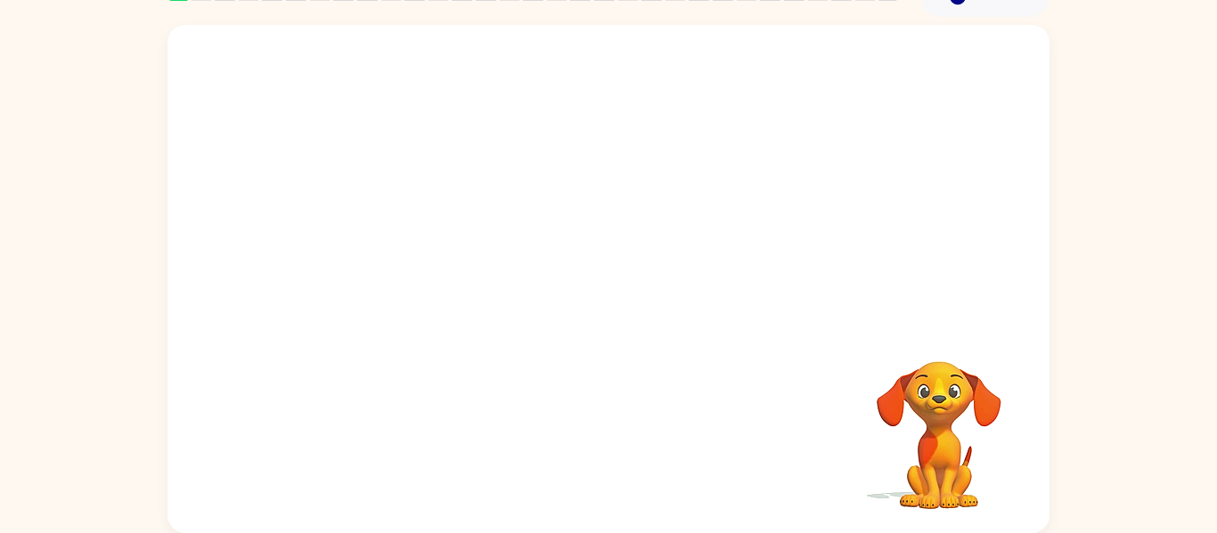
scroll to position [81, 0]
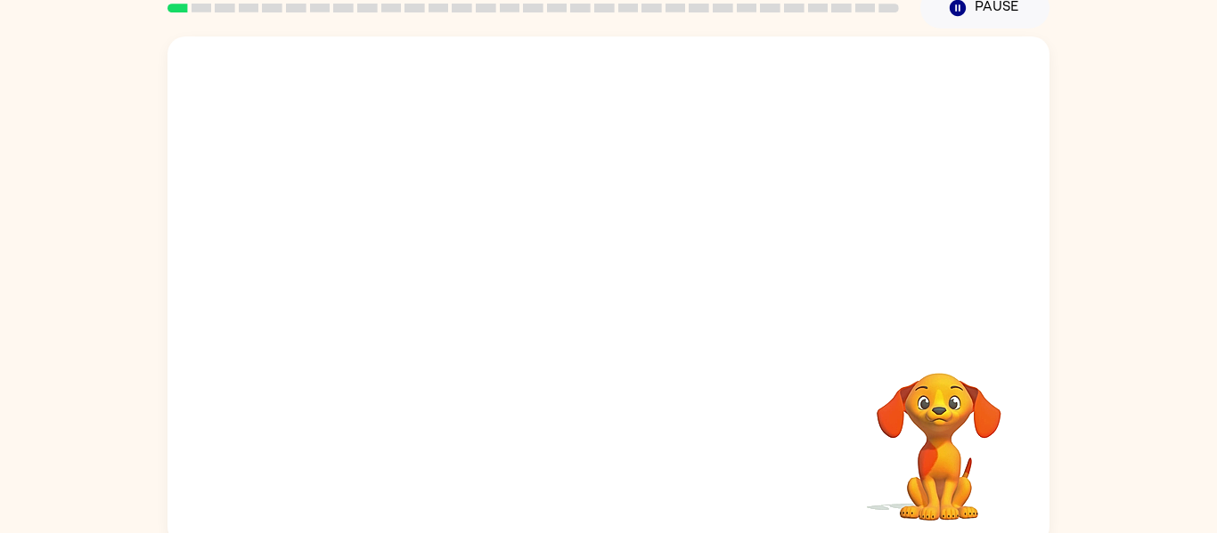
click at [941, 435] on video "Your browser must support playing .mp4 files to use Literably. Please try using…" at bounding box center [939, 435] width 178 height 178
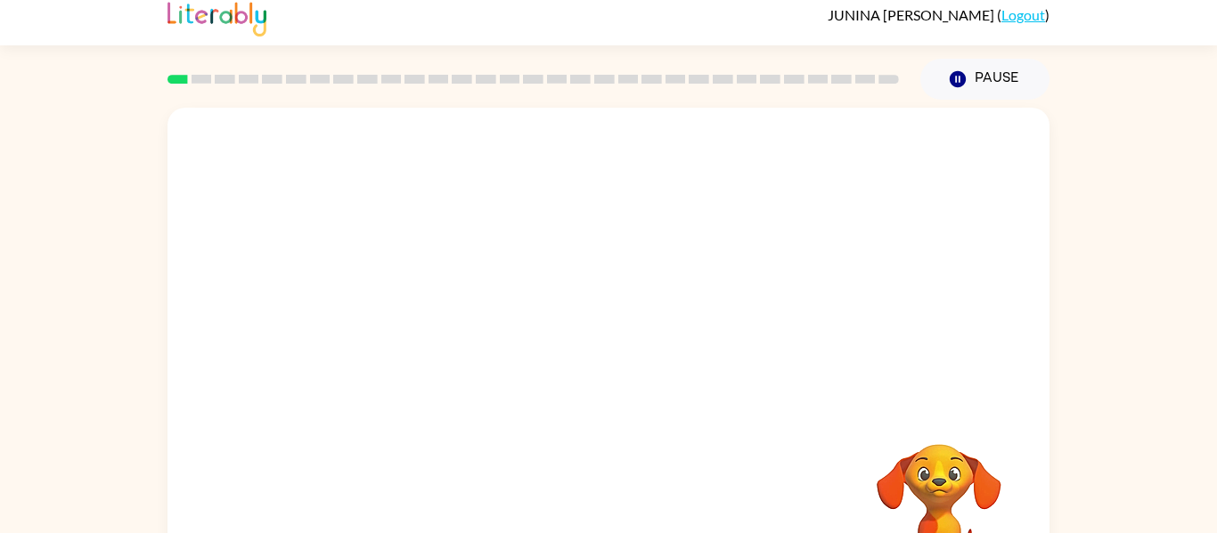
scroll to position [11, 0]
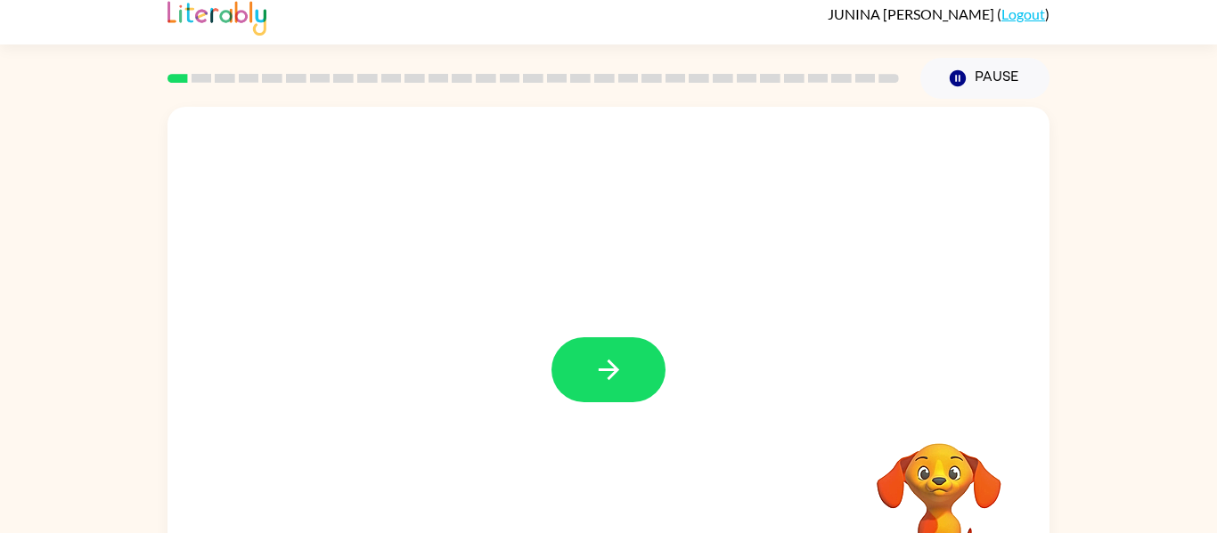
click at [605, 362] on icon "button" at bounding box center [608, 369] width 31 height 31
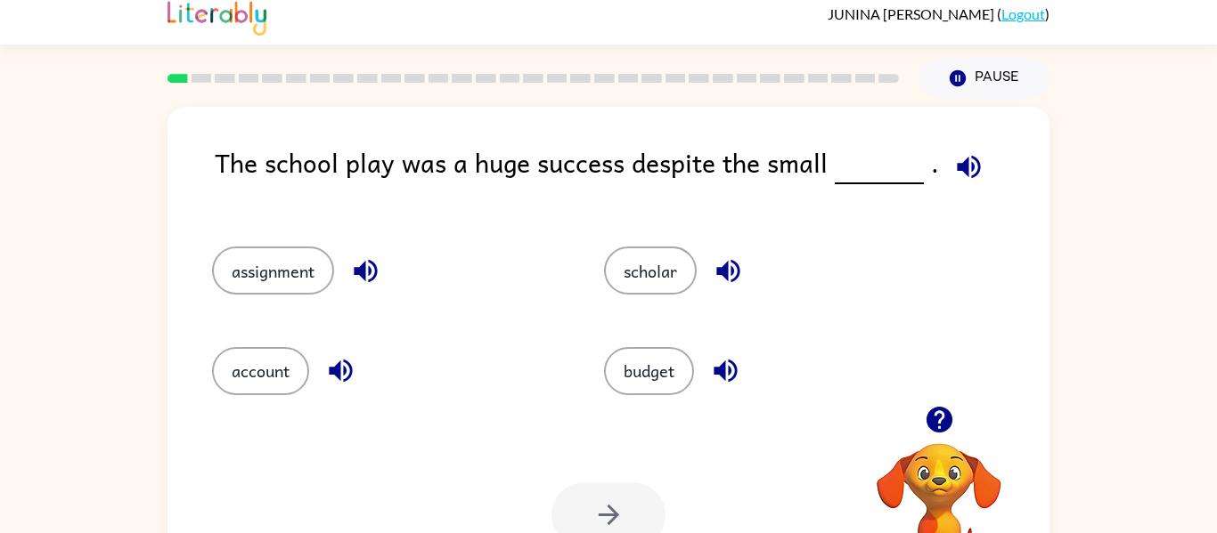
drag, startPoint x: 671, startPoint y: 372, endPoint x: 693, endPoint y: 302, distance: 73.8
click at [693, 302] on div "assignment scholar account budget" at bounding box center [569, 313] width 783 height 200
click at [669, 347] on button "budget" at bounding box center [649, 371] width 90 height 48
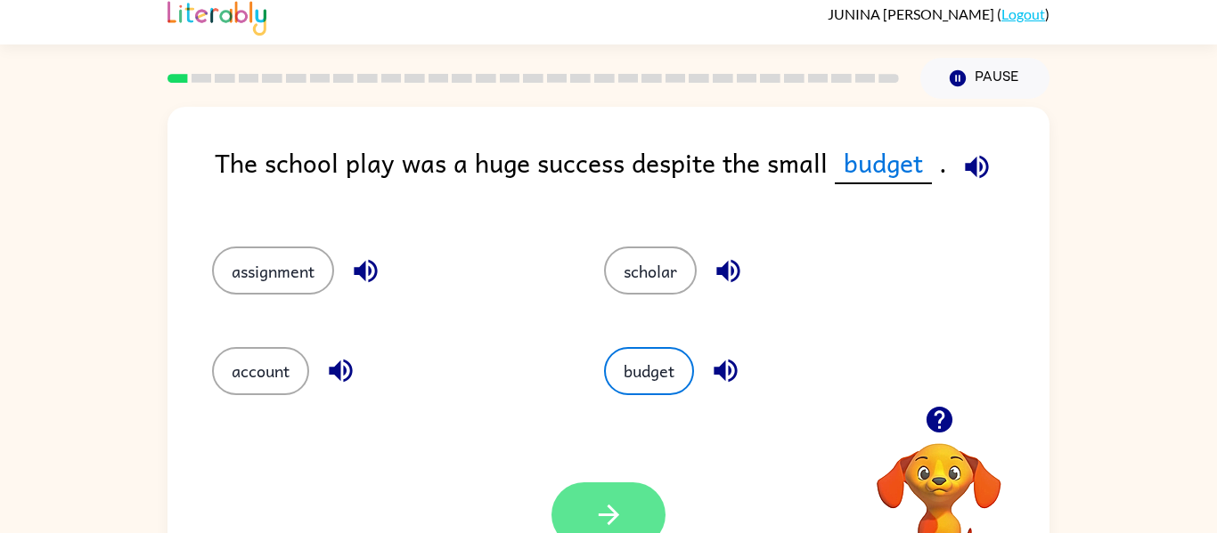
click at [598, 507] on icon "button" at bounding box center [608, 515] width 31 height 31
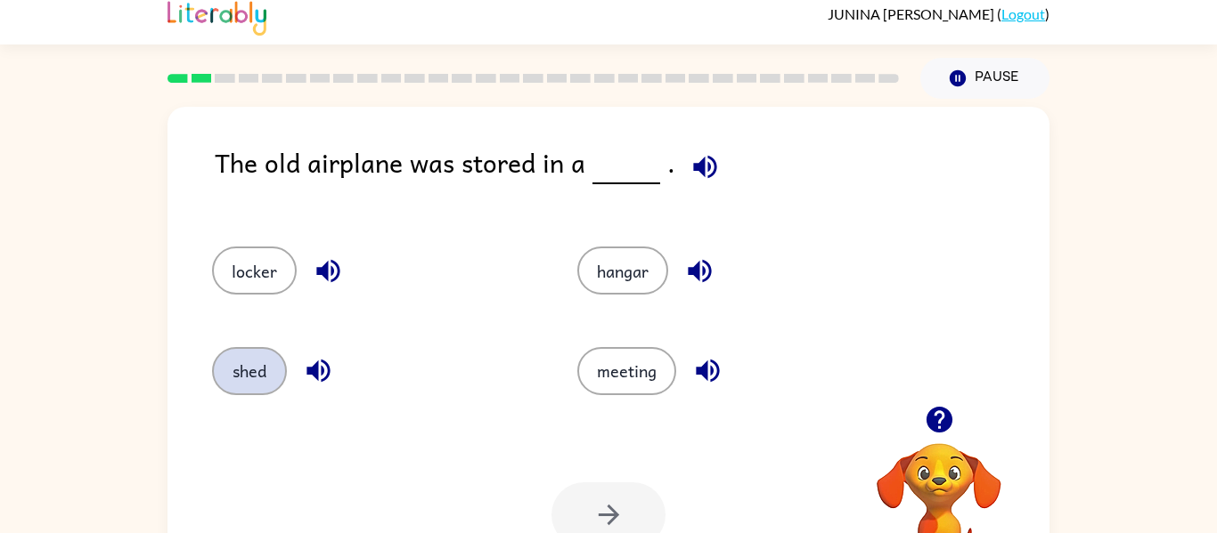
click at [247, 360] on button "shed" at bounding box center [249, 371] width 75 height 48
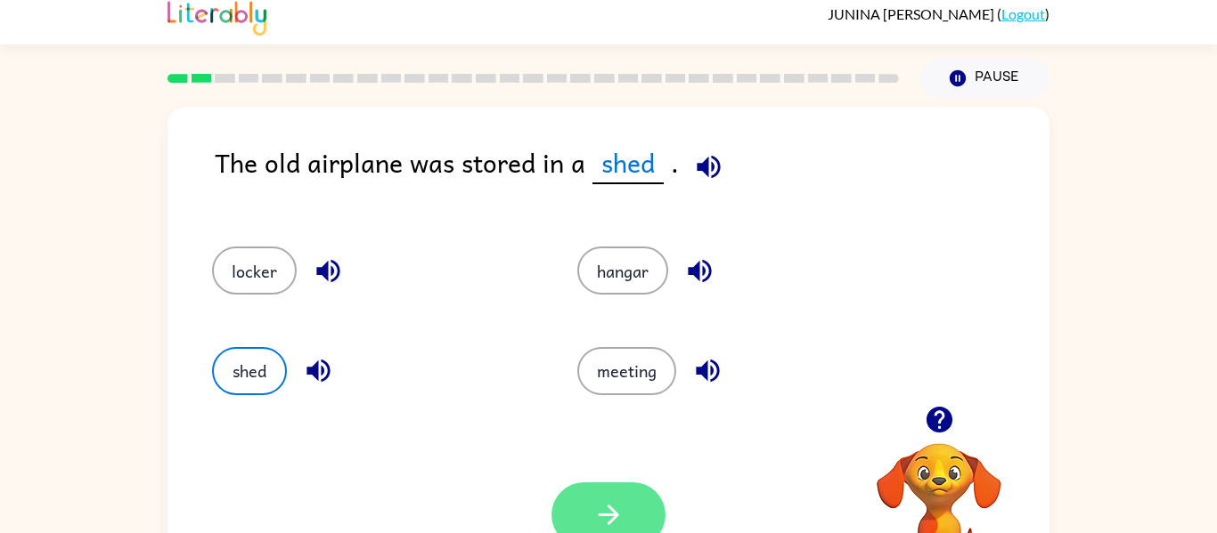
click at [644, 525] on button "button" at bounding box center [608, 515] width 114 height 65
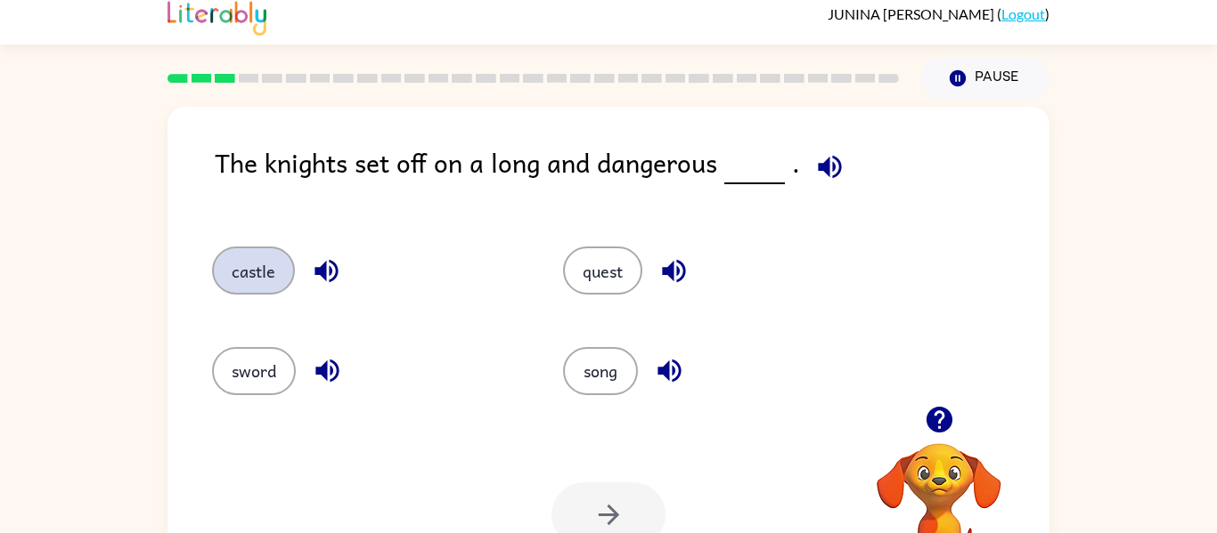
click at [253, 275] on button "castle" at bounding box center [253, 271] width 83 height 48
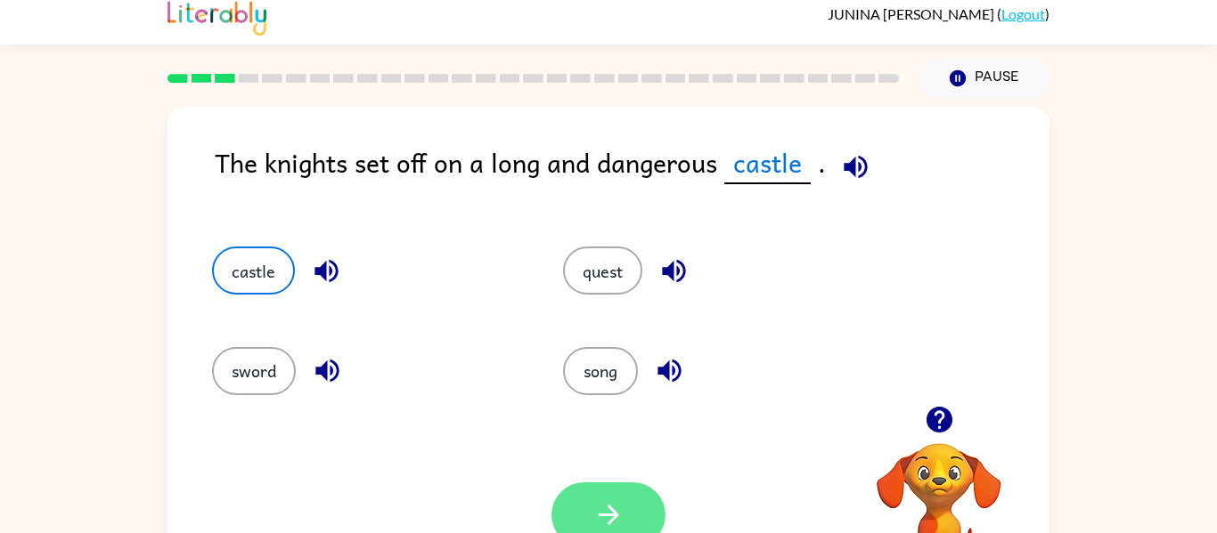
click at [664, 513] on button "button" at bounding box center [608, 515] width 114 height 65
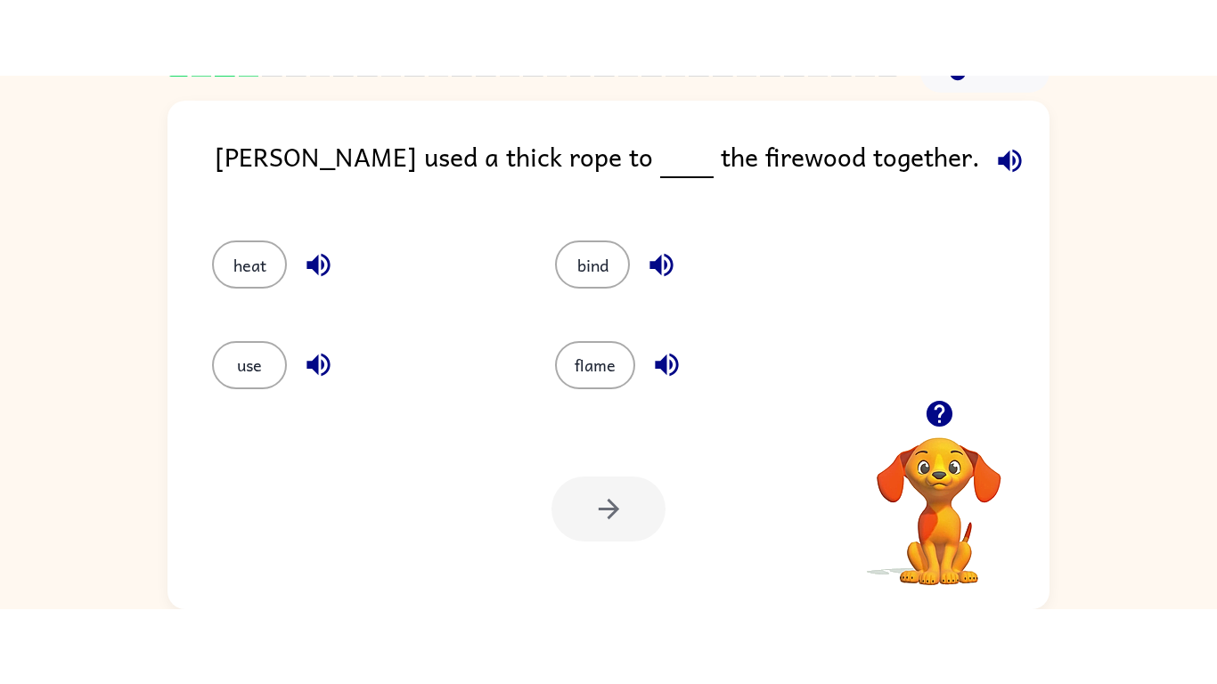
scroll to position [0, 0]
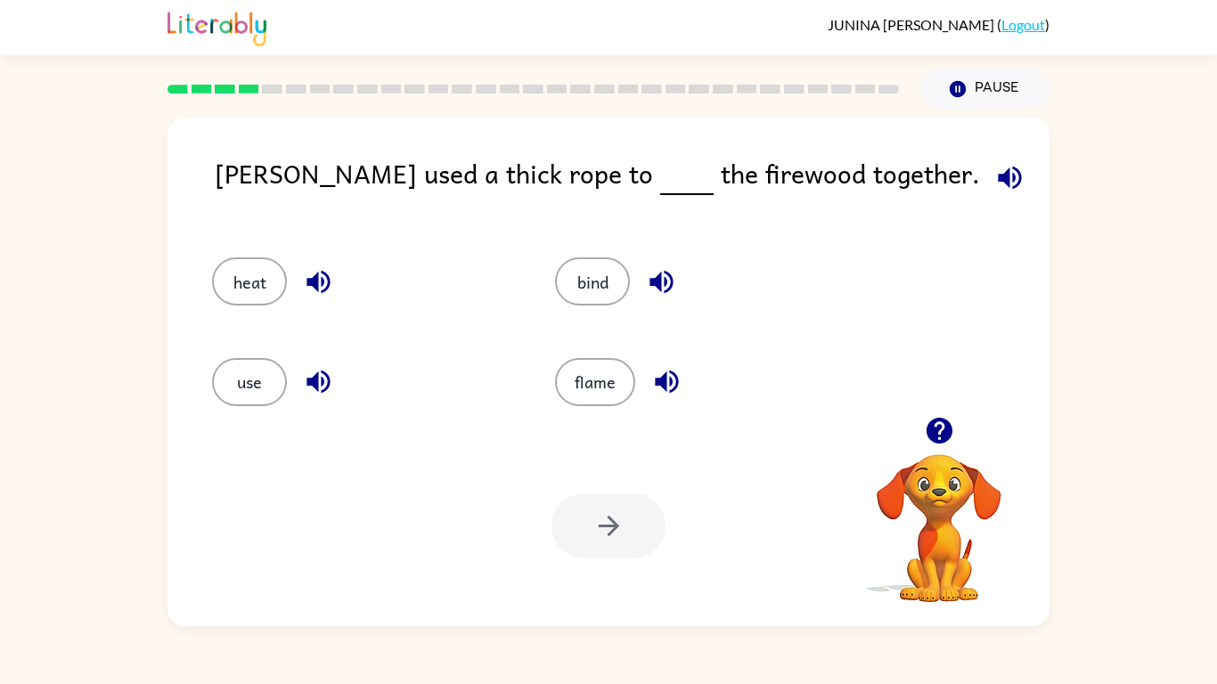
click at [591, 255] on div "bind" at bounding box center [692, 274] width 343 height 100
click at [593, 264] on button "bind" at bounding box center [592, 281] width 75 height 48
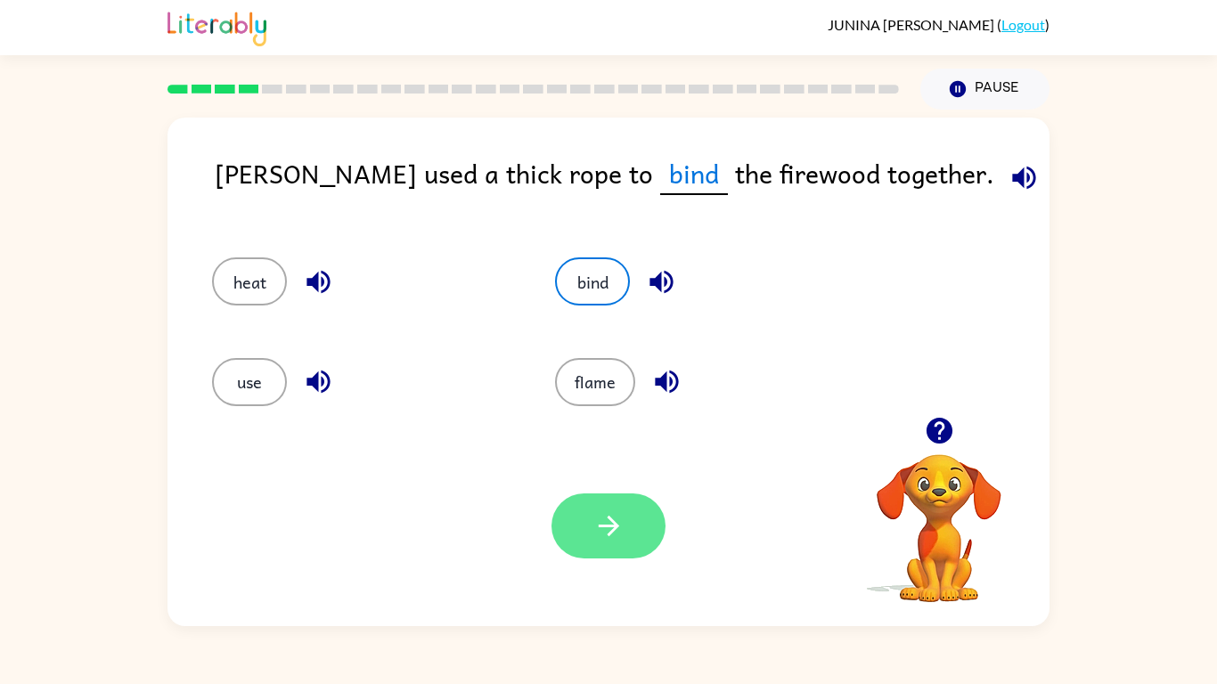
click at [622, 526] on icon "button" at bounding box center [608, 525] width 31 height 31
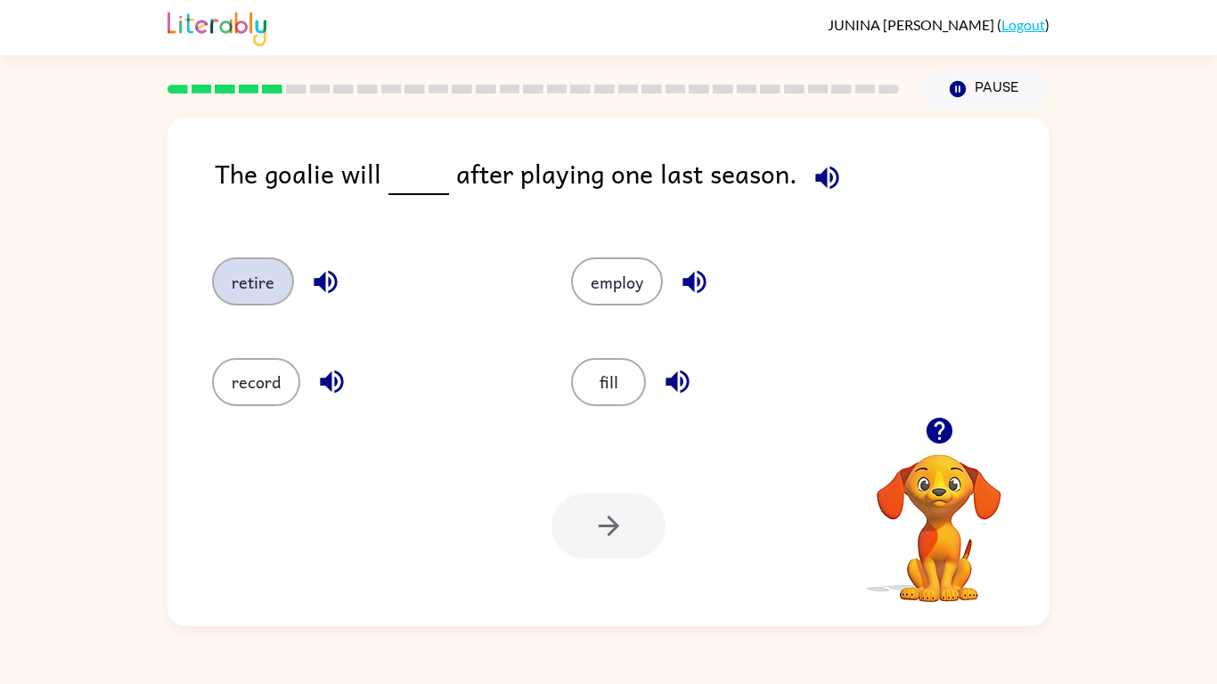
click at [243, 281] on button "retire" at bounding box center [253, 281] width 82 height 48
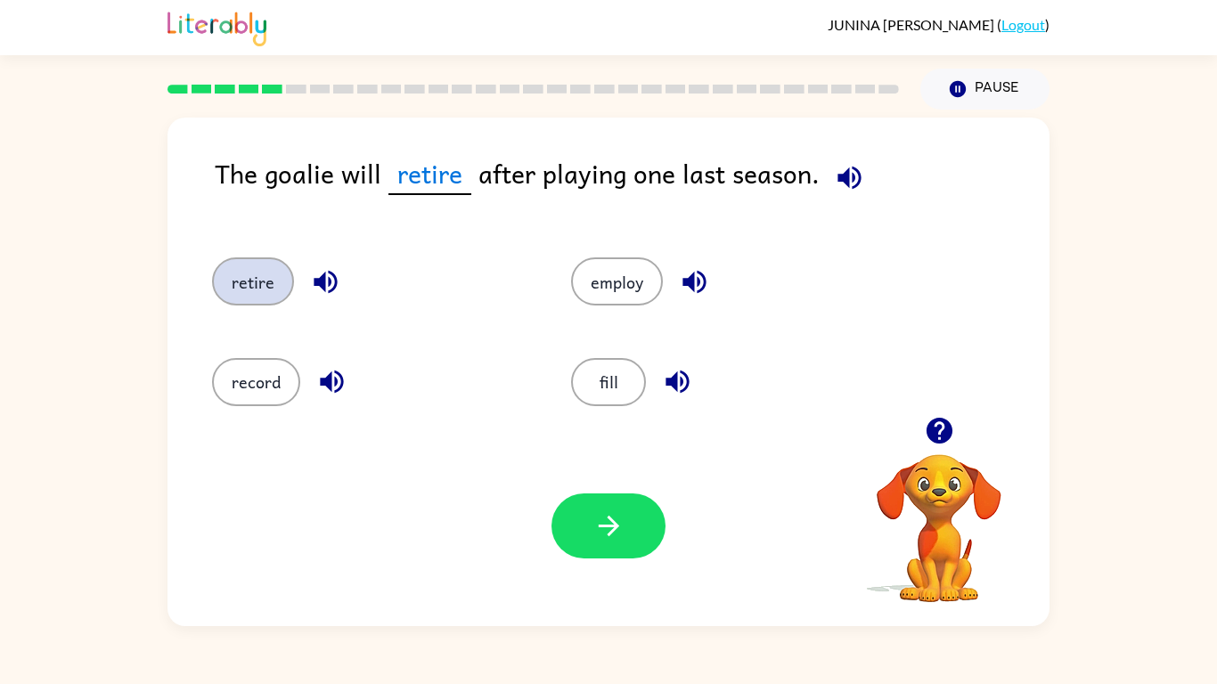
click at [270, 261] on button "retire" at bounding box center [253, 281] width 82 height 48
click at [271, 264] on button "retire" at bounding box center [253, 281] width 82 height 48
click at [603, 377] on button "fill" at bounding box center [608, 382] width 75 height 48
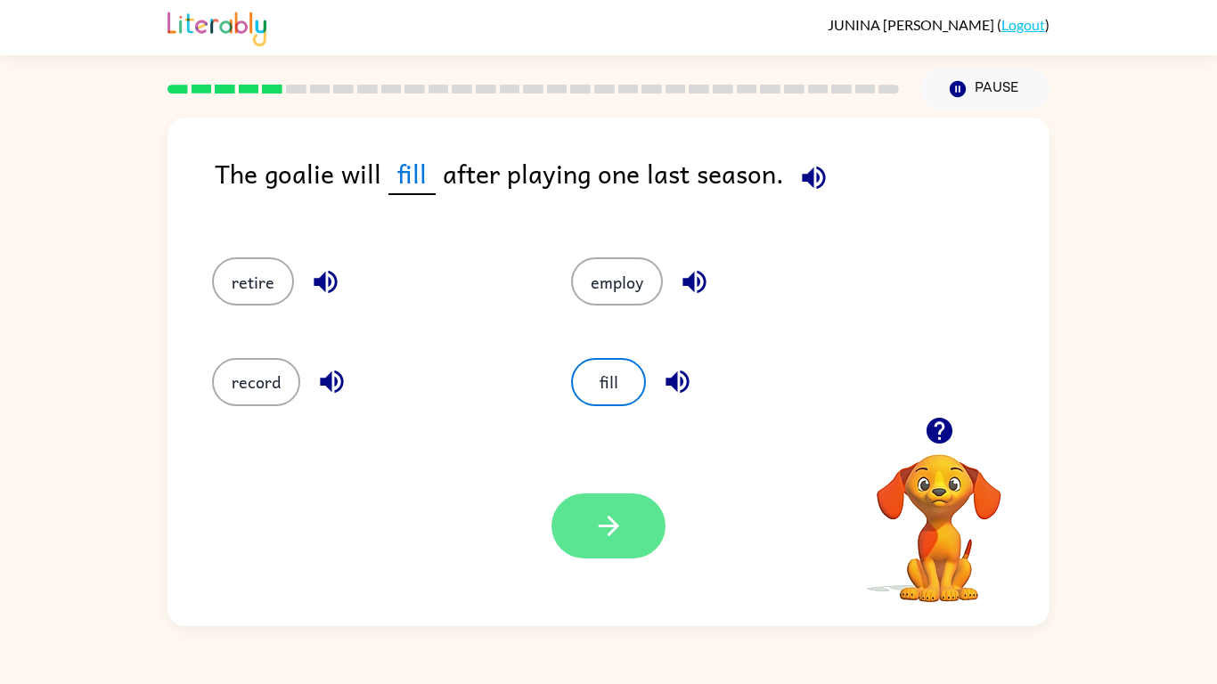
click at [615, 517] on icon "button" at bounding box center [608, 525] width 31 height 31
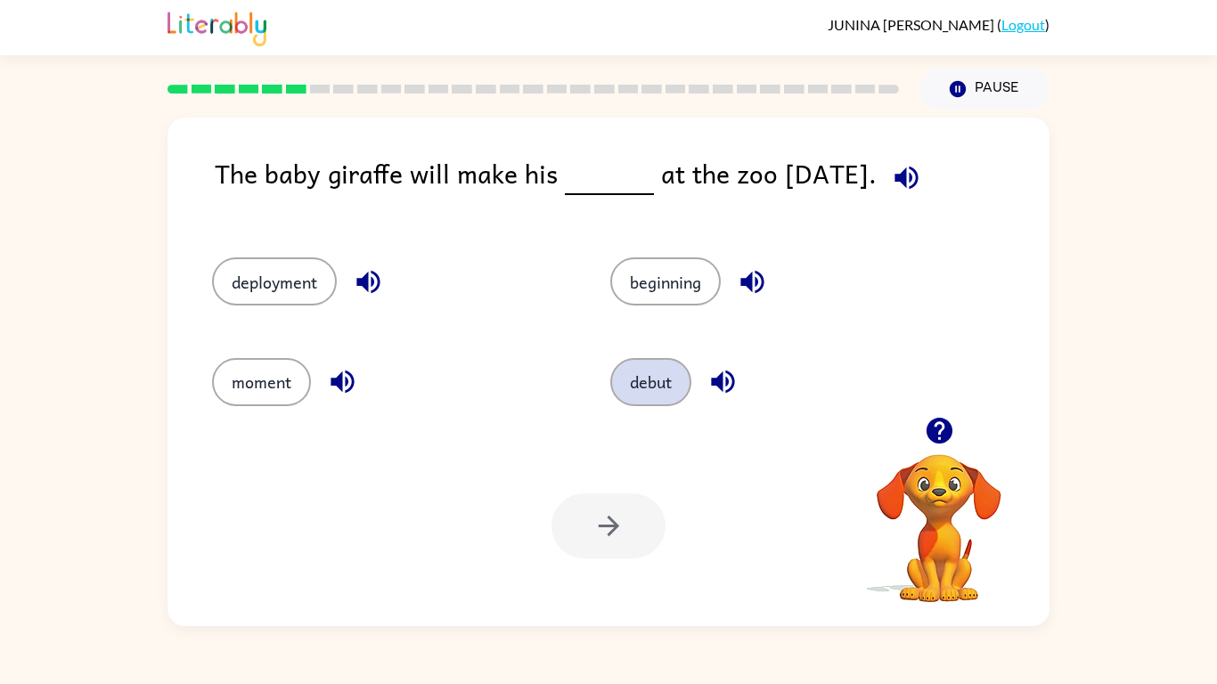
click at [673, 381] on button "debut" at bounding box center [650, 382] width 81 height 48
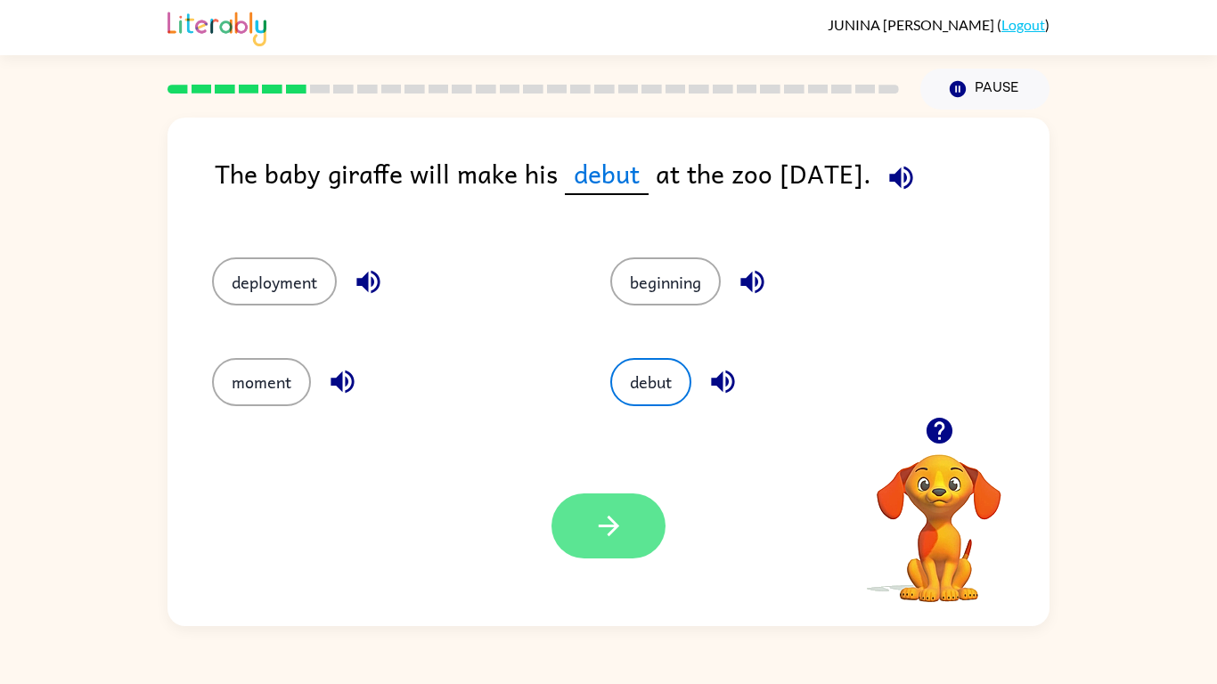
click at [604, 533] on icon "button" at bounding box center [608, 525] width 31 height 31
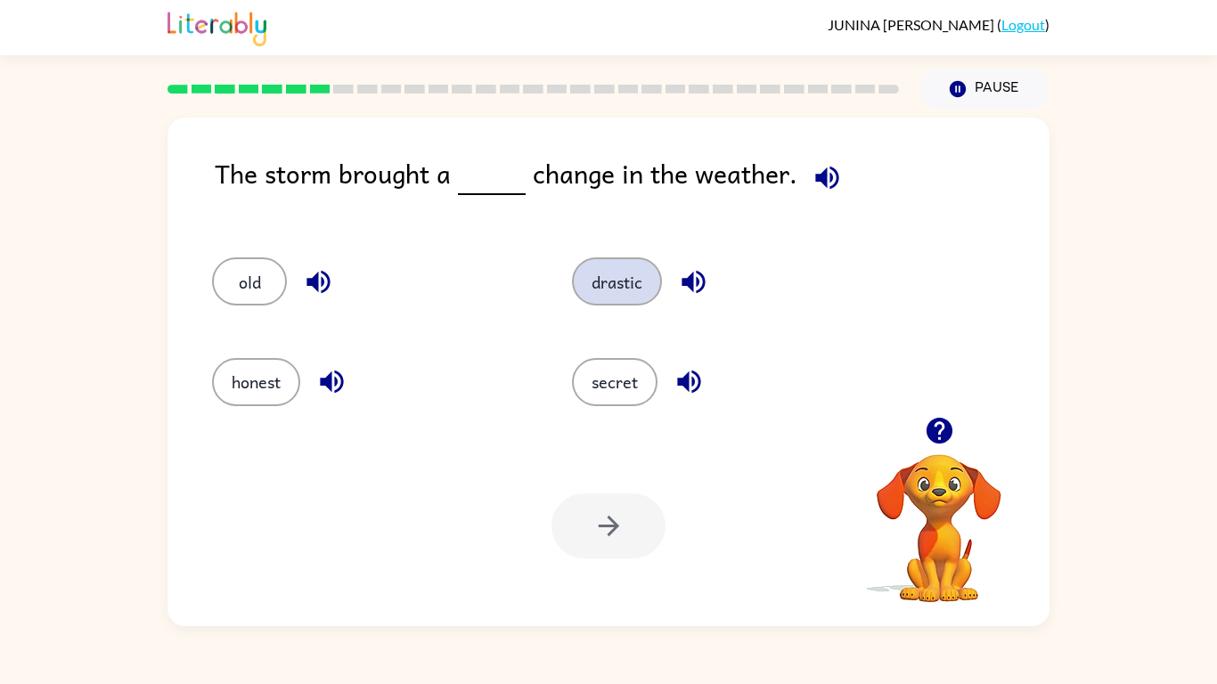
click at [583, 281] on button "drastic" at bounding box center [617, 281] width 90 height 48
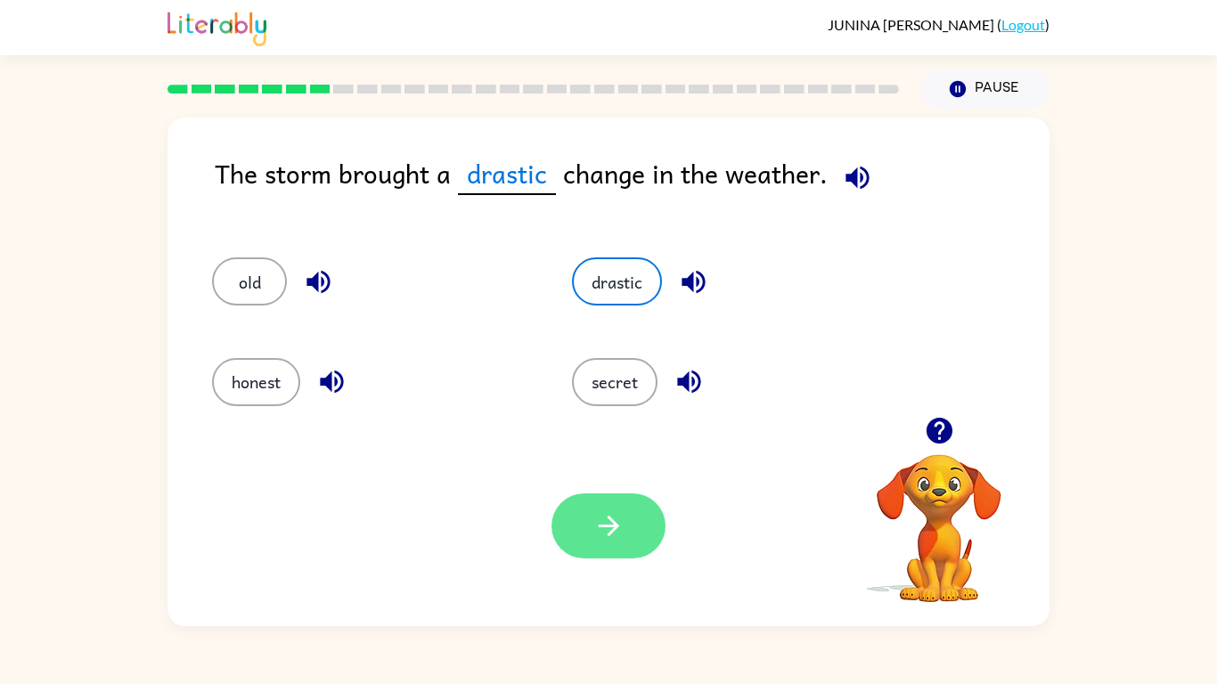
click at [597, 509] on button "button" at bounding box center [608, 525] width 114 height 65
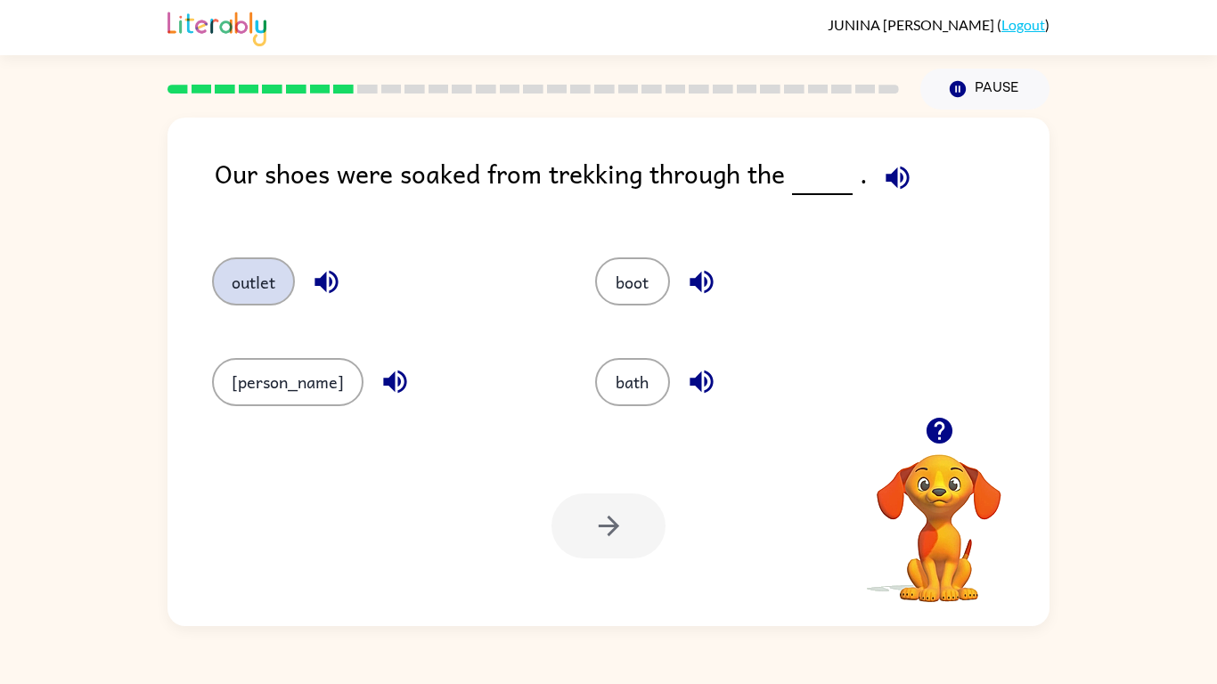
click at [240, 281] on button "outlet" at bounding box center [253, 281] width 83 height 48
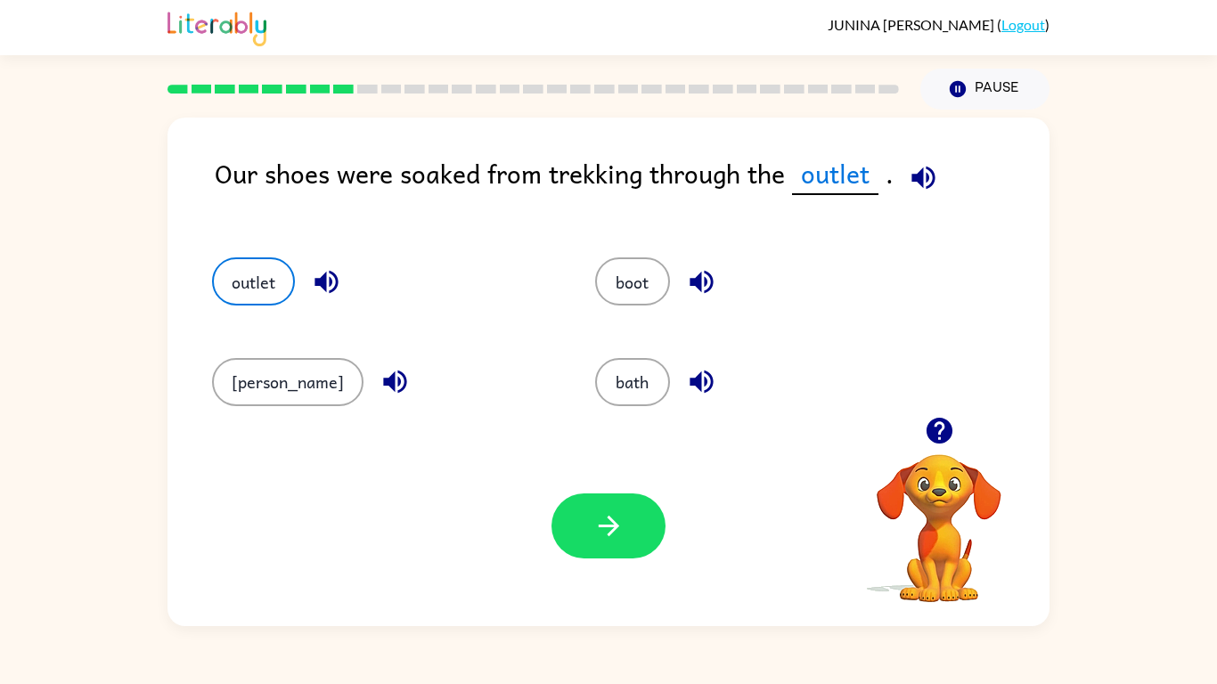
click at [566, 494] on div at bounding box center [608, 525] width 114 height 65
click at [593, 531] on icon "button" at bounding box center [608, 525] width 31 height 31
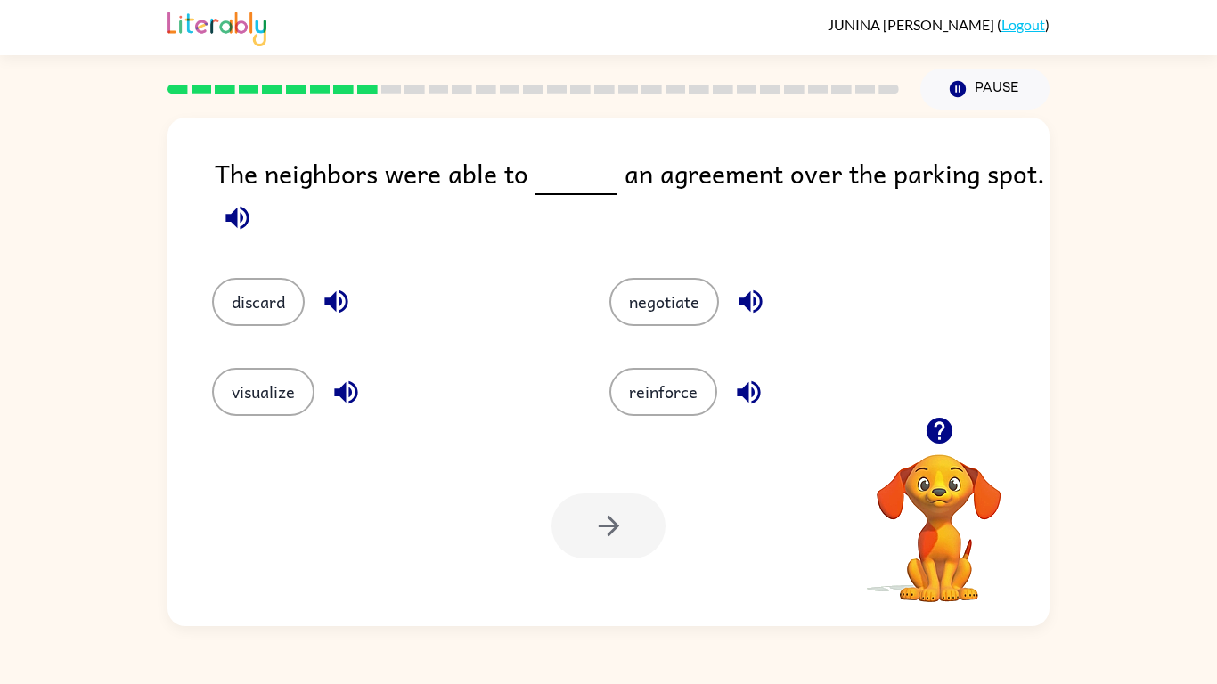
click at [946, 429] on icon "button" at bounding box center [938, 431] width 26 height 26
click at [251, 305] on button "discard" at bounding box center [258, 302] width 93 height 48
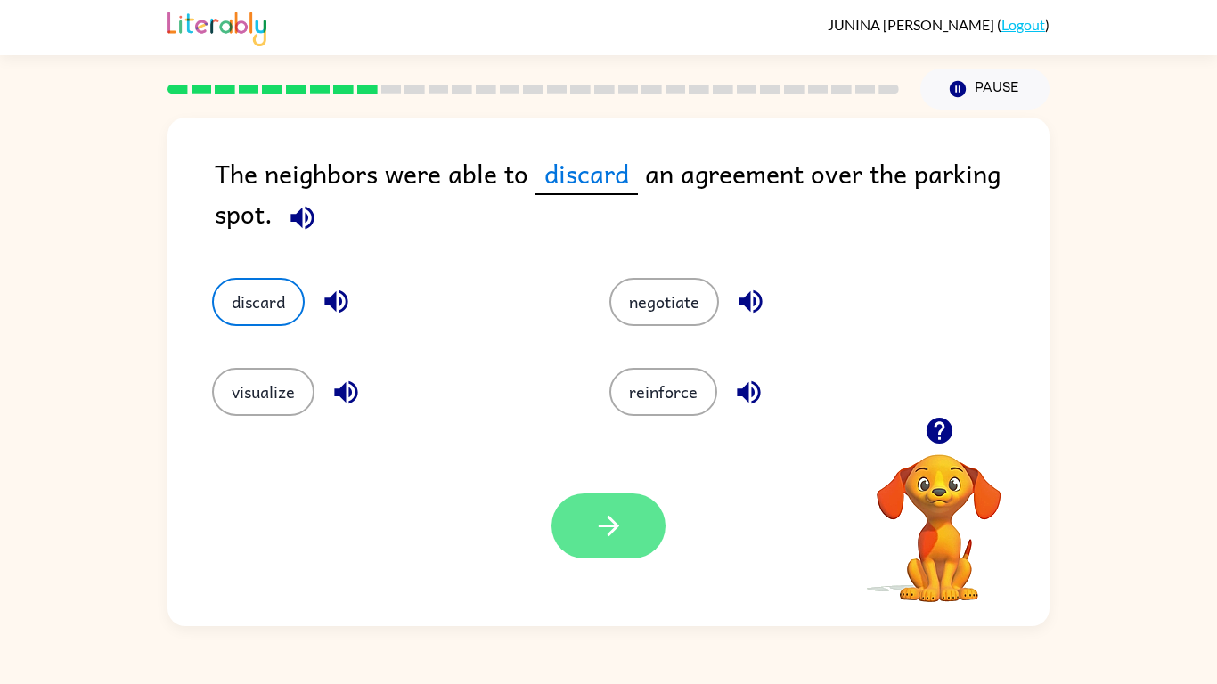
click at [598, 519] on icon "button" at bounding box center [608, 525] width 31 height 31
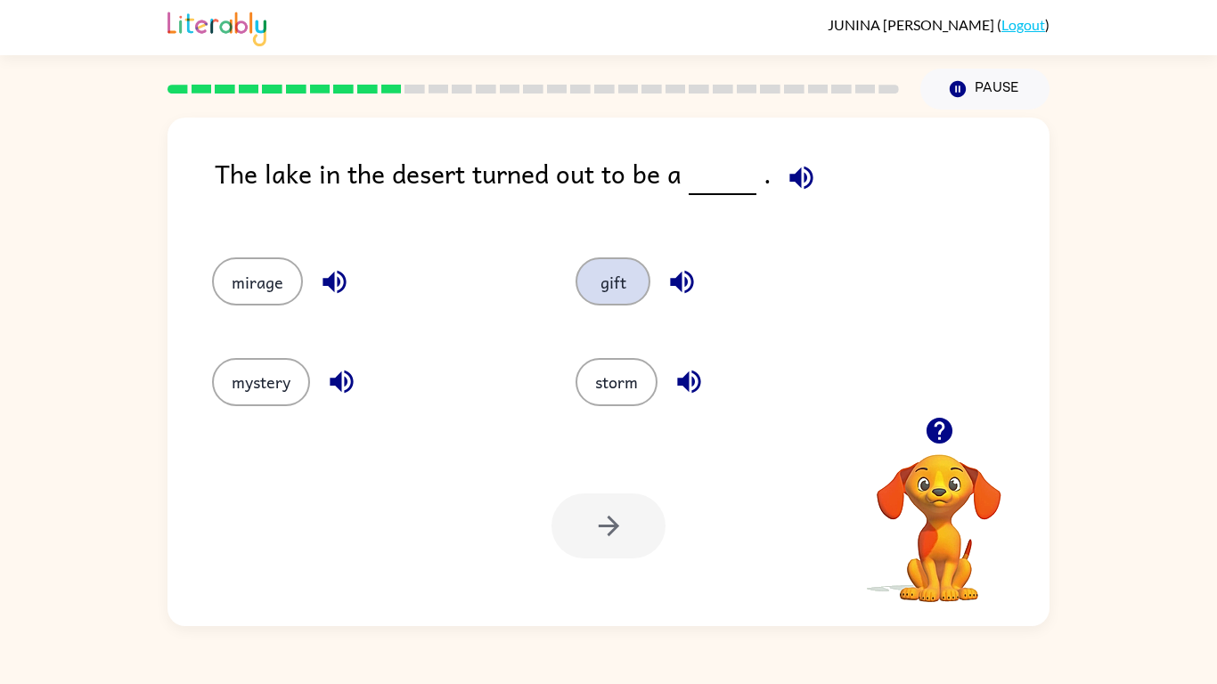
click at [614, 299] on button "gift" at bounding box center [612, 281] width 75 height 48
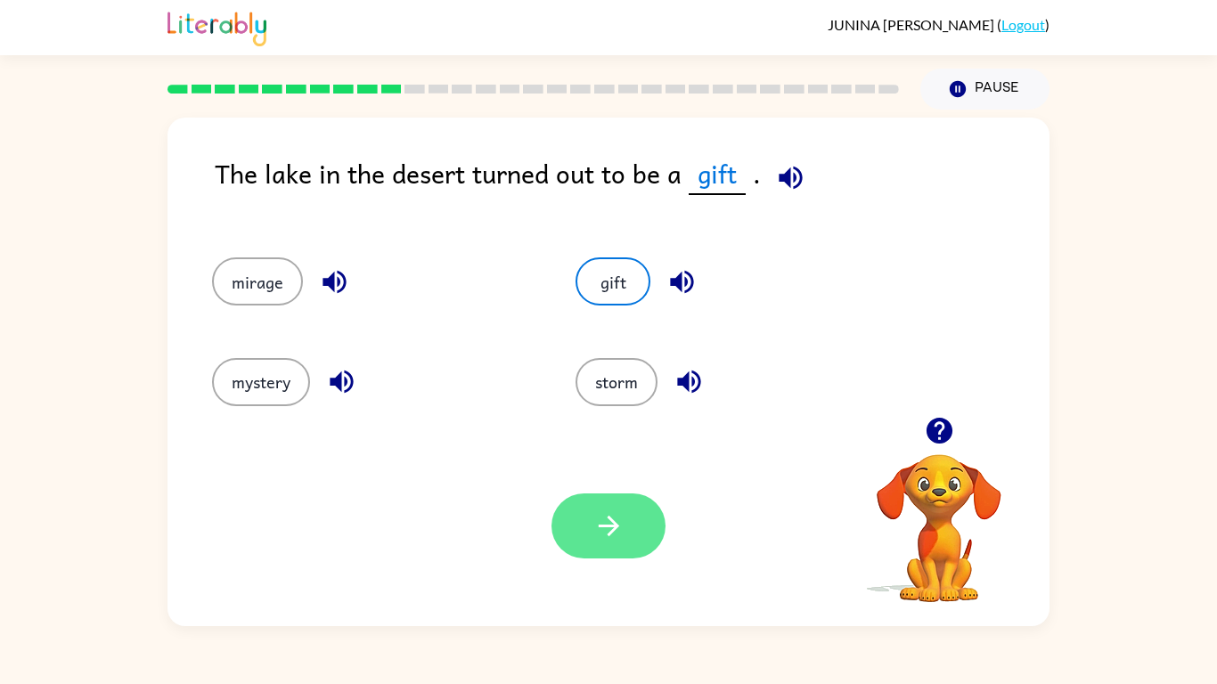
click at [622, 526] on icon "button" at bounding box center [608, 525] width 31 height 31
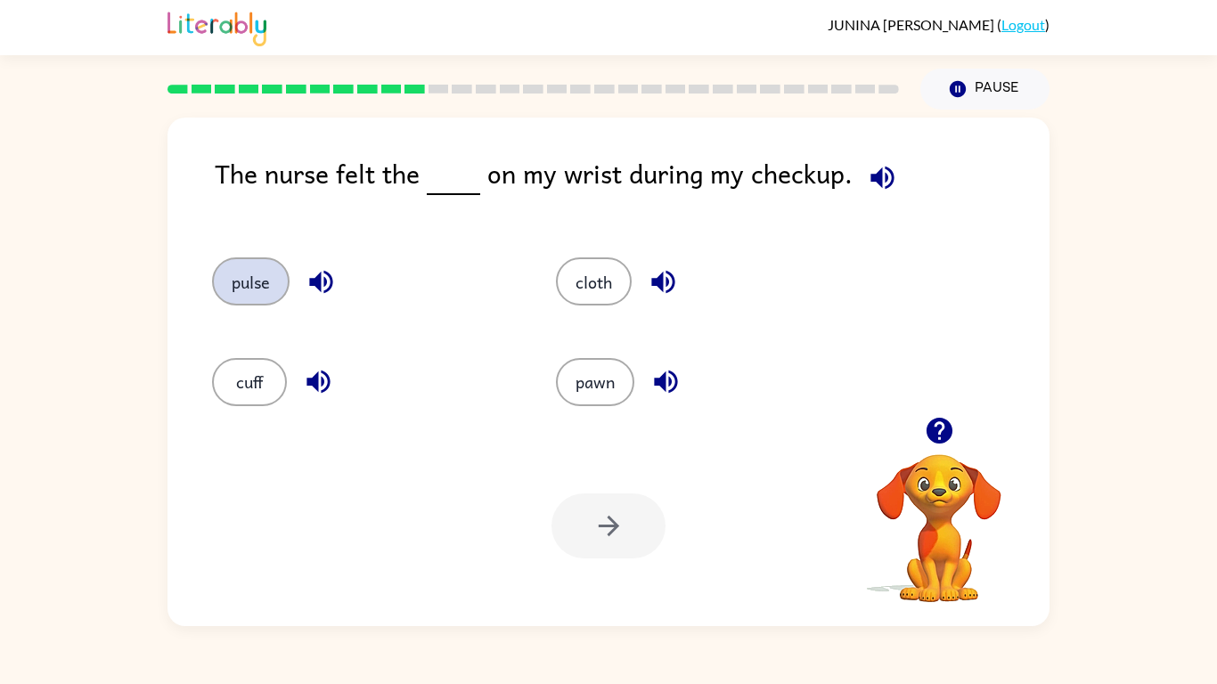
click at [262, 299] on button "pulse" at bounding box center [250, 281] width 77 height 48
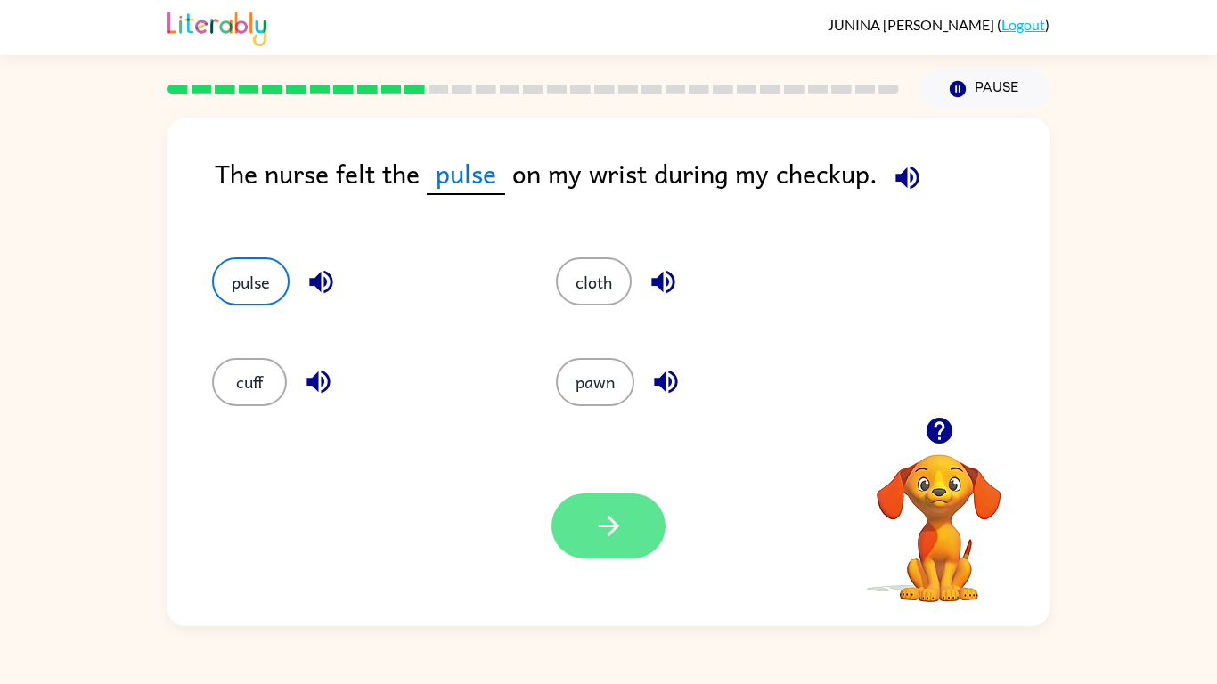
click at [599, 517] on icon "button" at bounding box center [608, 525] width 31 height 31
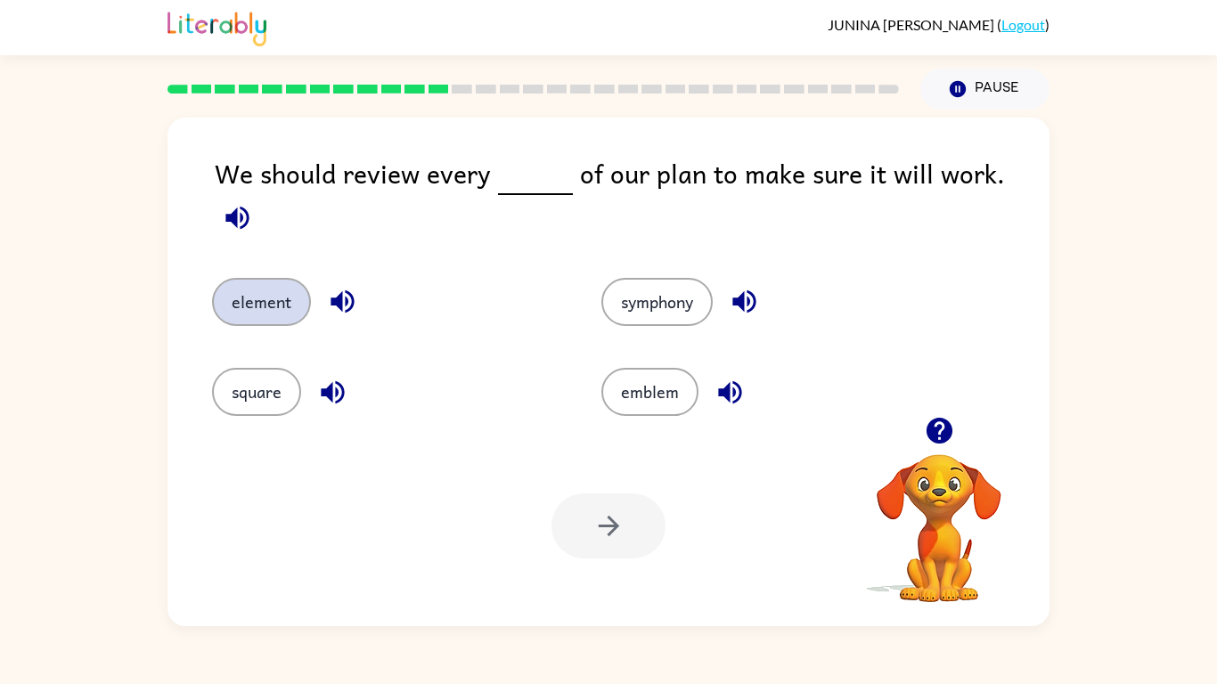
click at [251, 278] on button "element" at bounding box center [261, 302] width 99 height 48
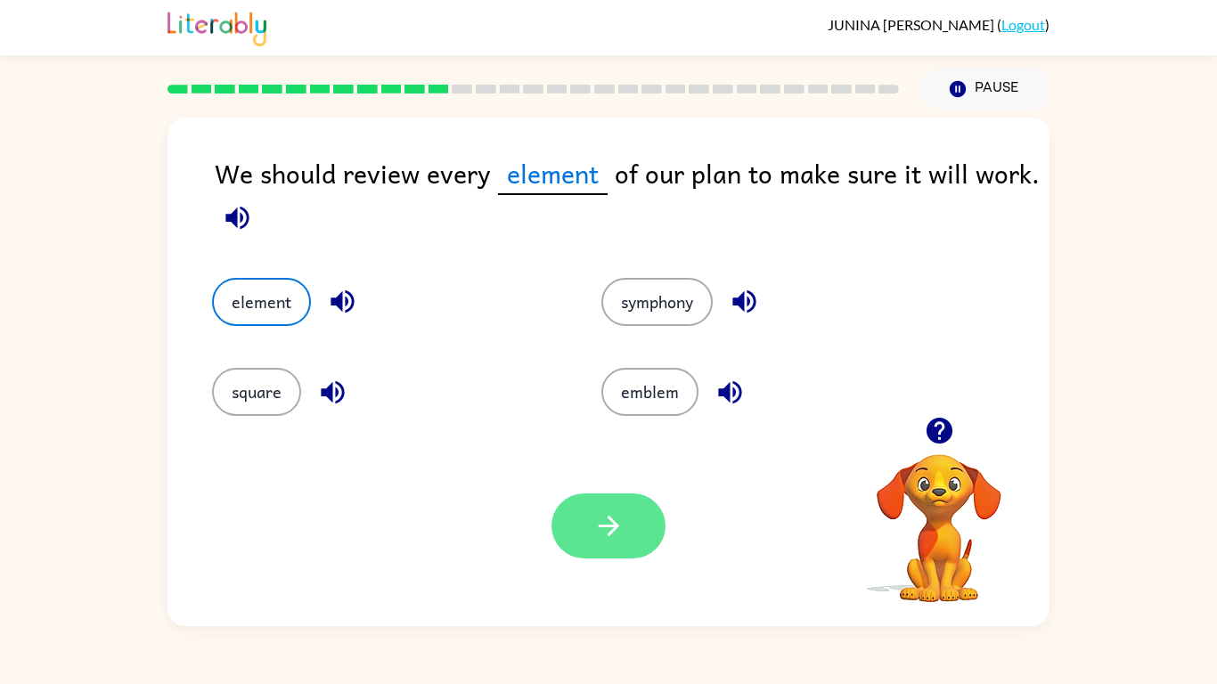
click at [610, 550] on button "button" at bounding box center [608, 525] width 114 height 65
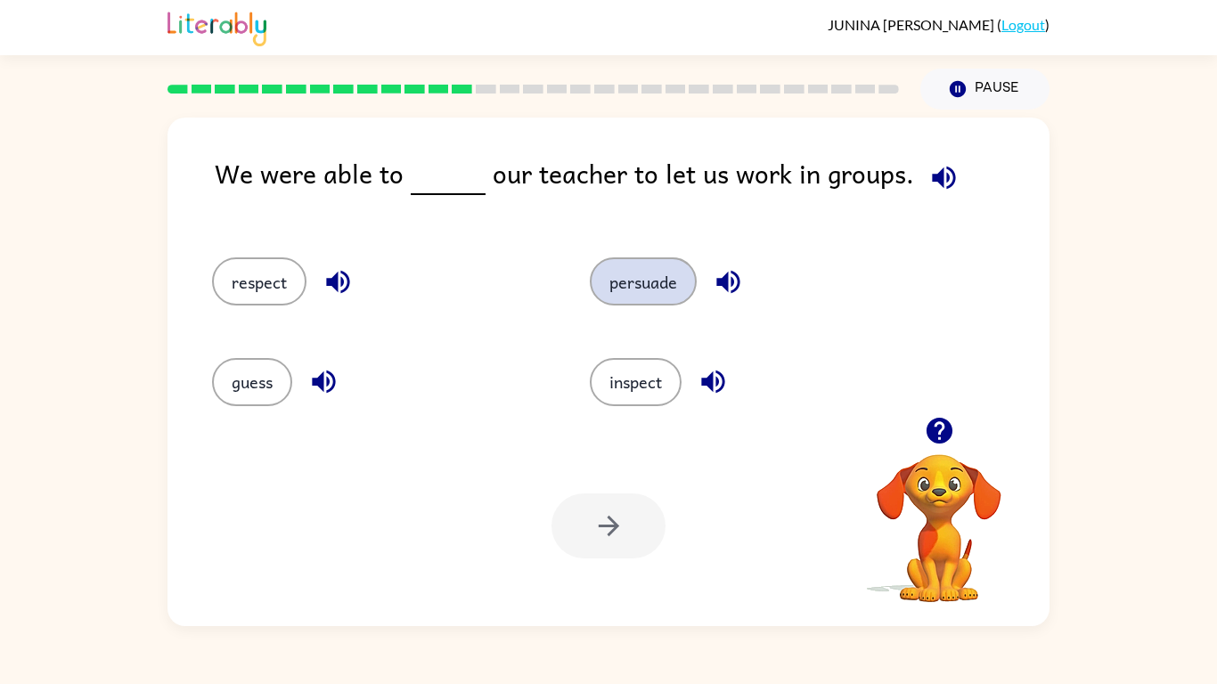
click at [639, 265] on button "persuade" at bounding box center [643, 281] width 107 height 48
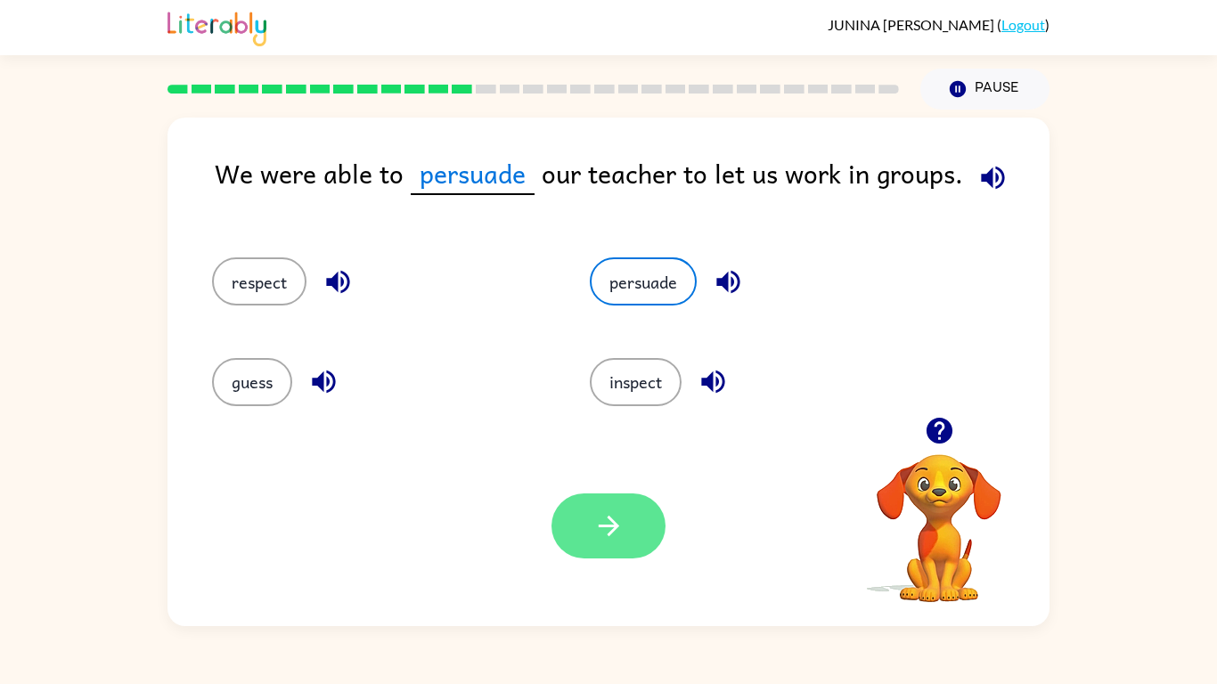
click at [581, 546] on button "button" at bounding box center [608, 525] width 114 height 65
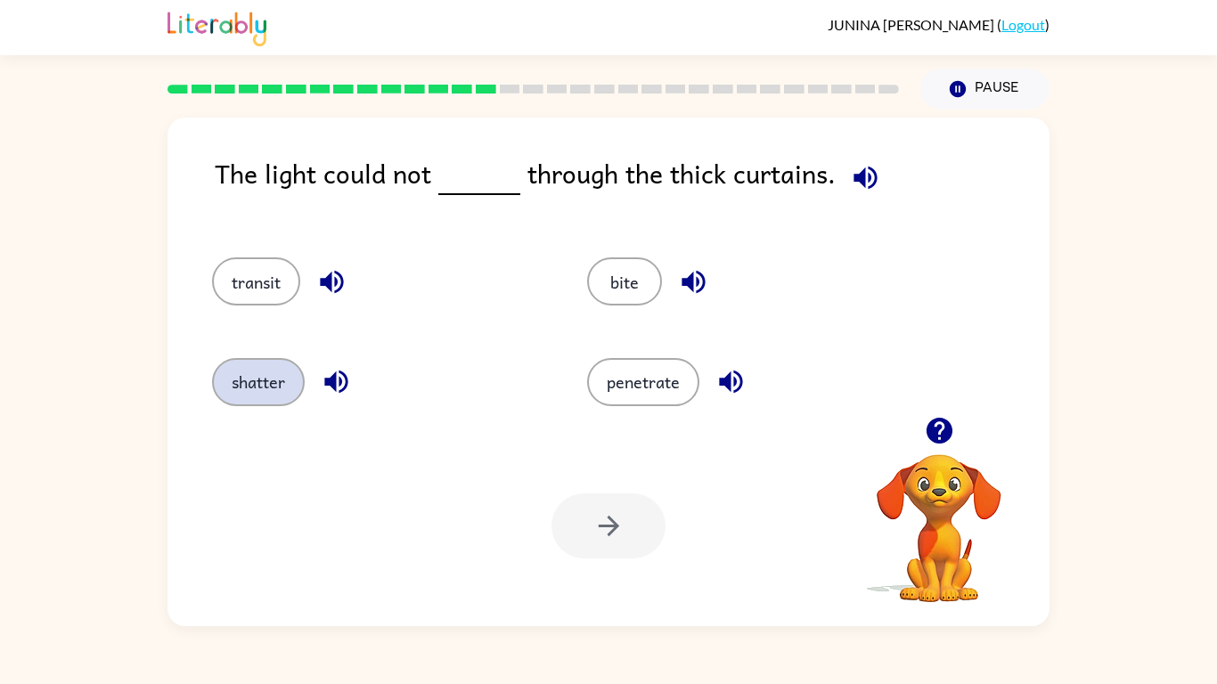
click at [262, 372] on button "shatter" at bounding box center [258, 382] width 93 height 48
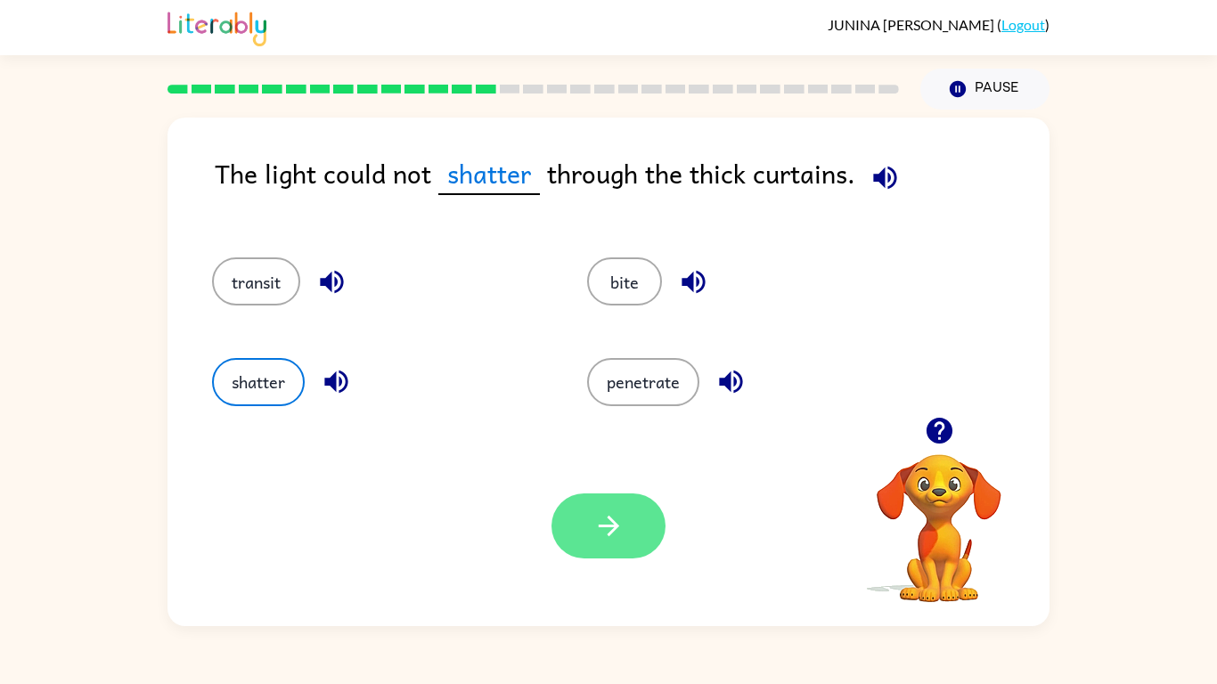
click at [633, 535] on button "button" at bounding box center [608, 525] width 114 height 65
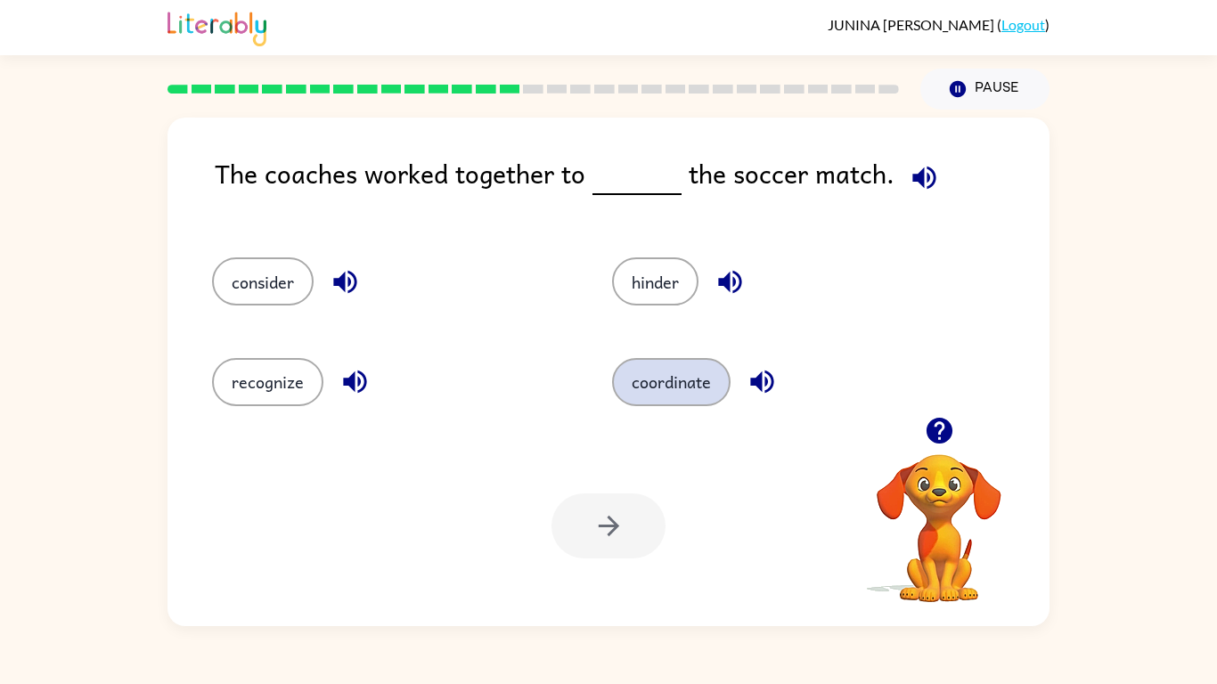
click at [699, 372] on button "coordinate" at bounding box center [671, 382] width 118 height 48
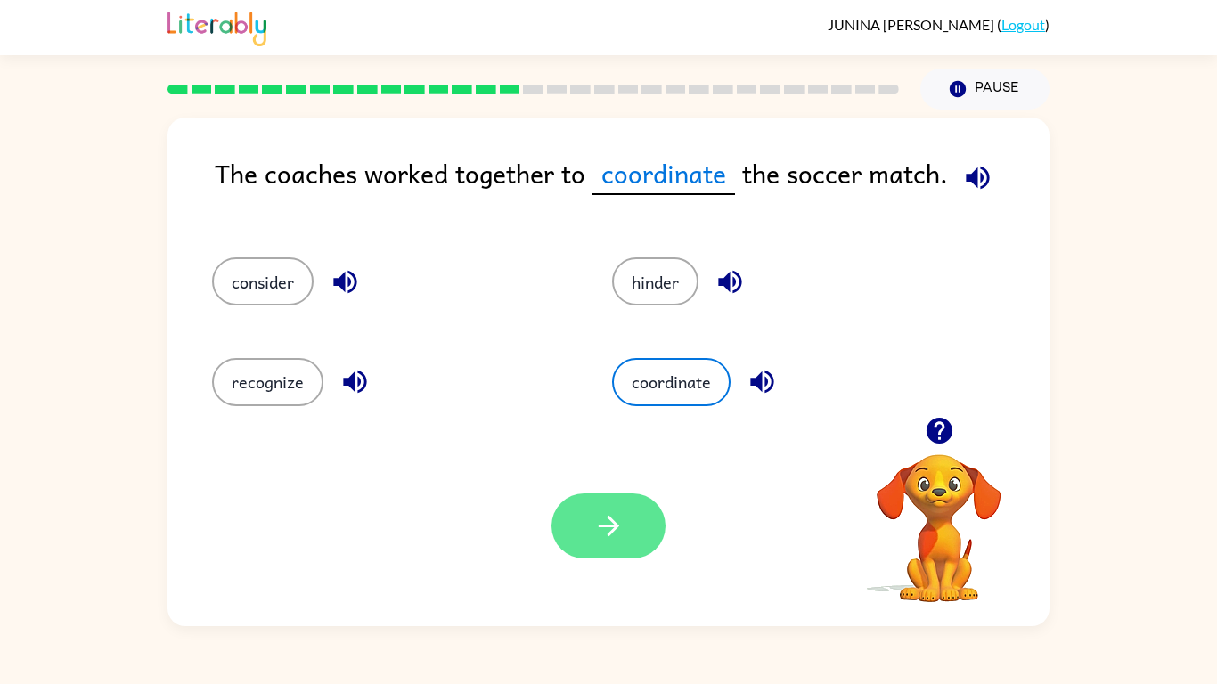
click at [569, 509] on button "button" at bounding box center [608, 525] width 114 height 65
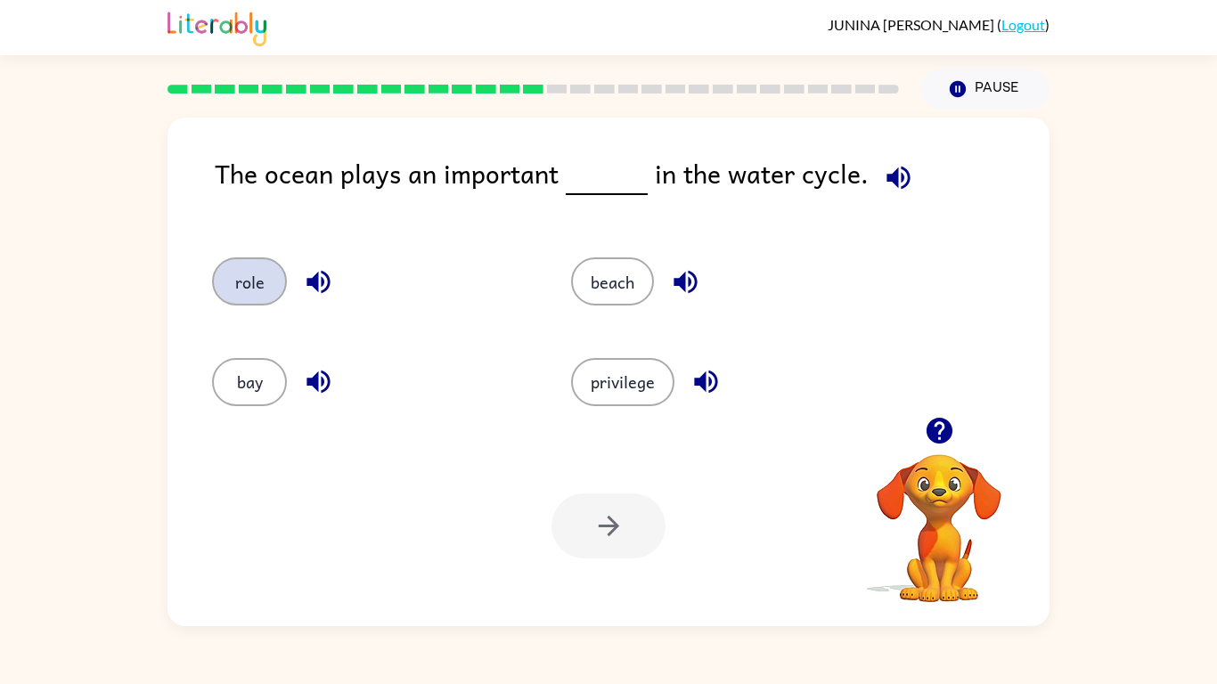
click at [267, 279] on button "role" at bounding box center [249, 281] width 75 height 48
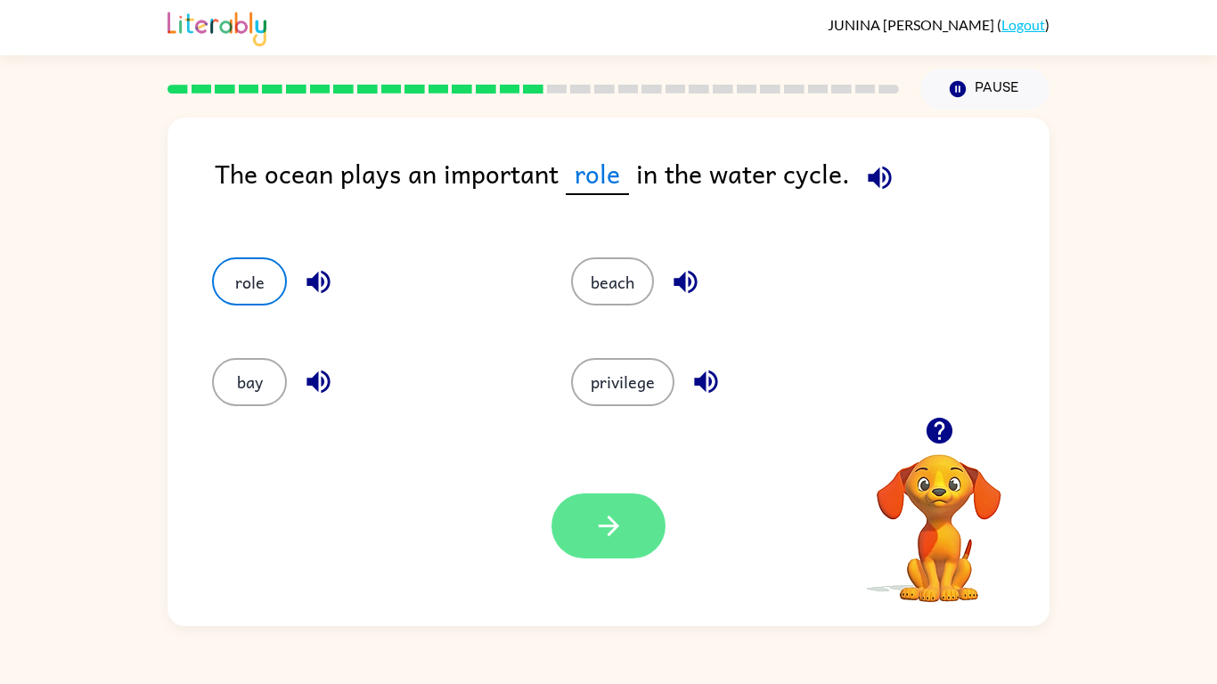
click at [637, 535] on button "button" at bounding box center [608, 525] width 114 height 65
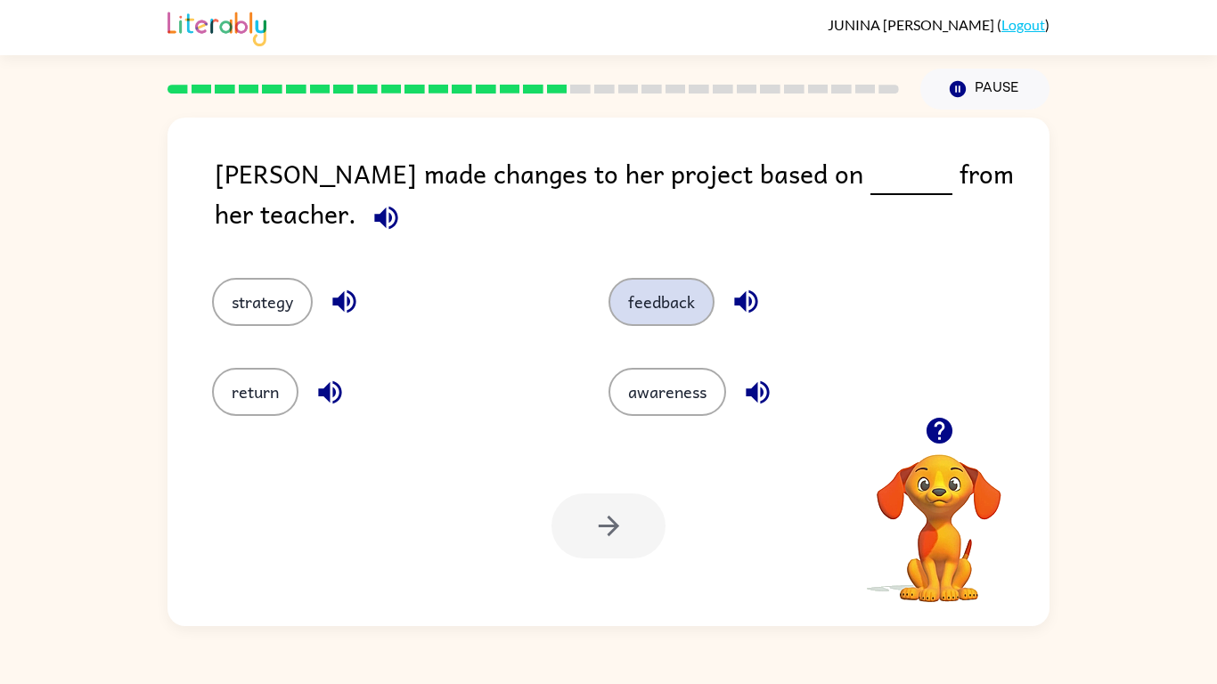
click at [664, 278] on button "feedback" at bounding box center [661, 302] width 106 height 48
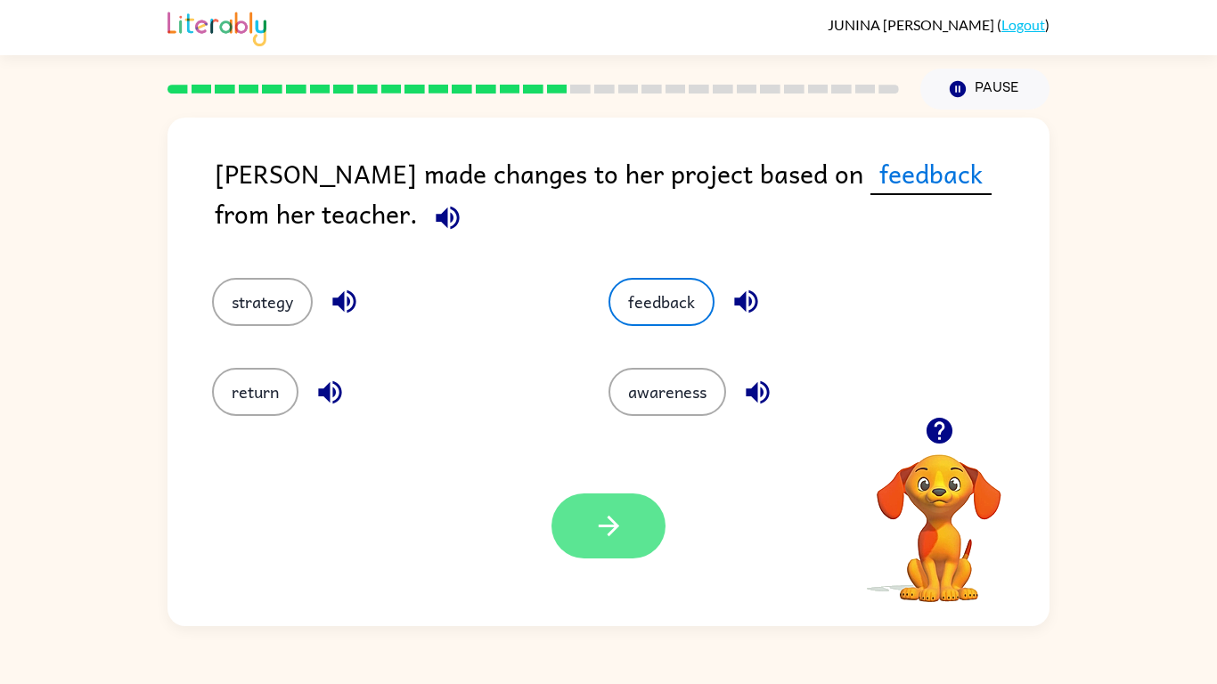
click at [583, 527] on button "button" at bounding box center [608, 525] width 114 height 65
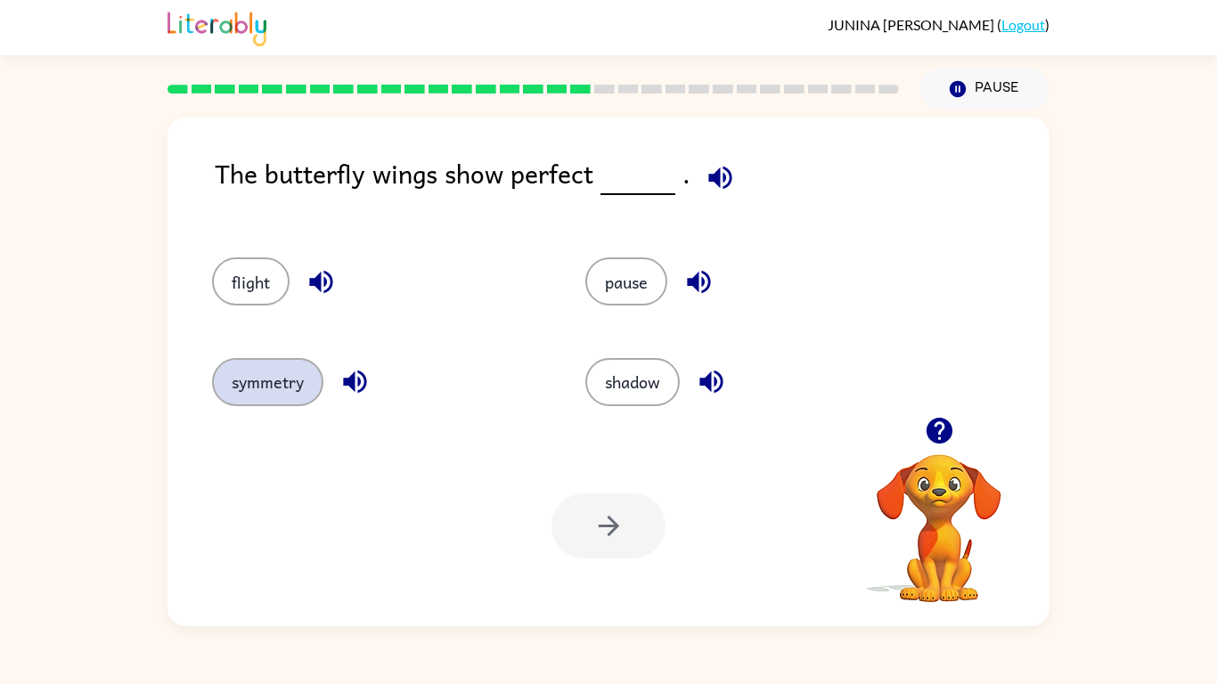
click at [322, 389] on button "symmetry" at bounding box center [267, 382] width 111 height 48
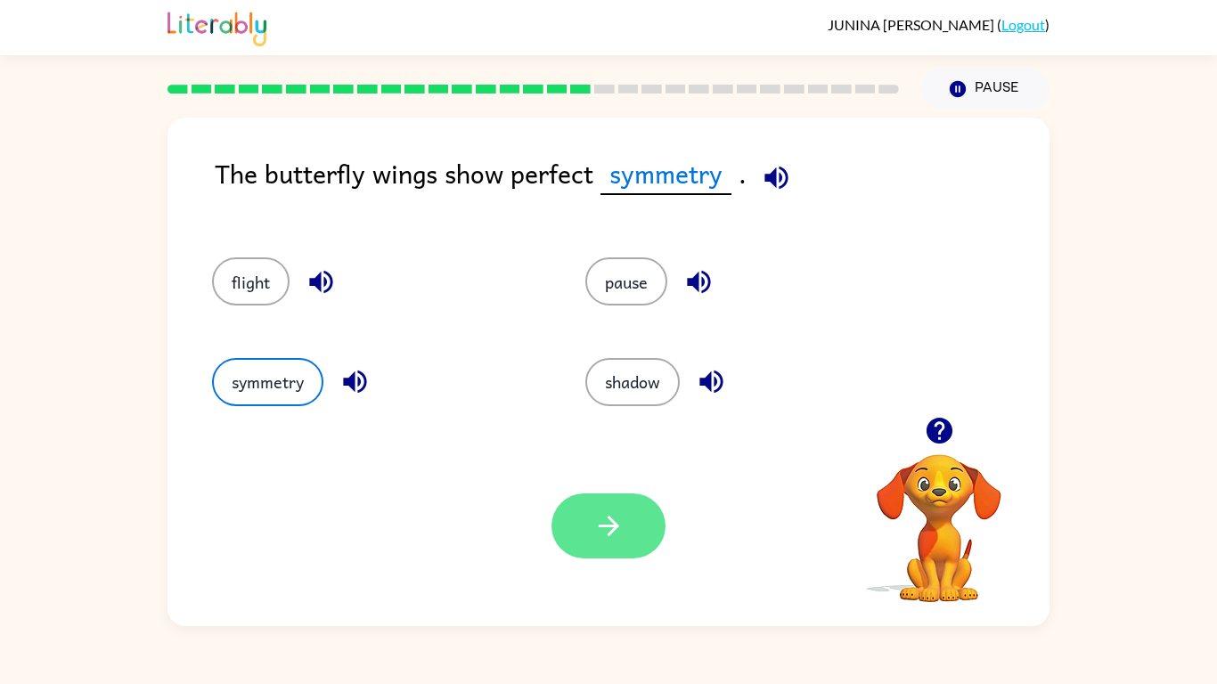
click at [586, 524] on button "button" at bounding box center [608, 525] width 114 height 65
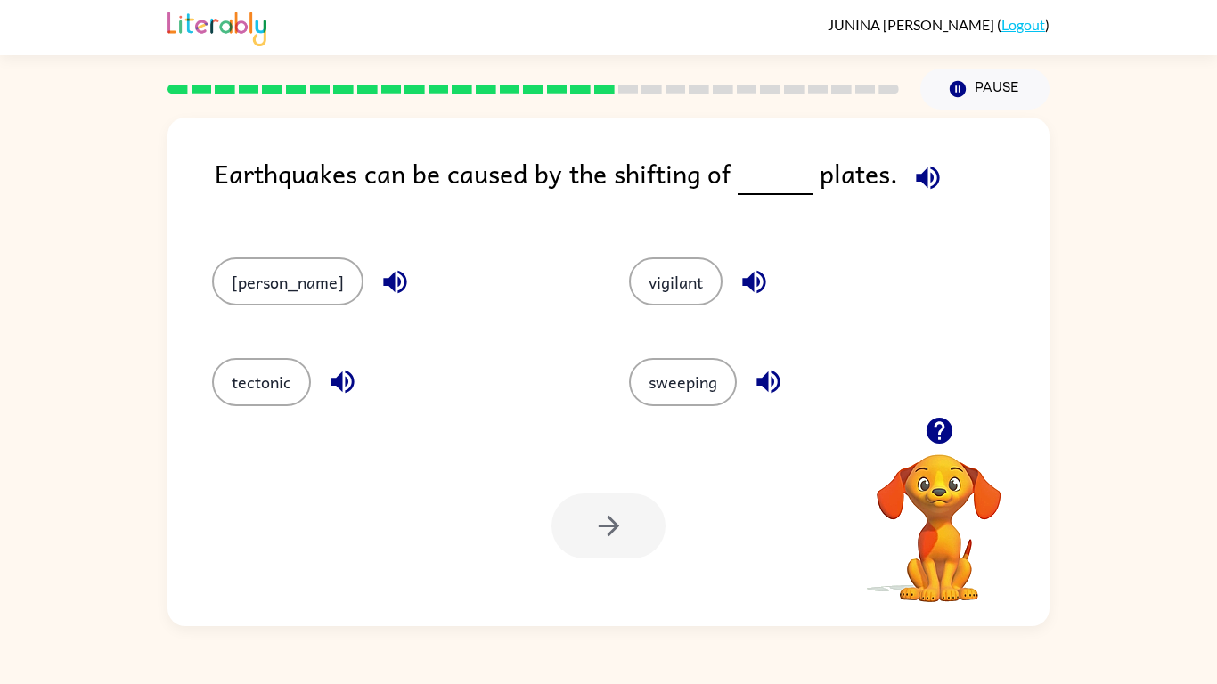
click at [330, 383] on icon "button" at bounding box center [342, 381] width 31 height 31
click at [354, 369] on icon "button" at bounding box center [342, 381] width 31 height 31
click at [348, 372] on icon "button" at bounding box center [341, 382] width 23 height 23
click at [341, 384] on icon "button" at bounding box center [341, 382] width 23 height 23
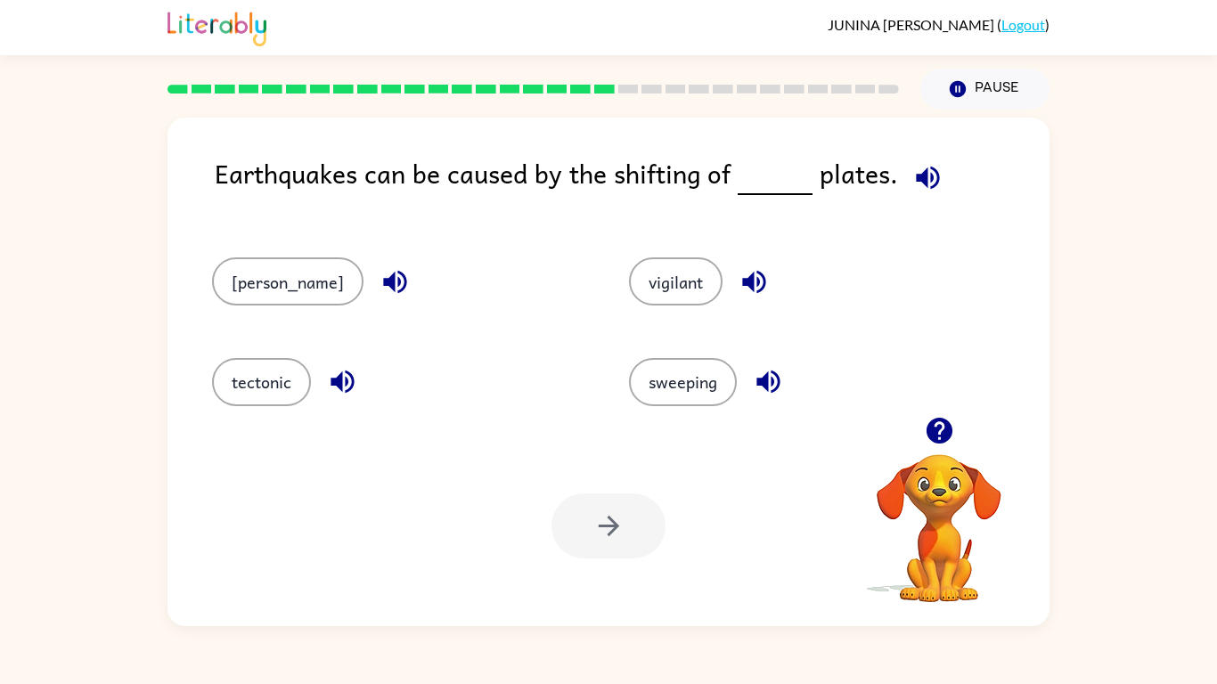
click at [341, 384] on icon "button" at bounding box center [341, 382] width 23 height 23
click at [348, 378] on icon "button" at bounding box center [342, 381] width 31 height 31
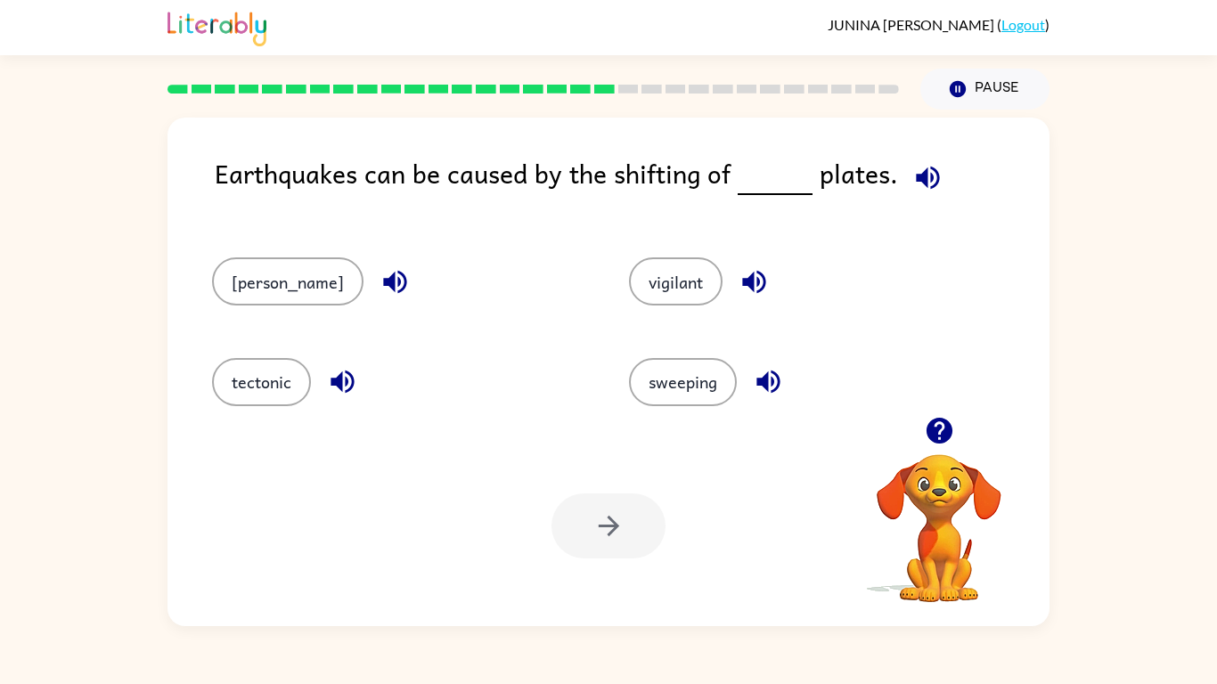
click at [383, 291] on icon "button" at bounding box center [394, 282] width 23 height 23
click at [347, 379] on icon "button" at bounding box center [341, 382] width 23 height 23
click at [383, 280] on icon "button" at bounding box center [394, 282] width 23 height 23
click at [753, 388] on icon "button" at bounding box center [768, 381] width 31 height 31
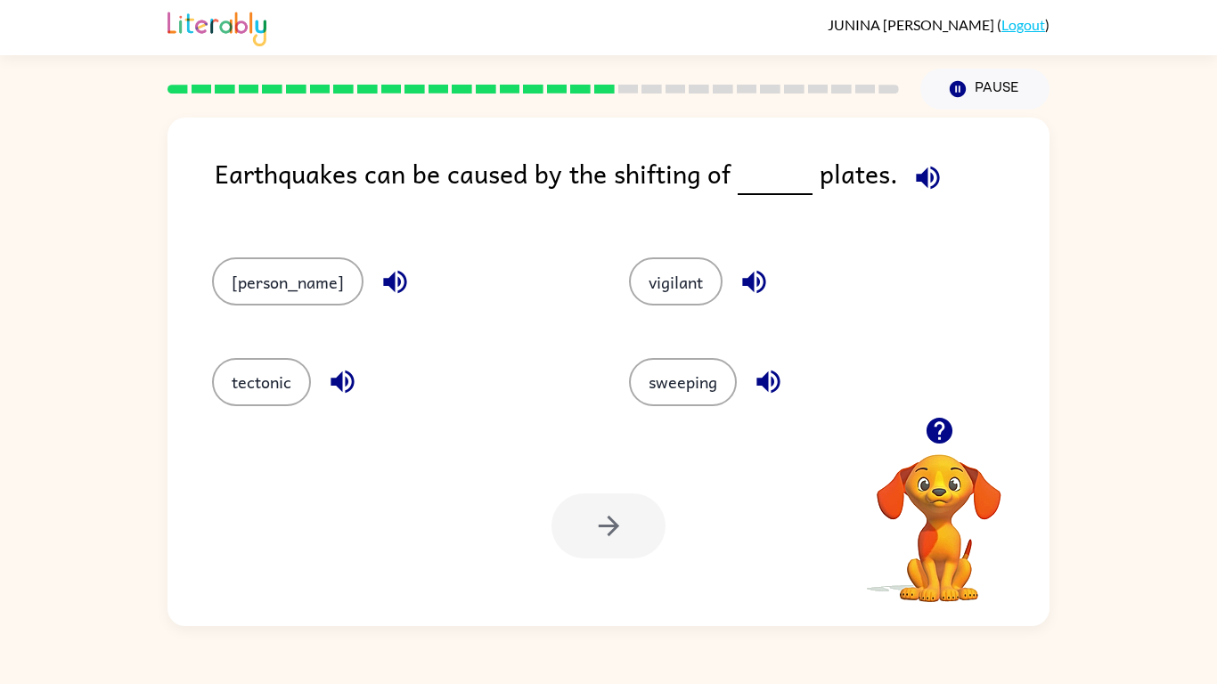
click at [738, 273] on icon "button" at bounding box center [753, 281] width 31 height 31
click at [346, 379] on icon "button" at bounding box center [341, 382] width 23 height 23
click at [297, 393] on button "tectonic" at bounding box center [261, 382] width 99 height 48
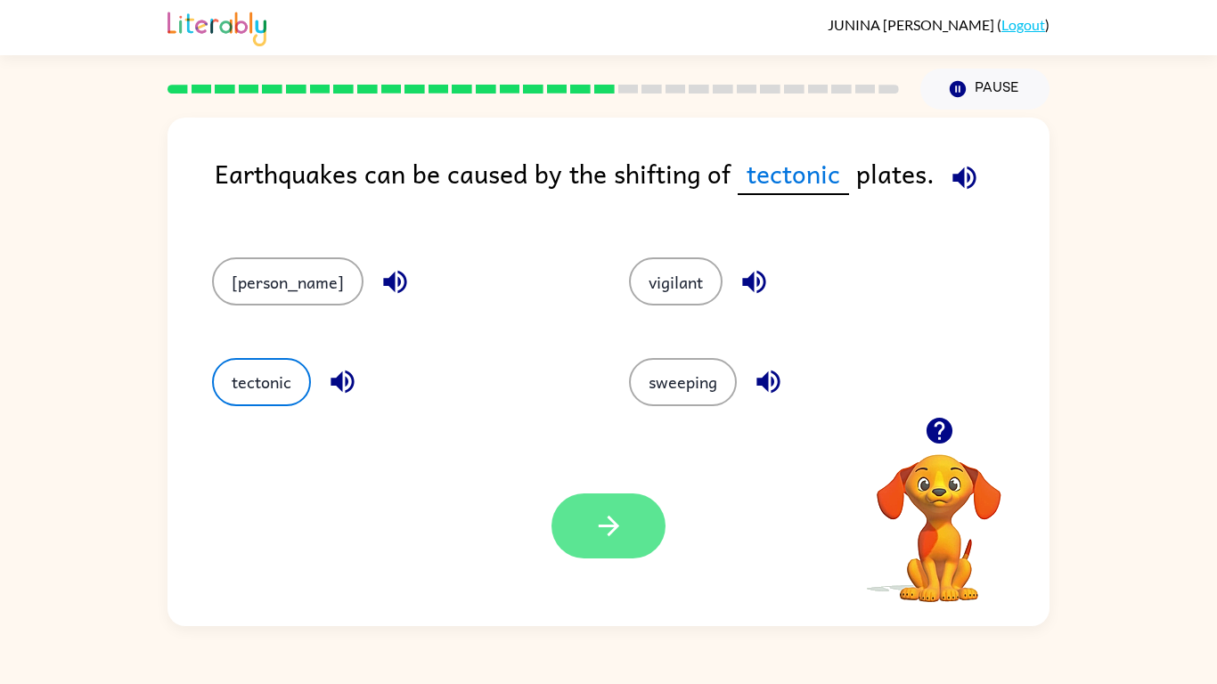
click at [610, 542] on icon "button" at bounding box center [608, 525] width 31 height 31
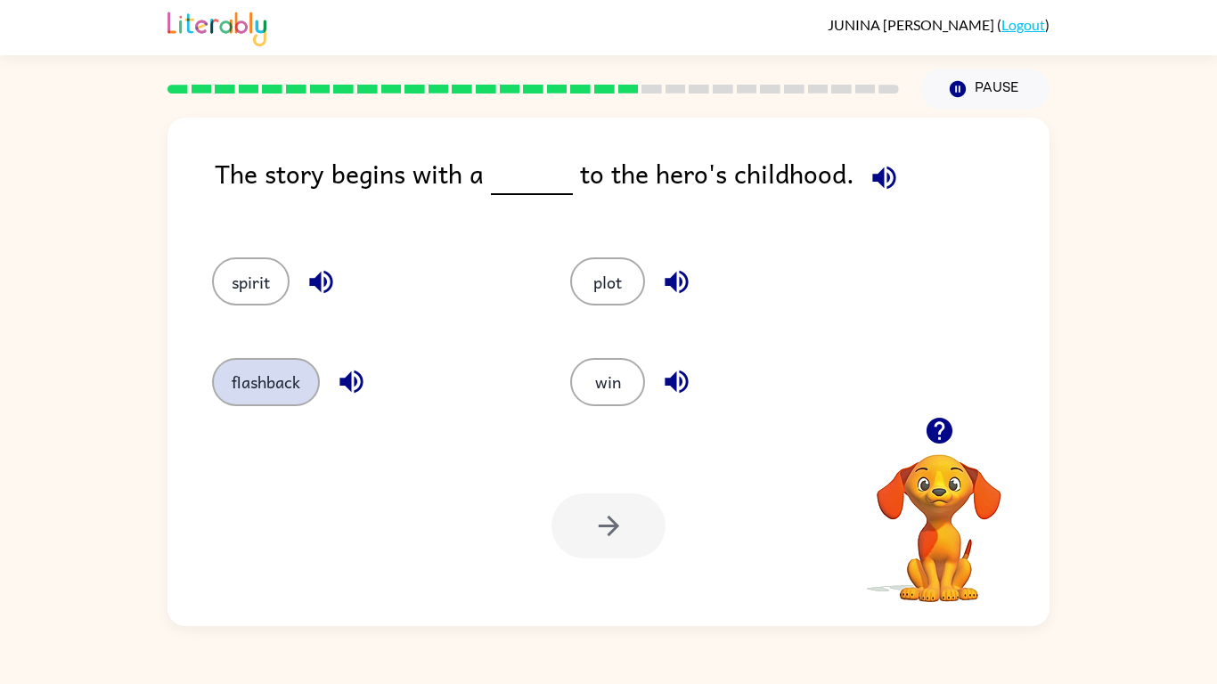
click at [271, 385] on button "flashback" at bounding box center [266, 382] width 108 height 48
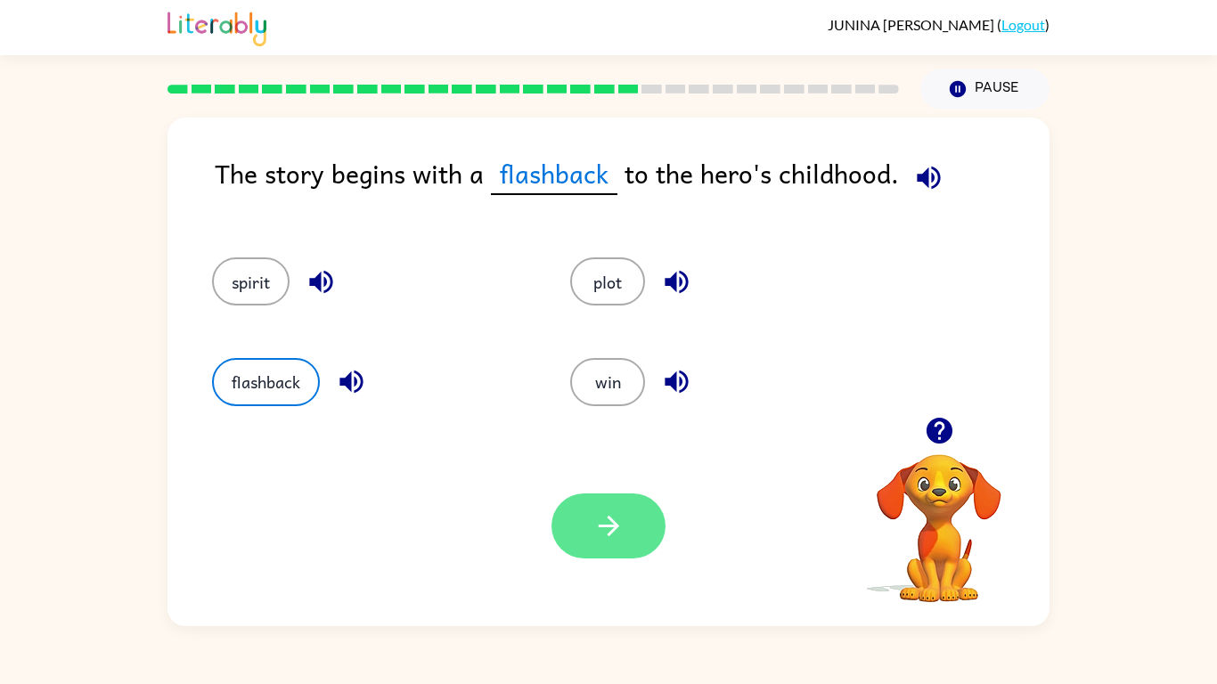
click at [616, 525] on icon "button" at bounding box center [608, 526] width 20 height 20
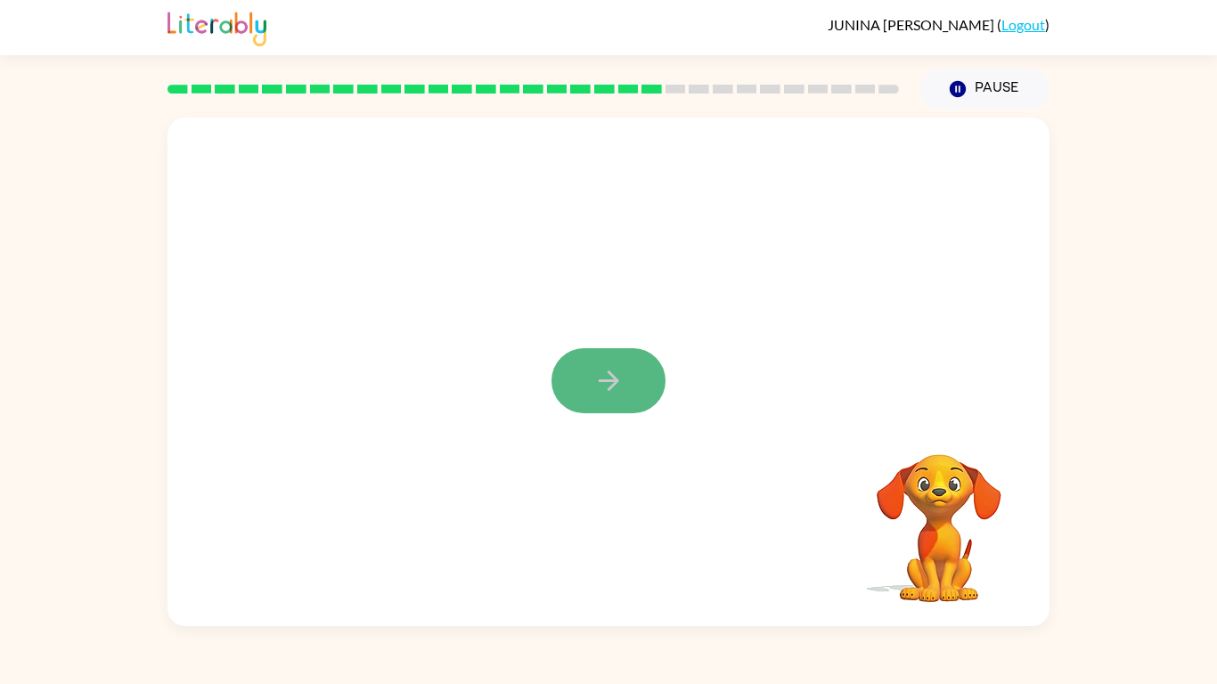
click at [612, 371] on icon "button" at bounding box center [608, 380] width 31 height 31
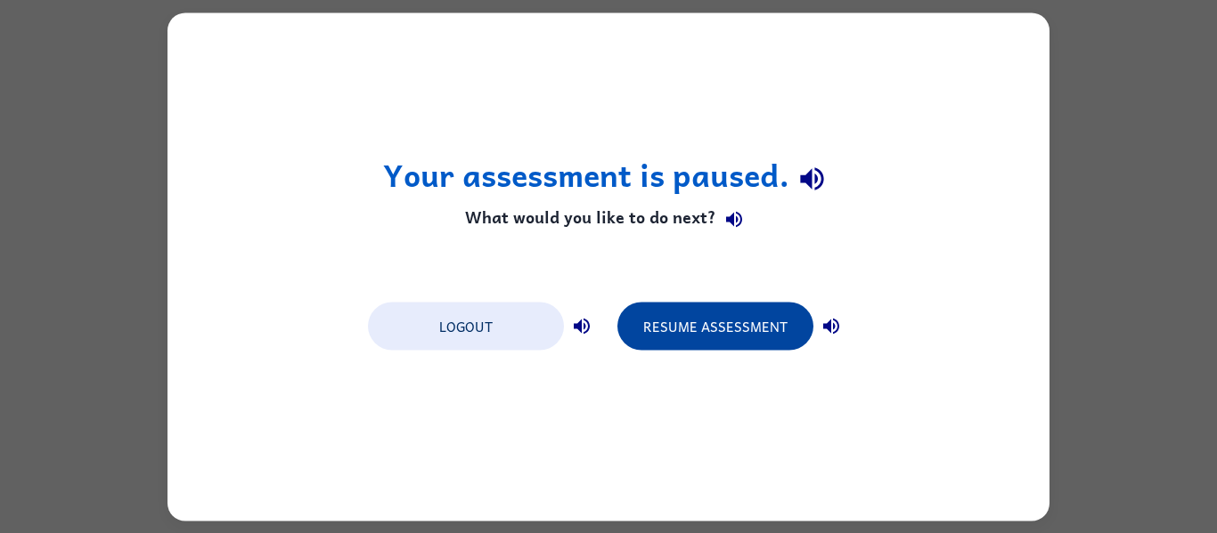
click at [677, 305] on button "Resume Assessment" at bounding box center [715, 326] width 196 height 48
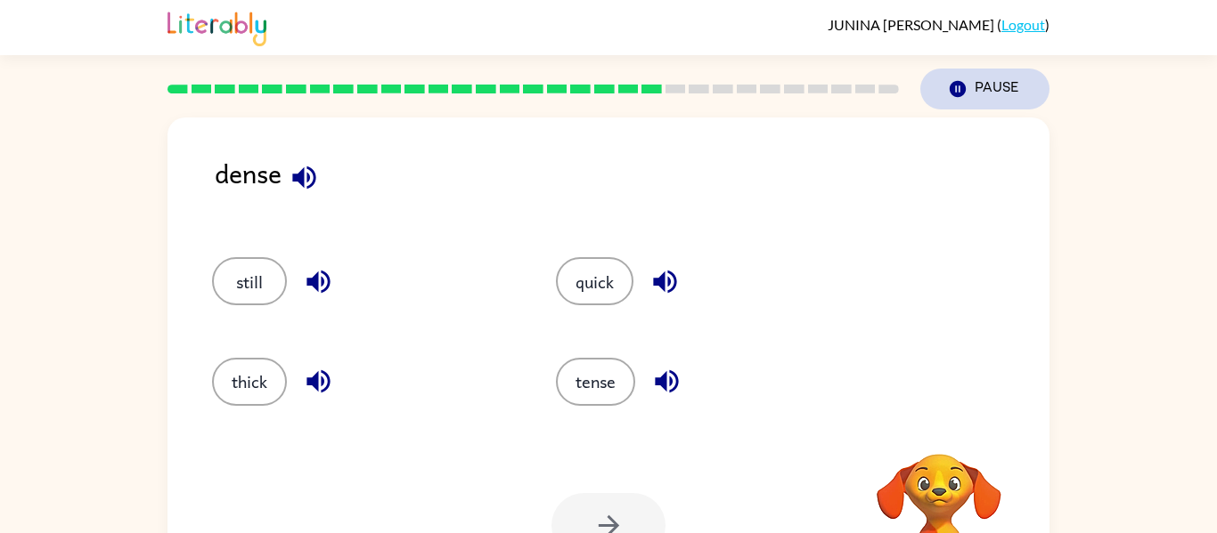
click at [961, 80] on icon "Pause" at bounding box center [958, 89] width 20 height 20
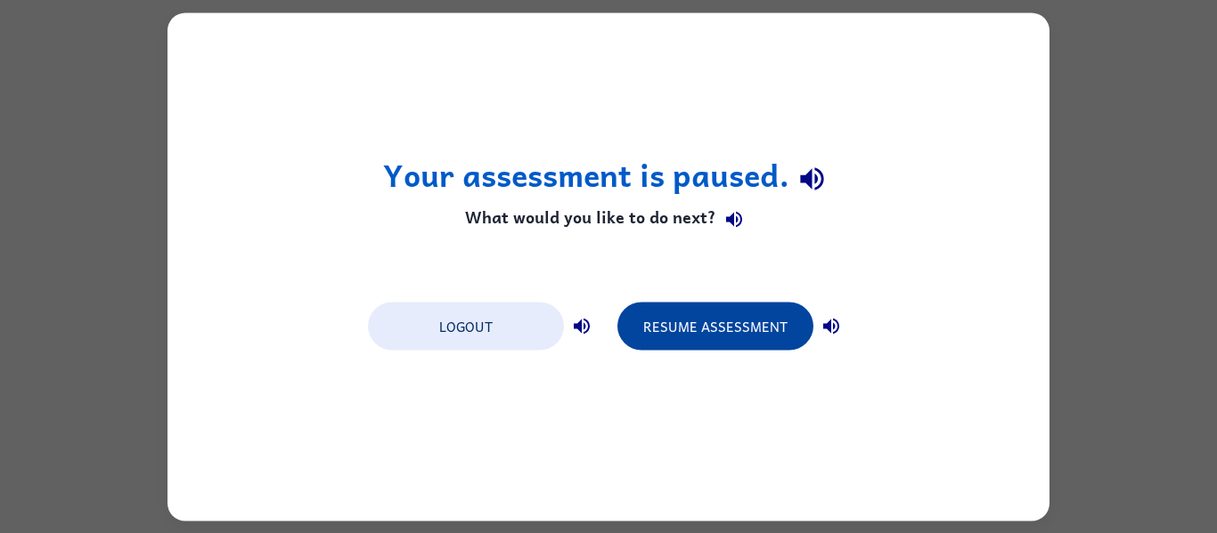
click at [740, 309] on button "Resume Assessment" at bounding box center [715, 326] width 196 height 48
